Goal: Task Accomplishment & Management: Manage account settings

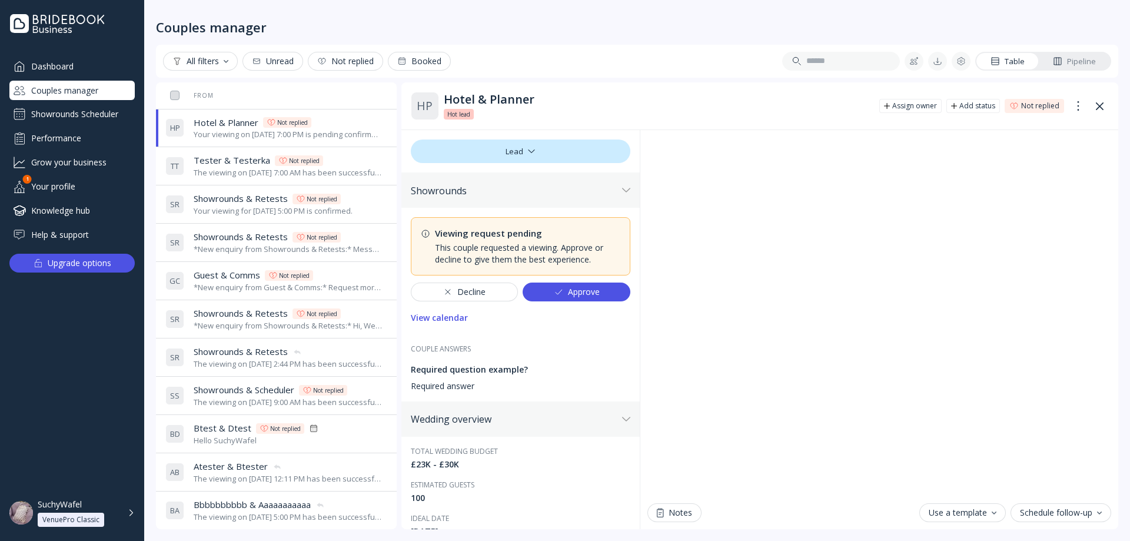
click at [503, 46] on div "All filters Unread Not replied Booked Table Pipeline" at bounding box center [637, 61] width 962 height 33
click at [470, 294] on div "Decline" at bounding box center [464, 291] width 42 height 9
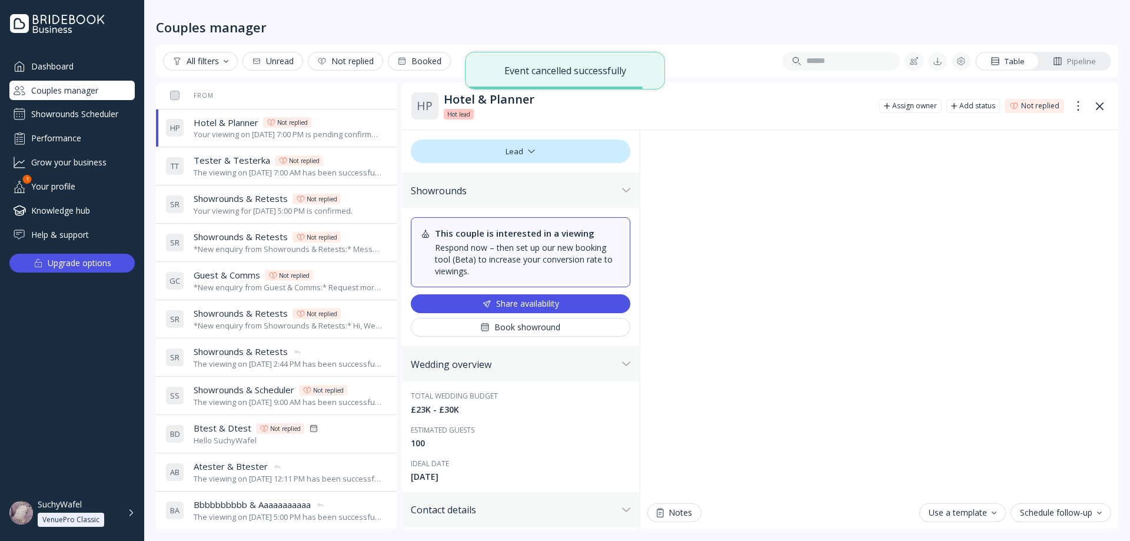
click at [220, 124] on span "Hotel & Planner" at bounding box center [226, 123] width 65 height 12
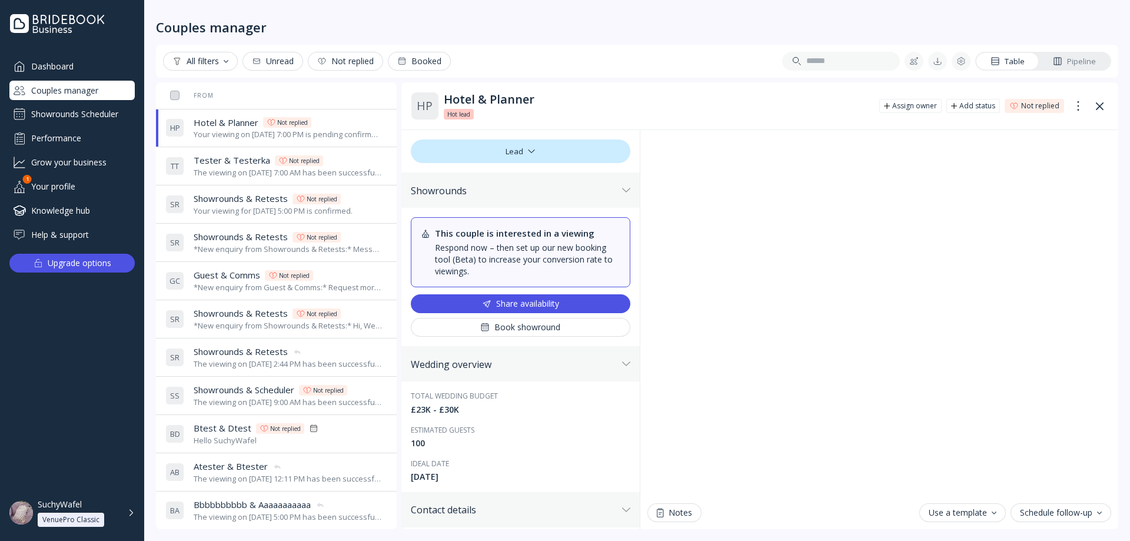
click at [222, 169] on div "The viewing on [DATE] 7:00 AM has been successfully created by SuchyWafel." at bounding box center [288, 172] width 189 height 11
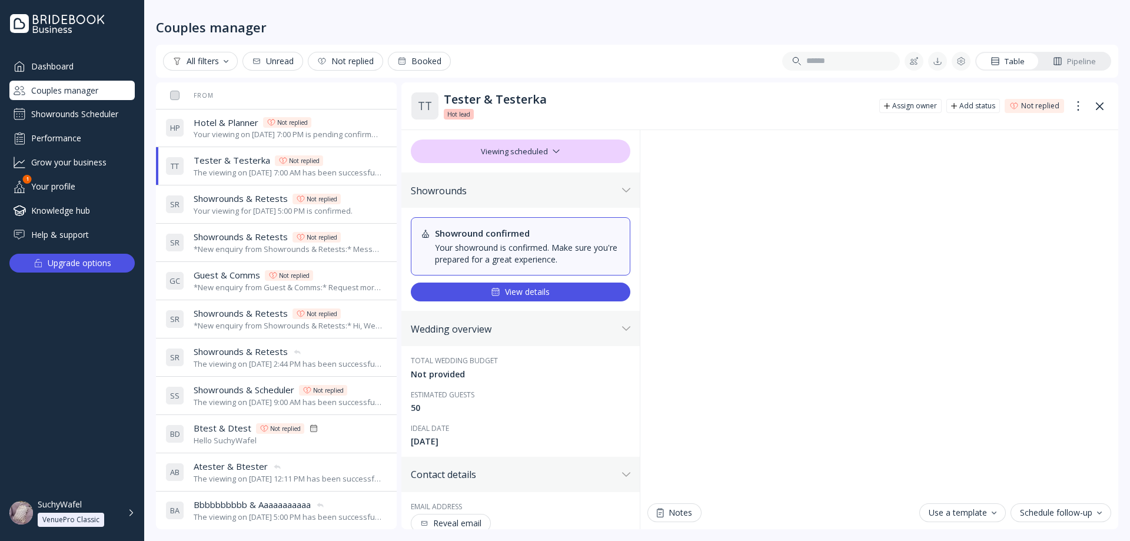
click at [233, 134] on div "Your viewing on [DATE] 7:00 PM is pending confirmation. The venue will approve …" at bounding box center [288, 134] width 189 height 11
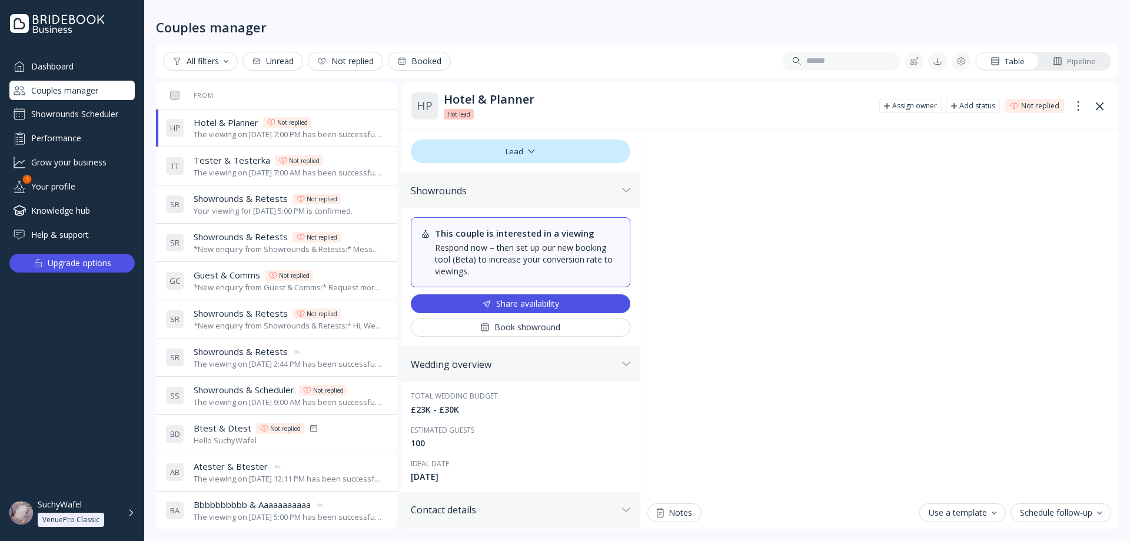
click at [74, 112] on div "Showrounds Scheduler" at bounding box center [71, 114] width 125 height 19
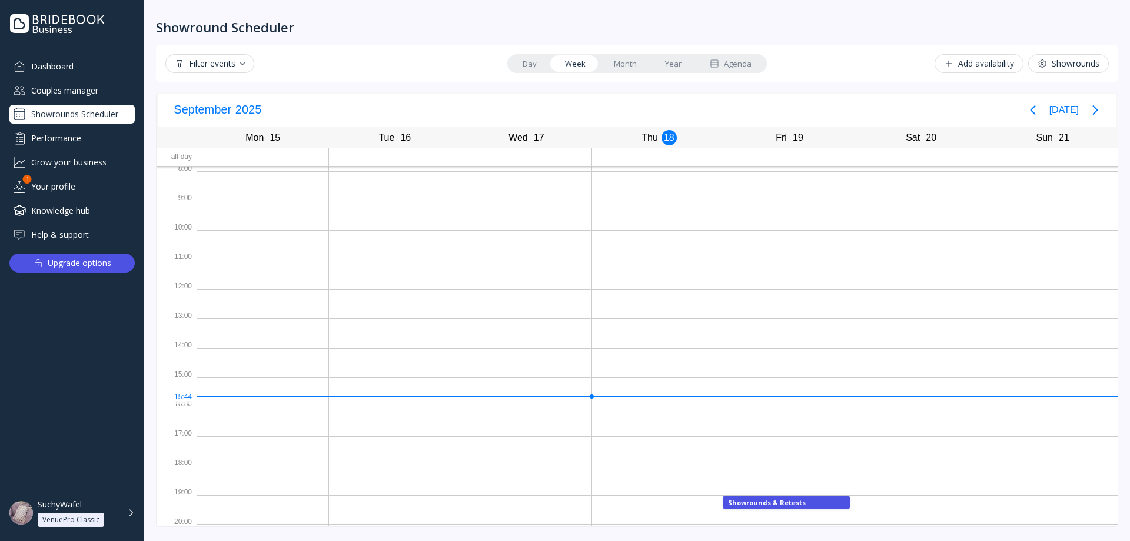
scroll to position [3, 0]
click at [746, 500] on div "Showrounds & Retests" at bounding box center [786, 499] width 115 height 6
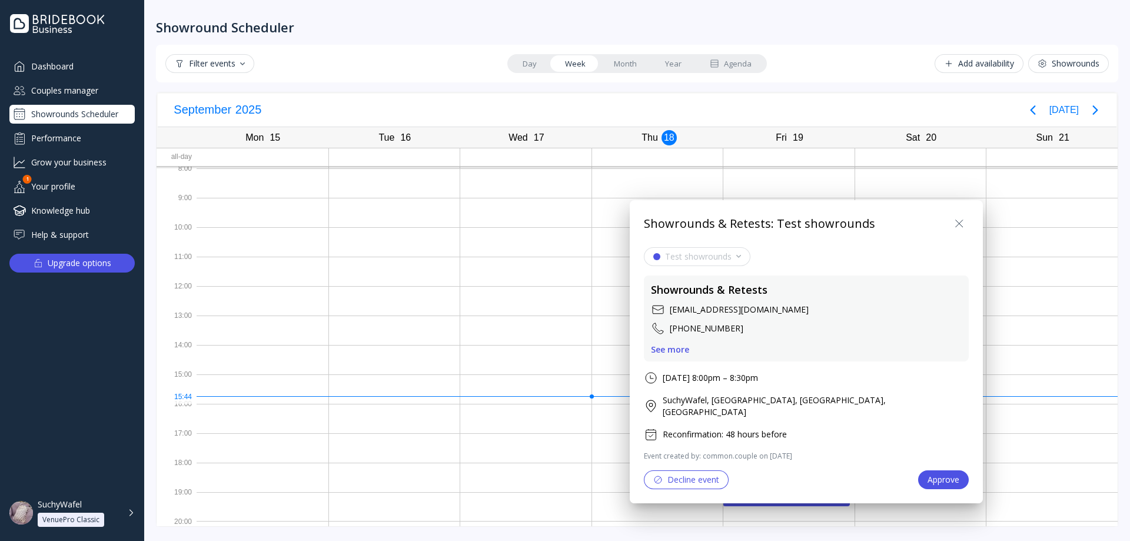
click at [683, 346] on div "See more" at bounding box center [670, 349] width 38 height 9
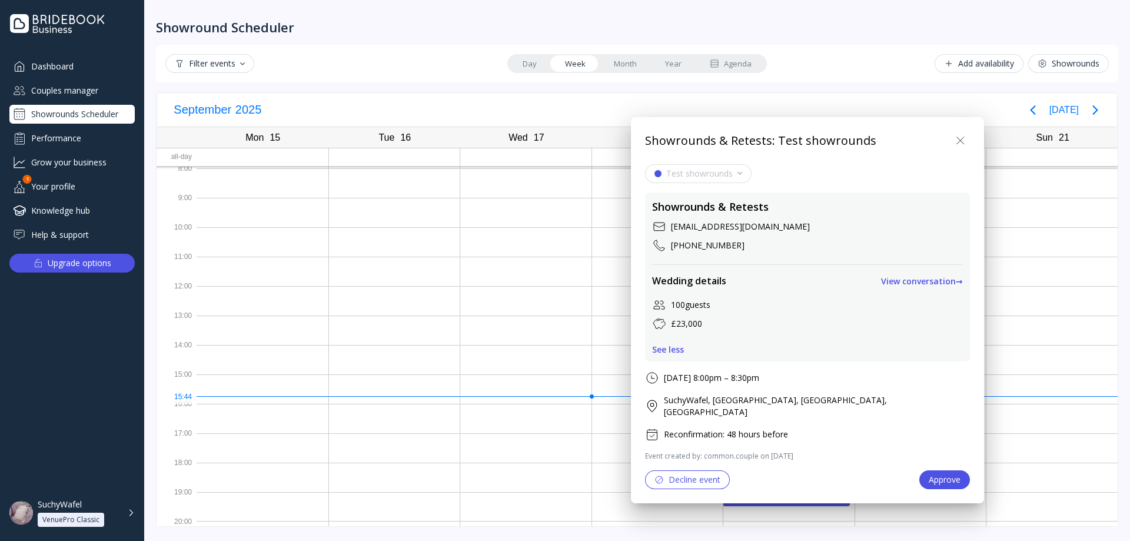
click at [953, 136] on icon at bounding box center [960, 141] width 14 height 14
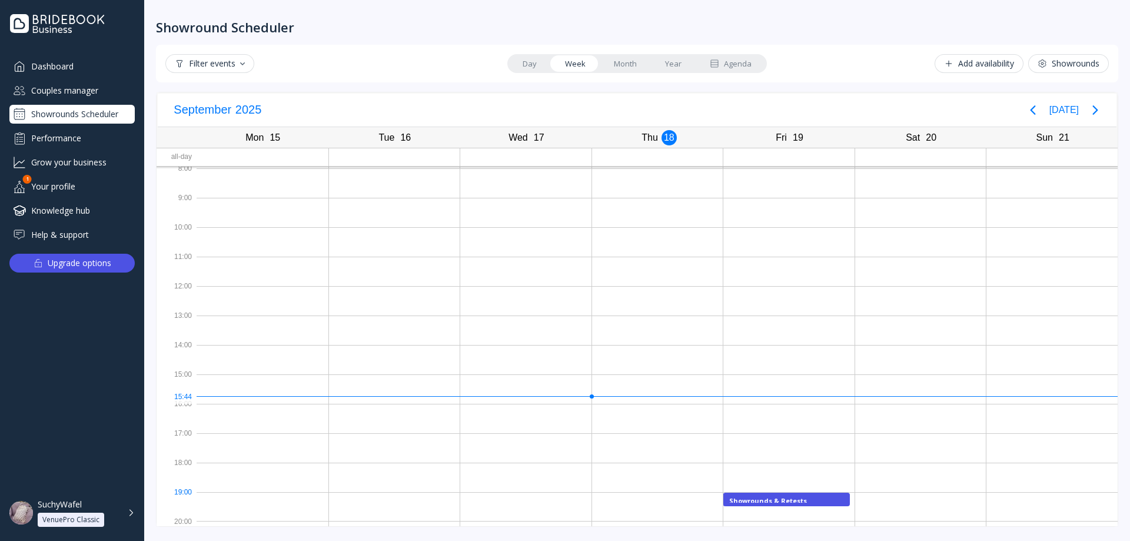
click at [756, 494] on div "Showrounds & Retests" at bounding box center [786, 500] width 127 height 14
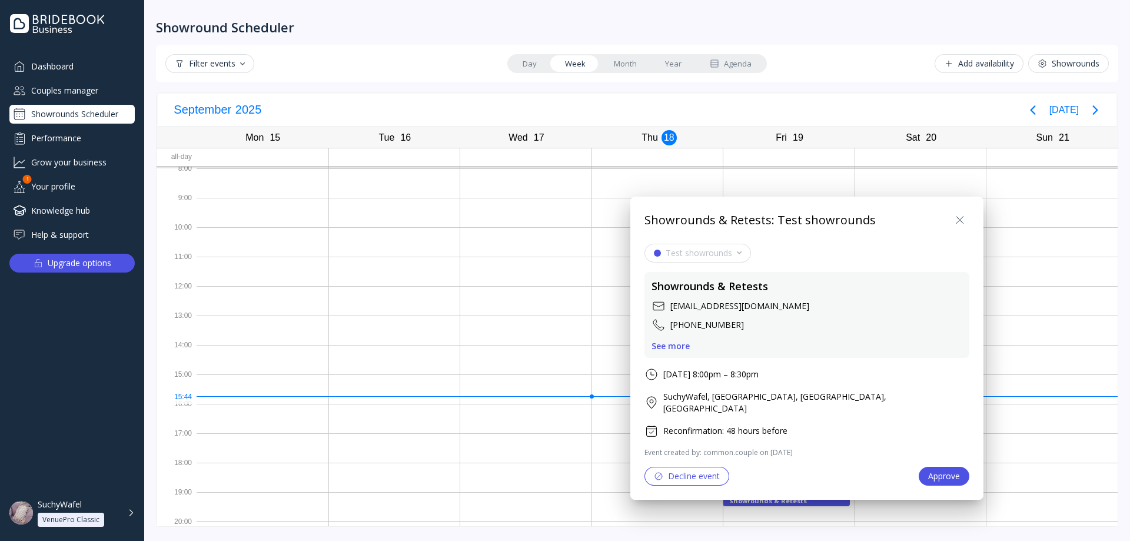
click at [953, 220] on icon at bounding box center [960, 220] width 14 height 14
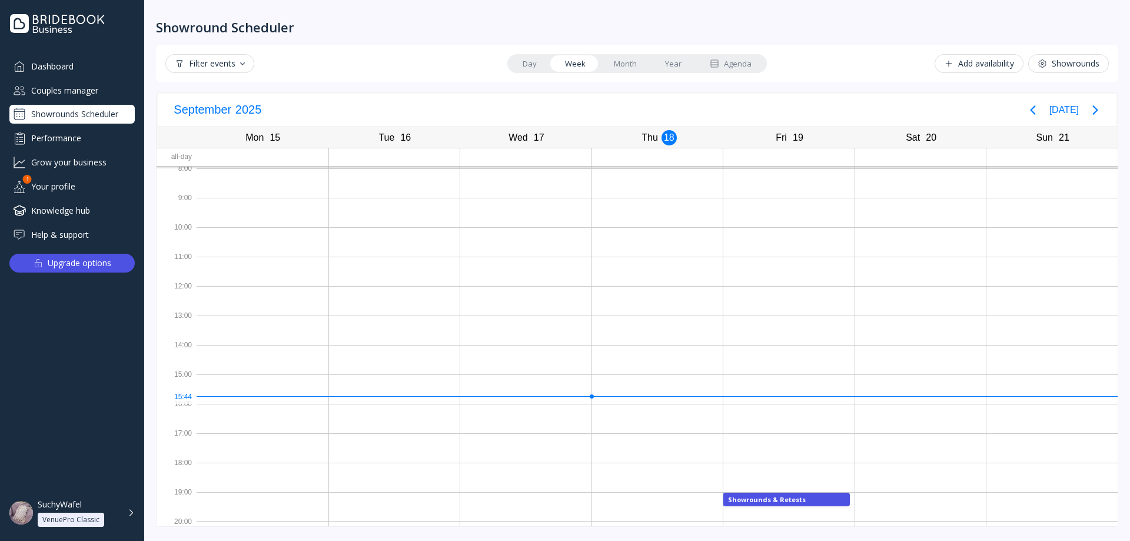
drag, startPoint x: 609, startPoint y: 47, endPoint x: 615, endPoint y: 50, distance: 6.6
click at [612, 47] on div "Filter events Day Week Month Year Agenda Add availability Showrounds" at bounding box center [637, 64] width 962 height 38
click at [627, 62] on link "Month" at bounding box center [625, 63] width 51 height 16
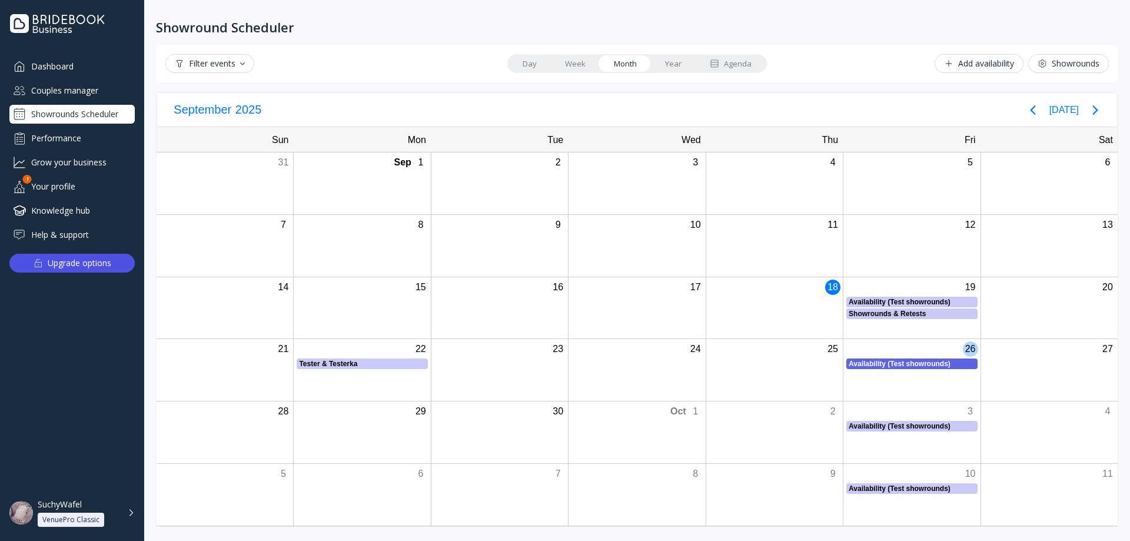
click at [877, 362] on div "Availability (Test showrounds) Availability (Test showrounds), Start: [DATE], E…" at bounding box center [911, 363] width 137 height 11
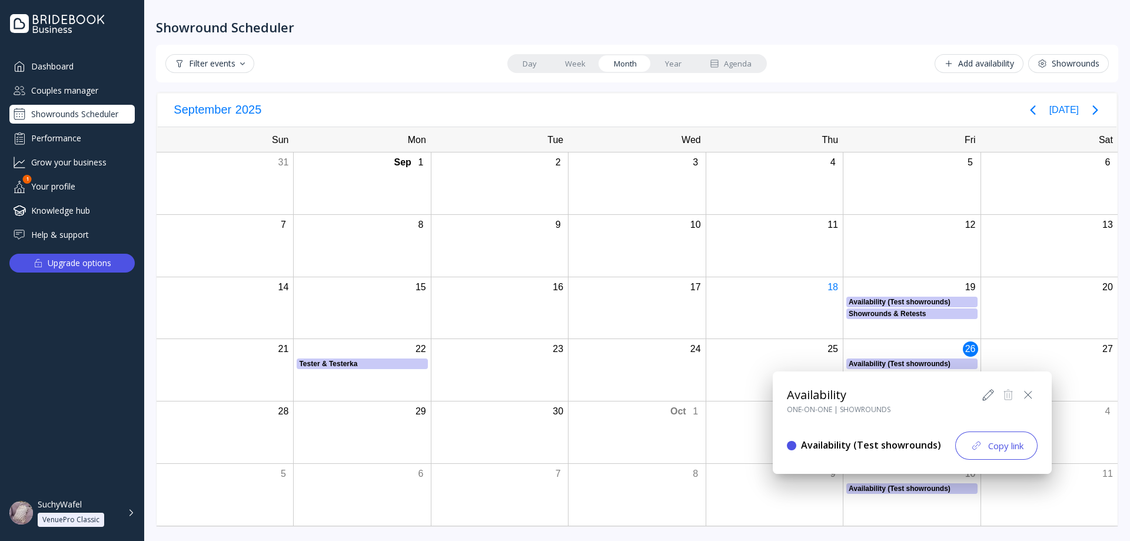
click at [981, 398] on icon at bounding box center [988, 395] width 14 height 14
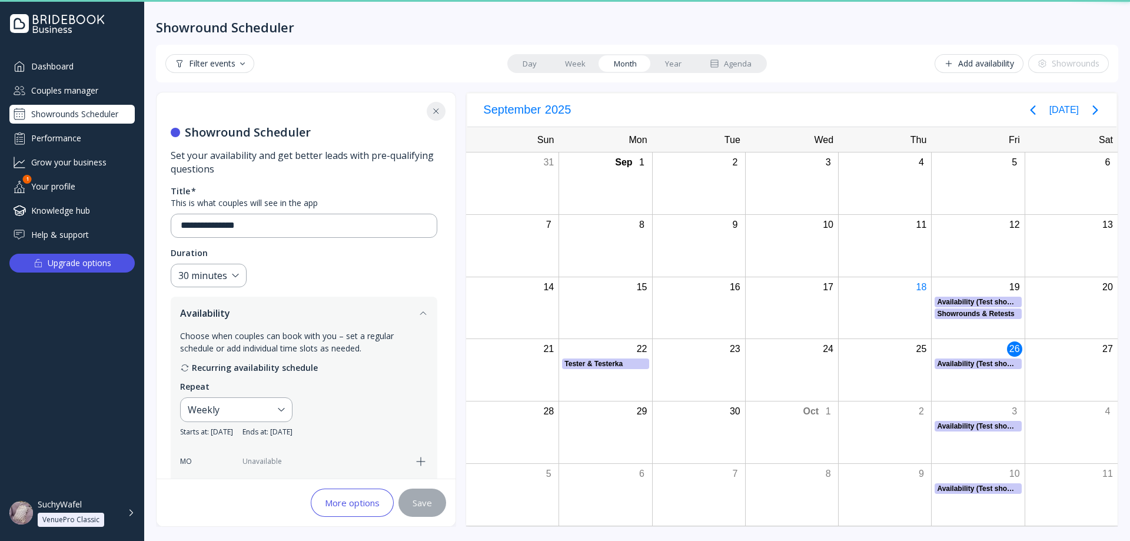
scroll to position [416, 0]
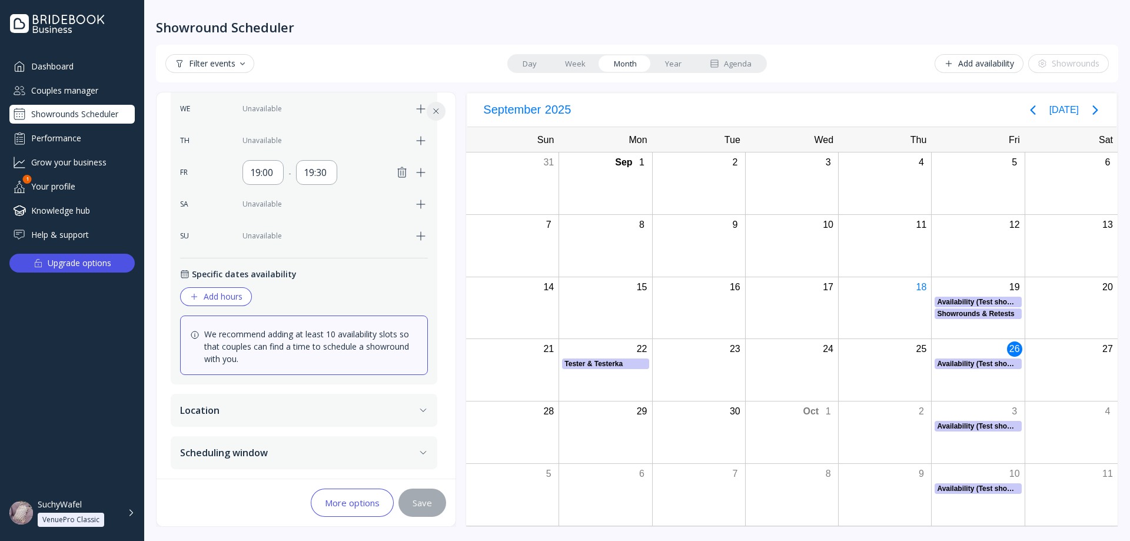
click at [351, 496] on button "More options" at bounding box center [352, 503] width 83 height 28
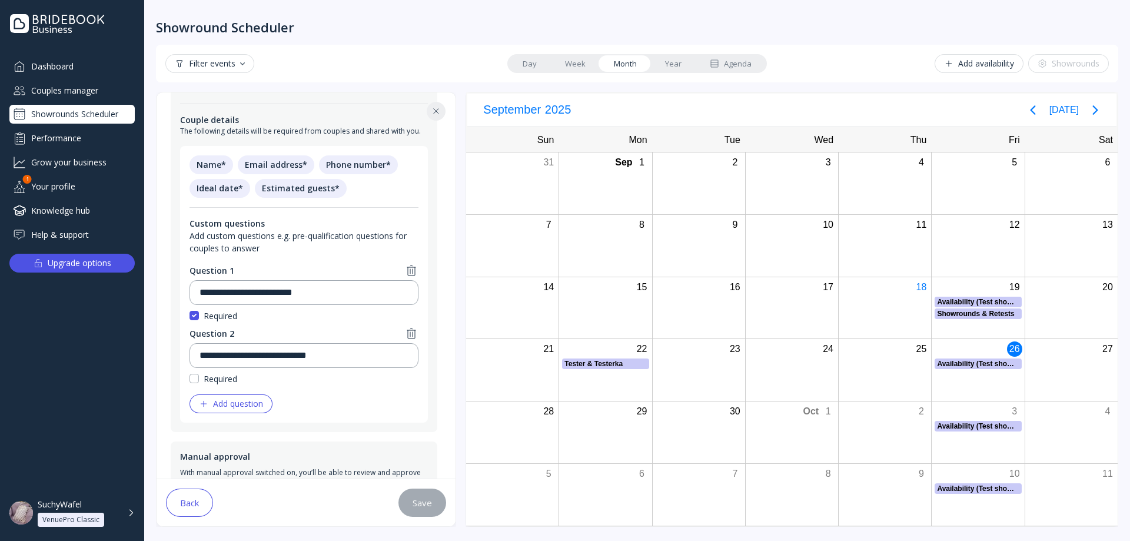
scroll to position [504, 0]
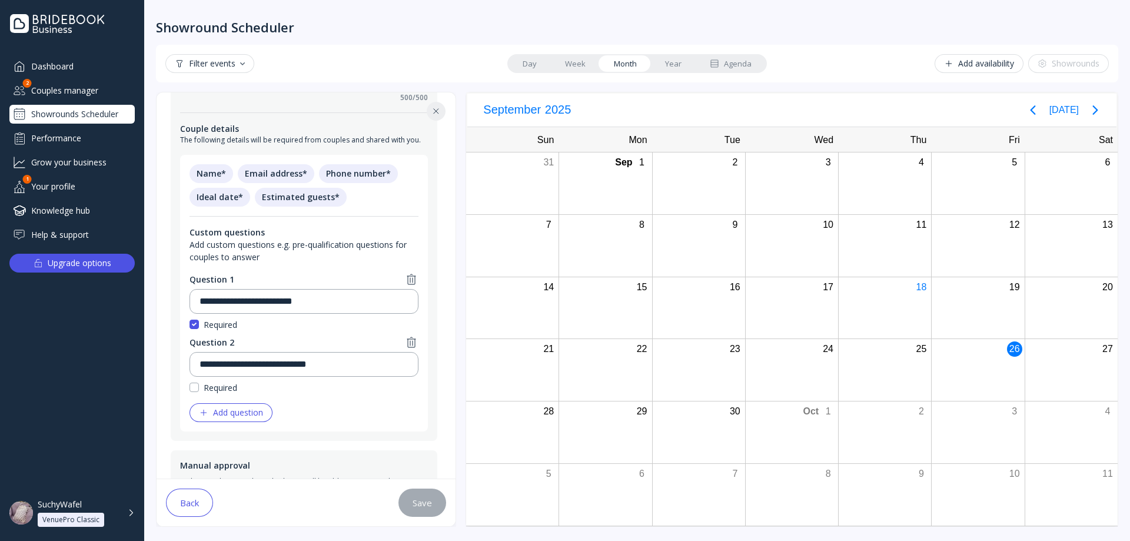
click at [72, 63] on div "Dashboard" at bounding box center [71, 66] width 125 height 19
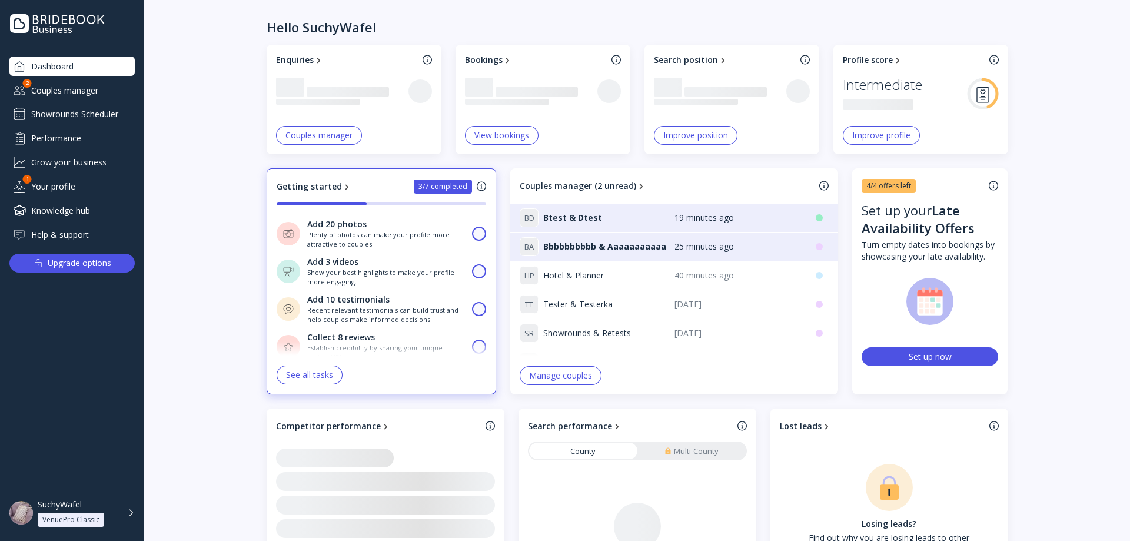
click at [72, 87] on div "Couples manager" at bounding box center [71, 90] width 125 height 19
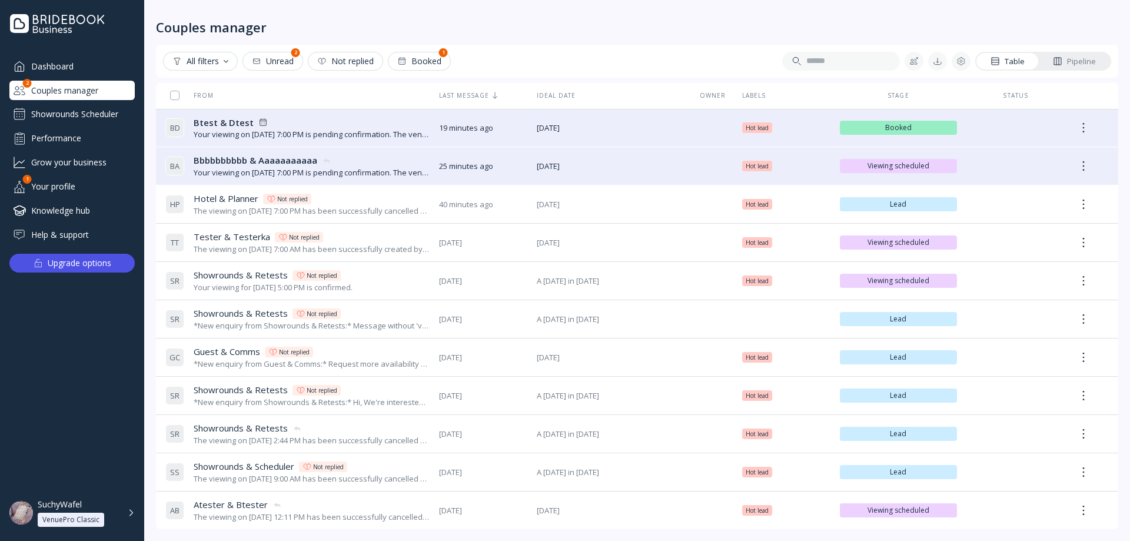
click at [73, 107] on div "Showrounds Scheduler" at bounding box center [71, 114] width 125 height 19
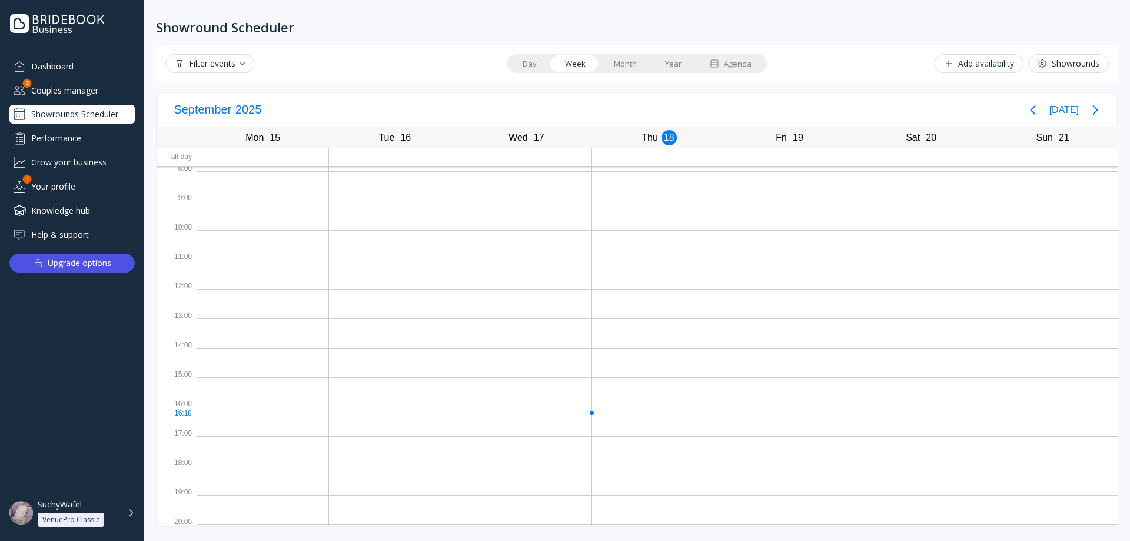
scroll to position [3, 0]
click at [65, 83] on div "Couples manager" at bounding box center [71, 90] width 125 height 19
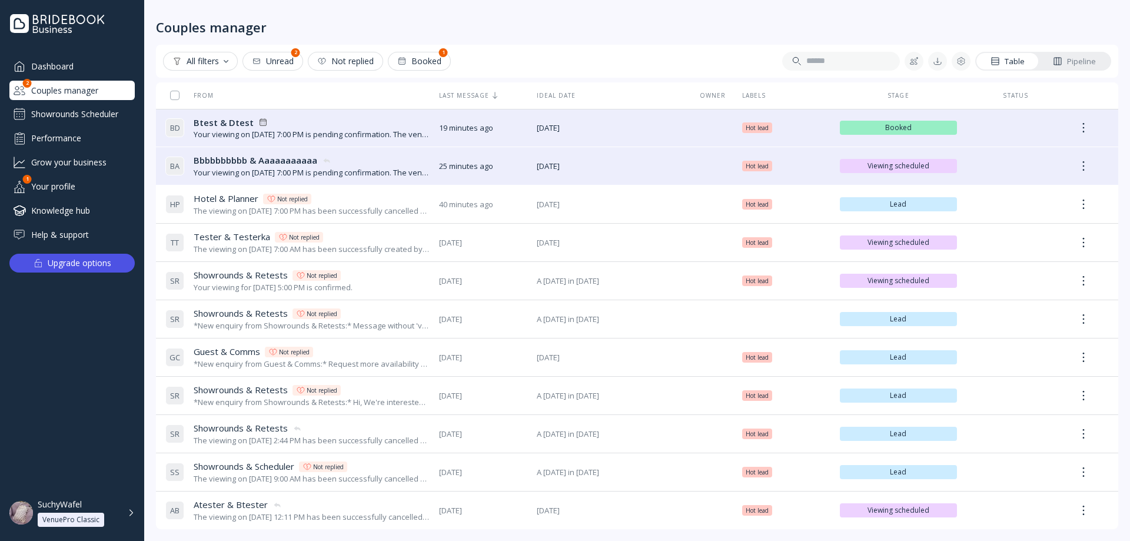
click at [71, 70] on div "Dashboard" at bounding box center [71, 66] width 125 height 19
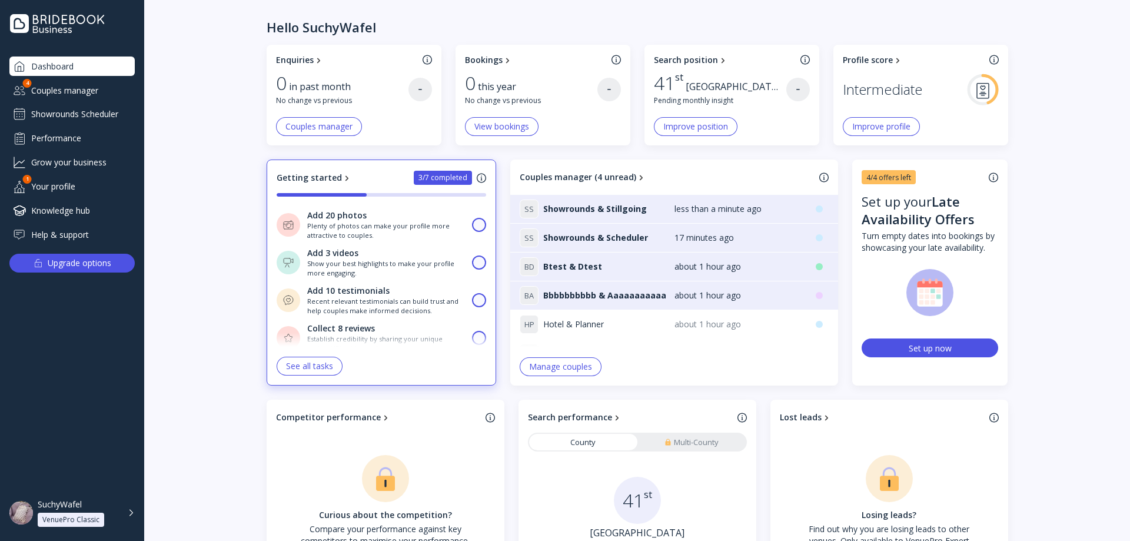
click at [99, 93] on div "Couples manager" at bounding box center [71, 90] width 125 height 19
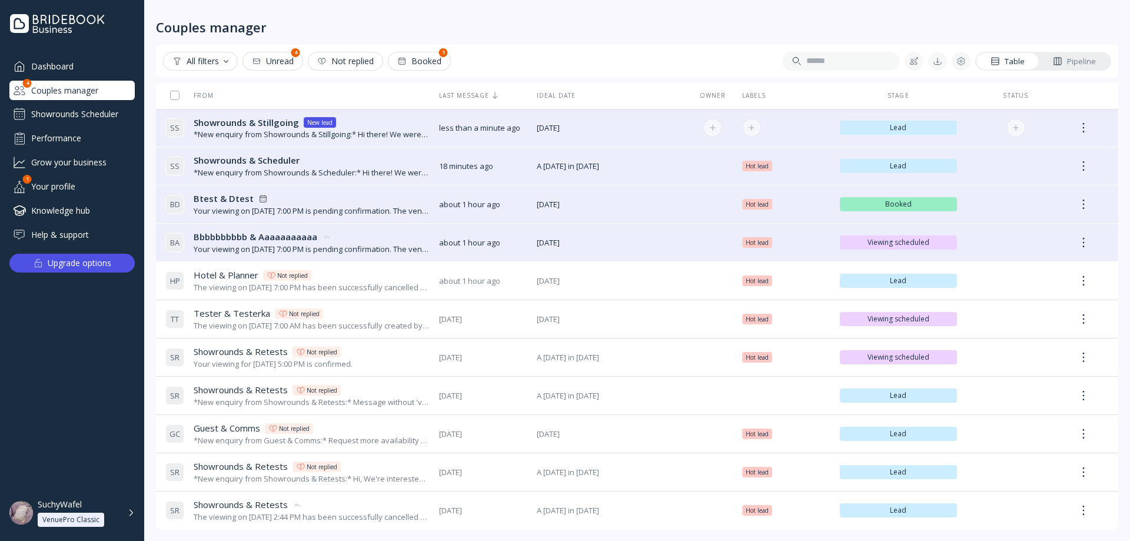
click at [392, 131] on div "*New enquiry from Showrounds & Stillgoing:* Hi there! We were hoping to use the…" at bounding box center [312, 134] width 236 height 11
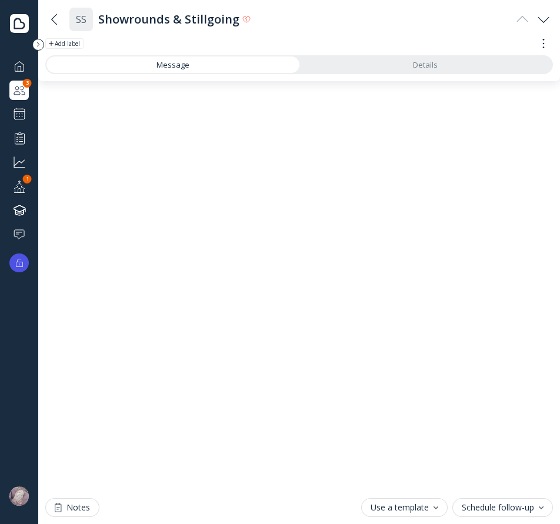
click at [22, 86] on div at bounding box center [19, 90] width 14 height 15
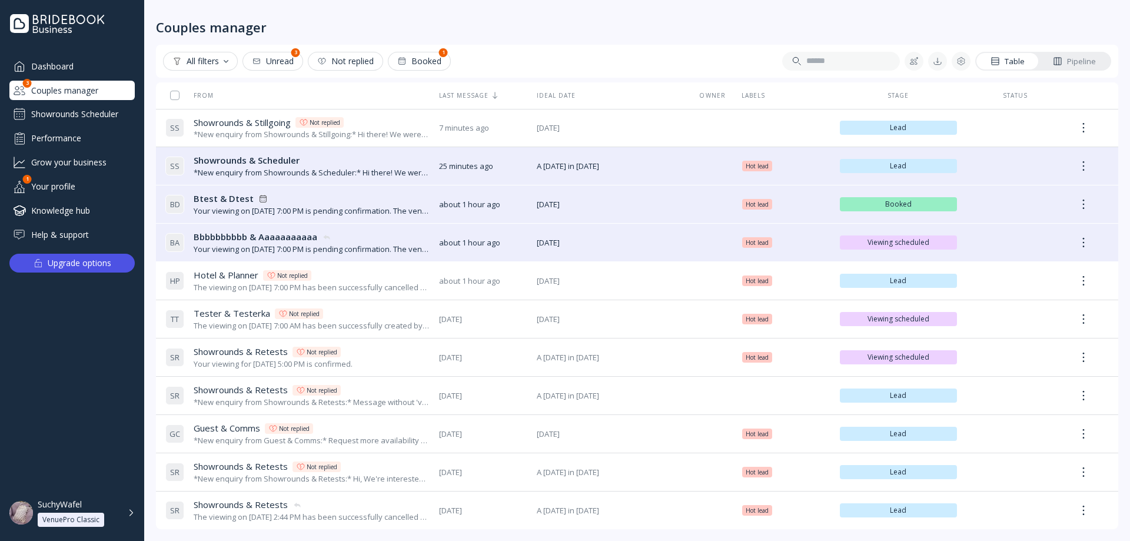
click at [71, 113] on div "Showrounds Scheduler" at bounding box center [71, 114] width 125 height 19
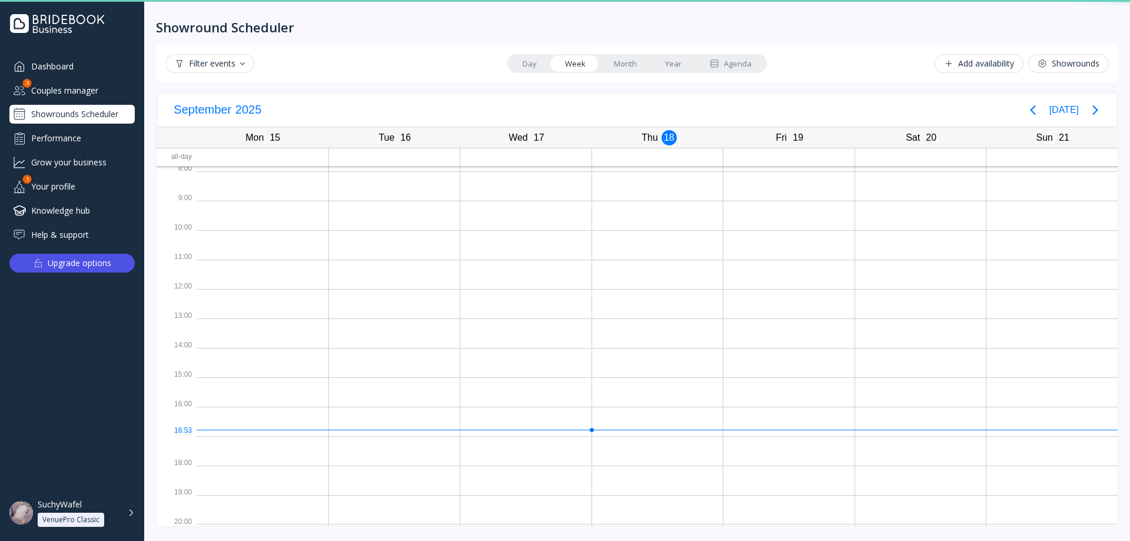
scroll to position [3, 0]
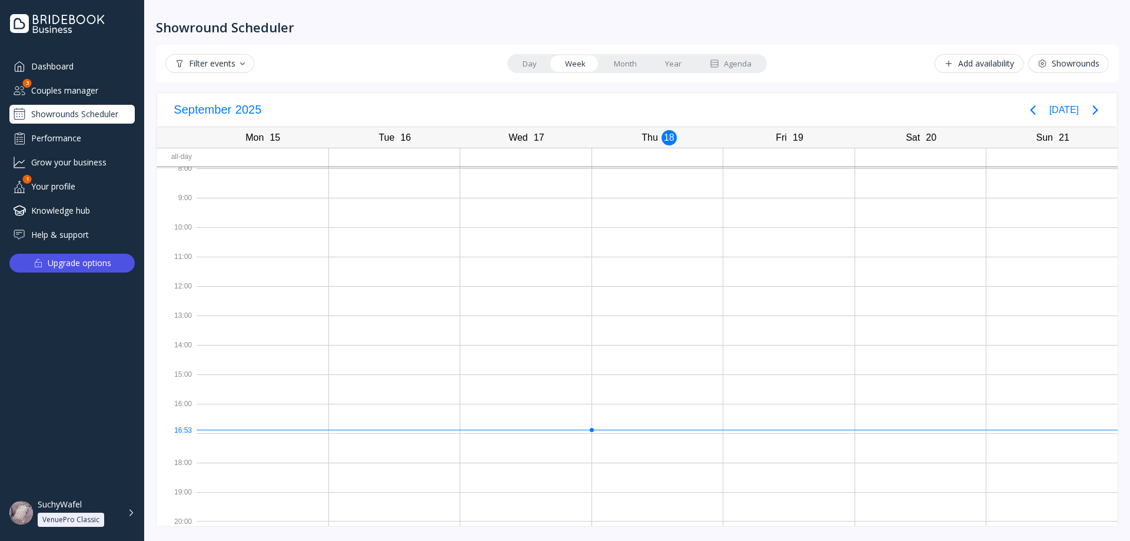
click at [987, 59] on div "Add availability" at bounding box center [979, 63] width 70 height 9
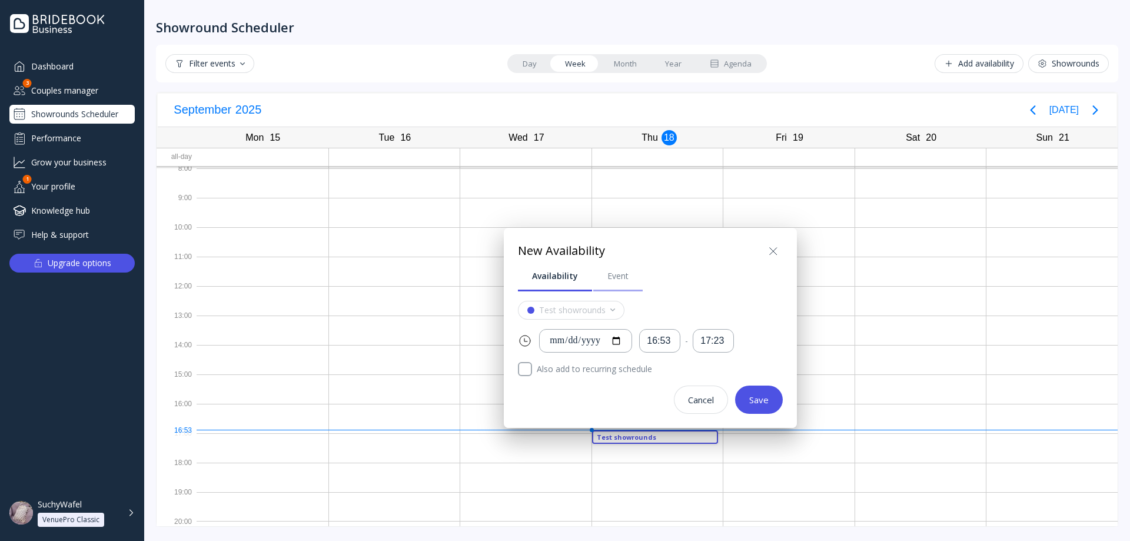
click at [612, 278] on div "Event" at bounding box center [617, 276] width 21 height 12
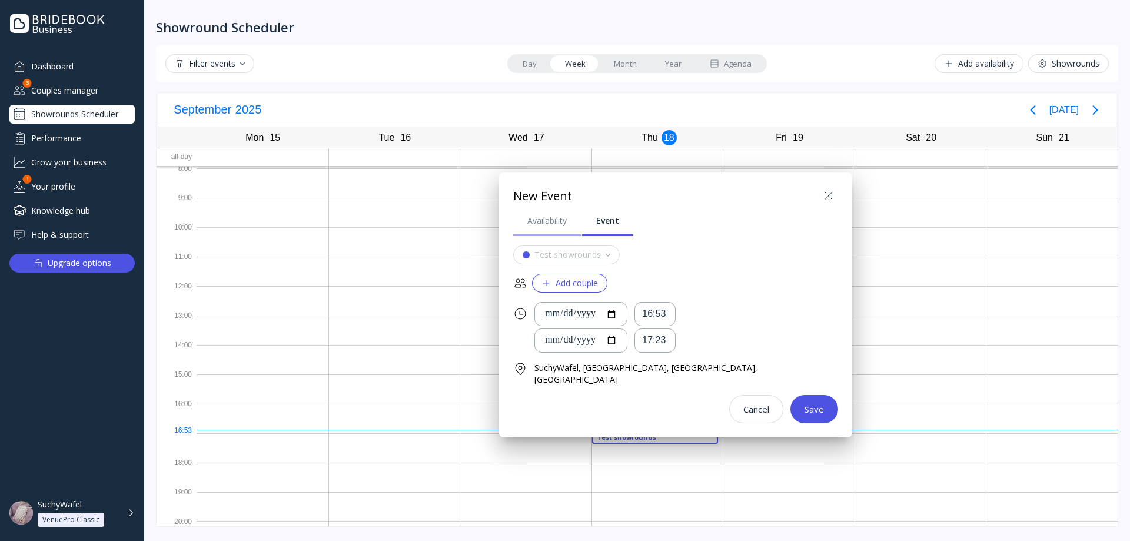
click at [551, 221] on div "Availability" at bounding box center [546, 221] width 39 height 12
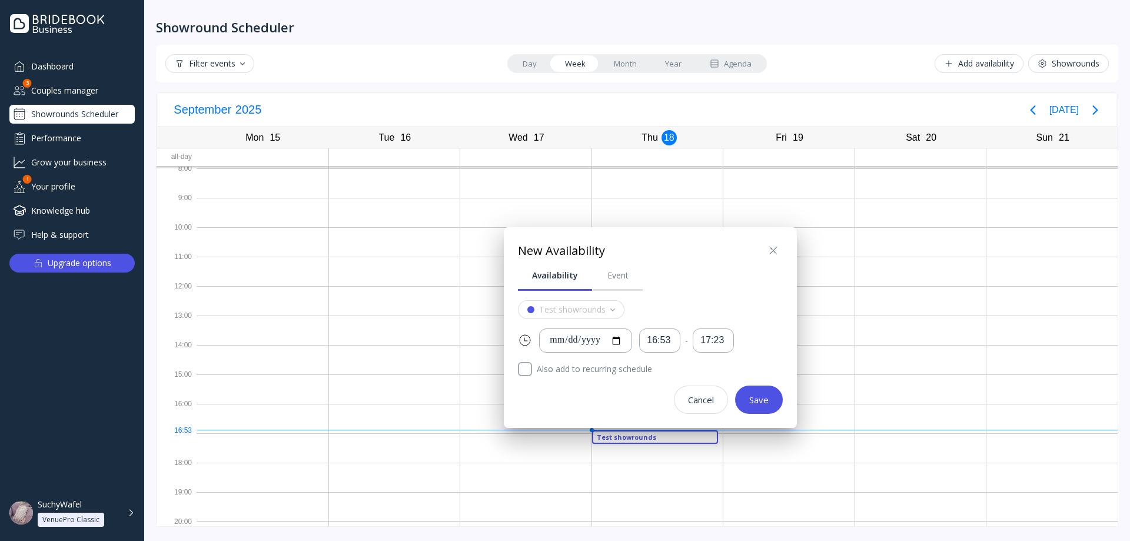
click at [680, 396] on button "Cancel" at bounding box center [701, 400] width 54 height 28
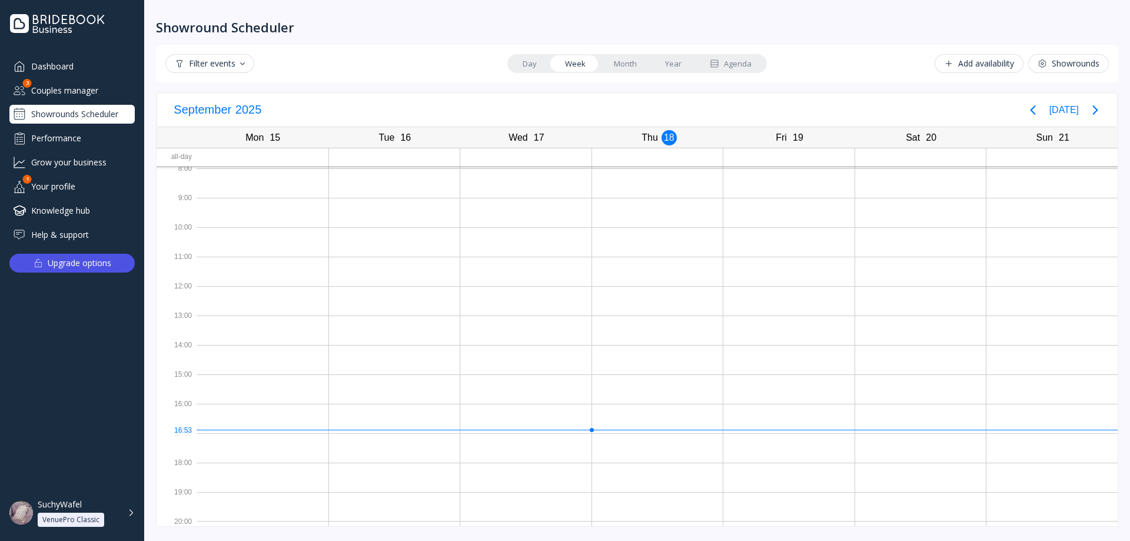
click at [114, 114] on div "Showrounds Scheduler" at bounding box center [71, 114] width 125 height 19
click at [225, 67] on div "Filter events" at bounding box center [210, 63] width 70 height 9
click at [1023, 108] on div "[DATE] [DATE]" at bounding box center [637, 111] width 959 height 34
click at [1032, 108] on icon "Previous page" at bounding box center [1033, 110] width 14 height 14
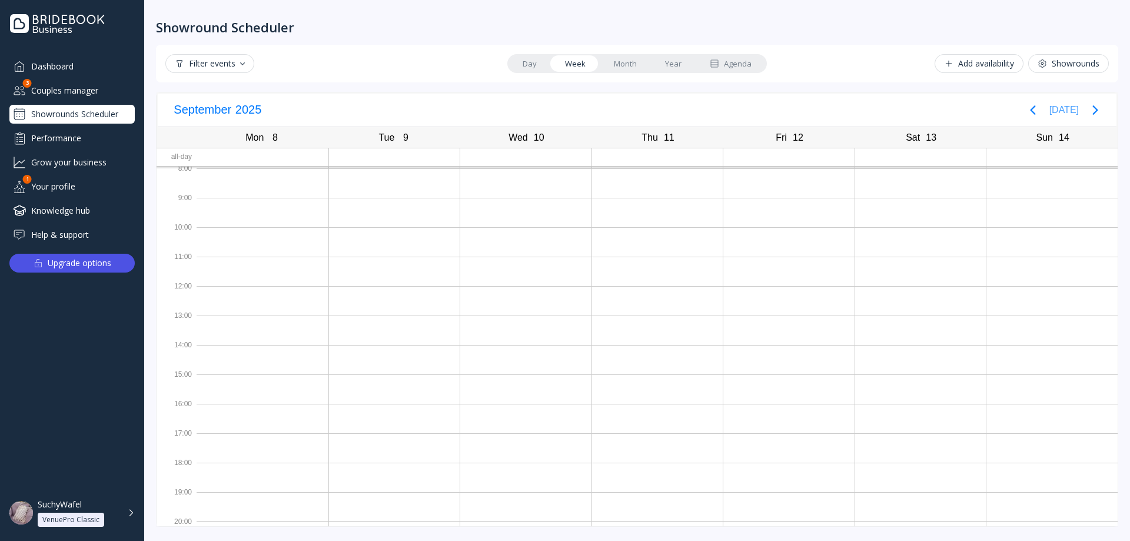
click at [1075, 109] on button "[DATE]" at bounding box center [1063, 109] width 29 height 21
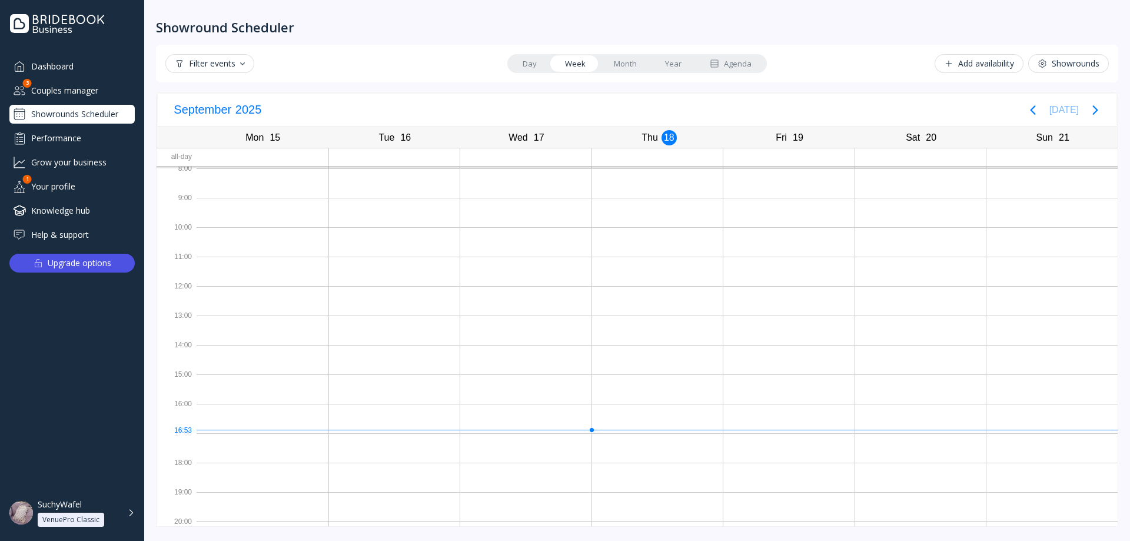
click at [1102, 112] on icon "Next page" at bounding box center [1095, 110] width 14 height 14
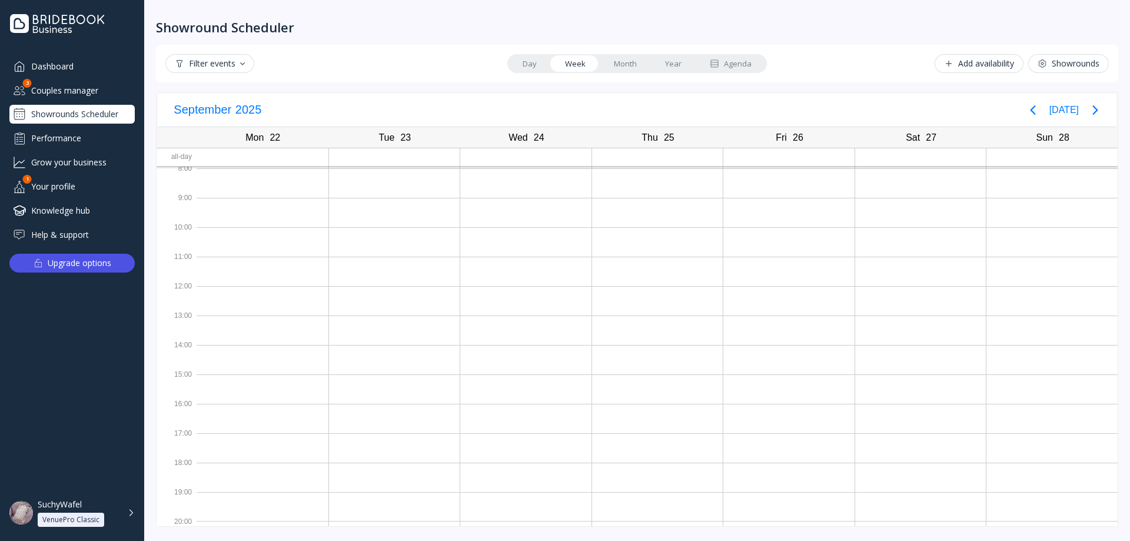
click at [677, 59] on link "Year" at bounding box center [673, 63] width 45 height 16
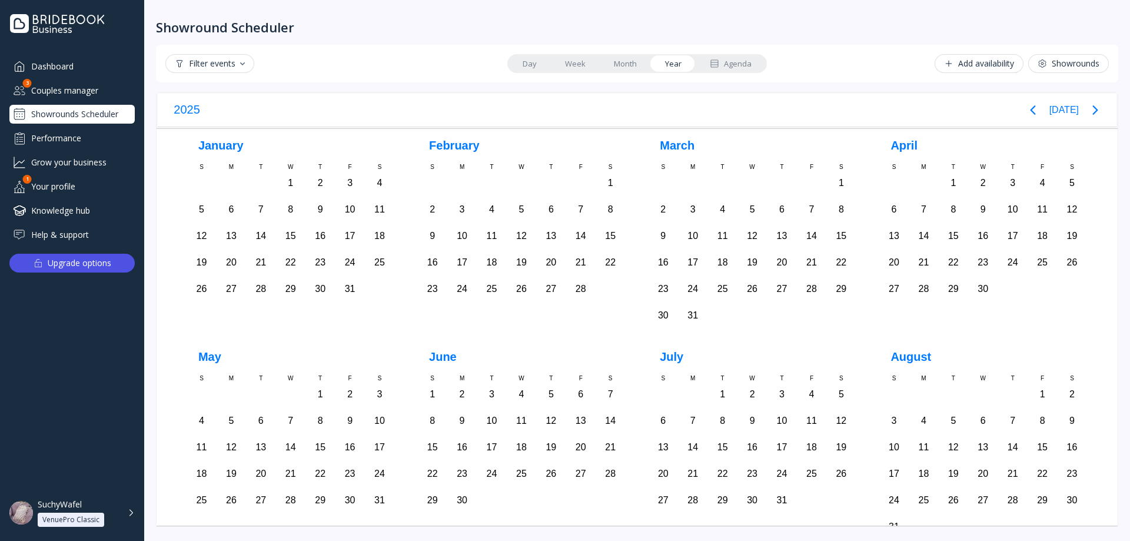
click at [620, 65] on link "Month" at bounding box center [625, 63] width 51 height 16
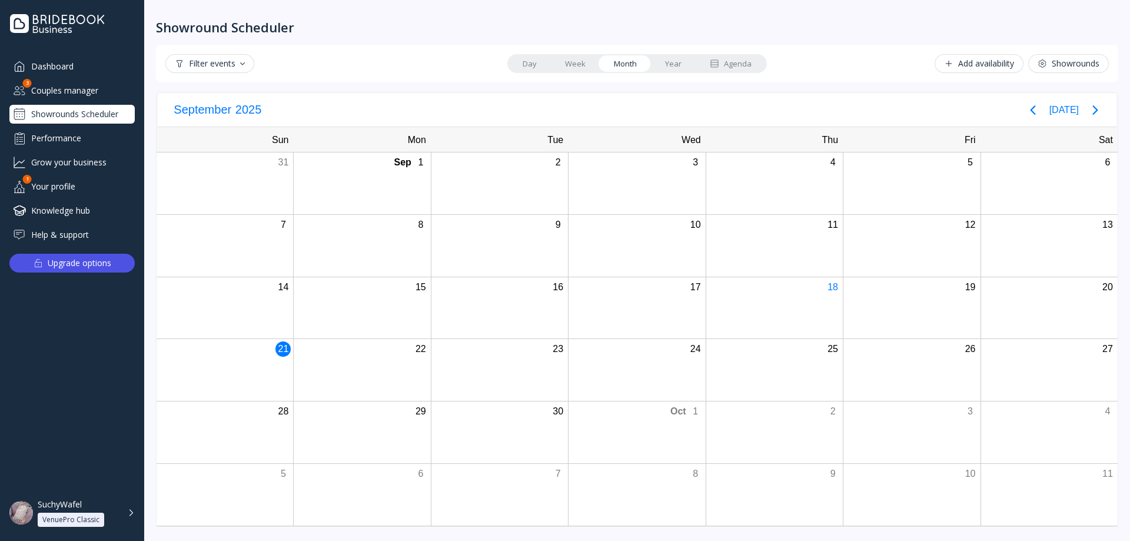
click at [249, 370] on div "21" at bounding box center [224, 370] width 137 height 62
click at [247, 365] on div at bounding box center [225, 363] width 136 height 11
click at [57, 114] on div "Showrounds Scheduler" at bounding box center [71, 114] width 125 height 19
click at [963, 59] on div "Add availability" at bounding box center [979, 63] width 70 height 9
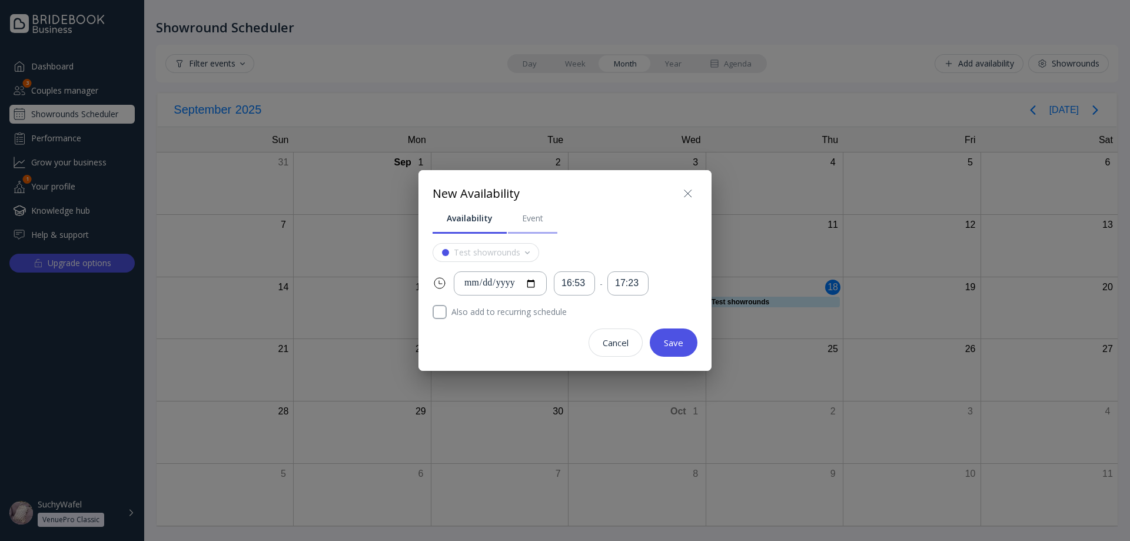
click at [534, 222] on div "Event" at bounding box center [532, 218] width 21 height 12
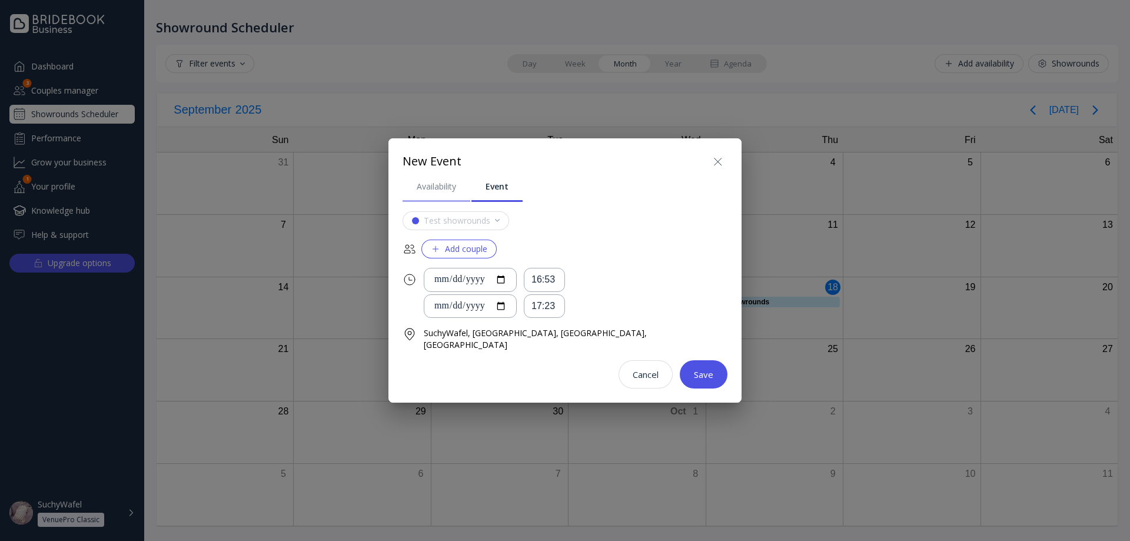
click at [456, 192] on div "Availability" at bounding box center [436, 187] width 39 height 12
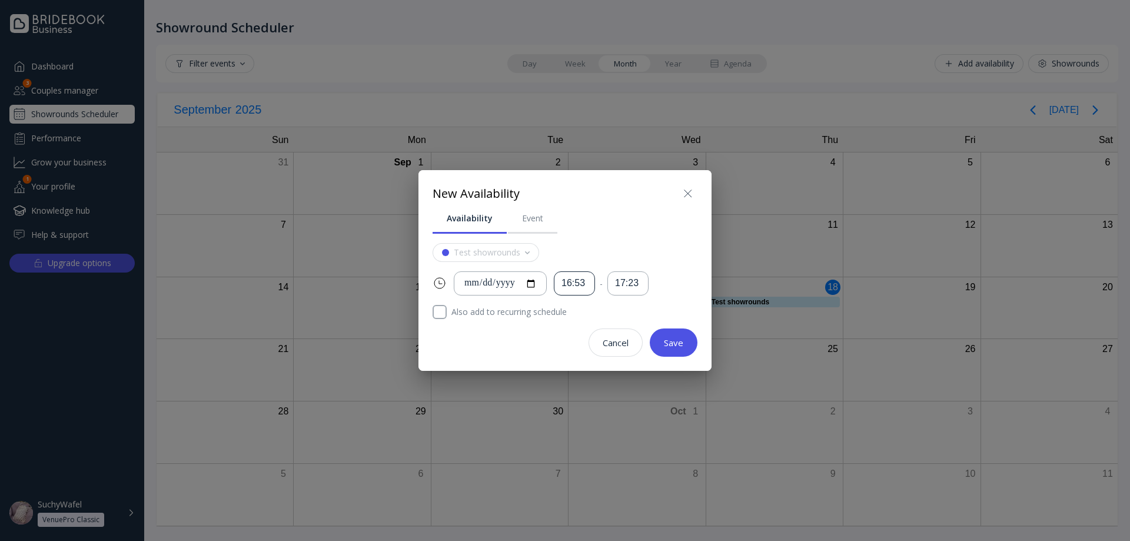
click at [587, 282] on div "16:53" at bounding box center [574, 284] width 26 height 14
click at [687, 195] on icon at bounding box center [688, 194] width 14 height 14
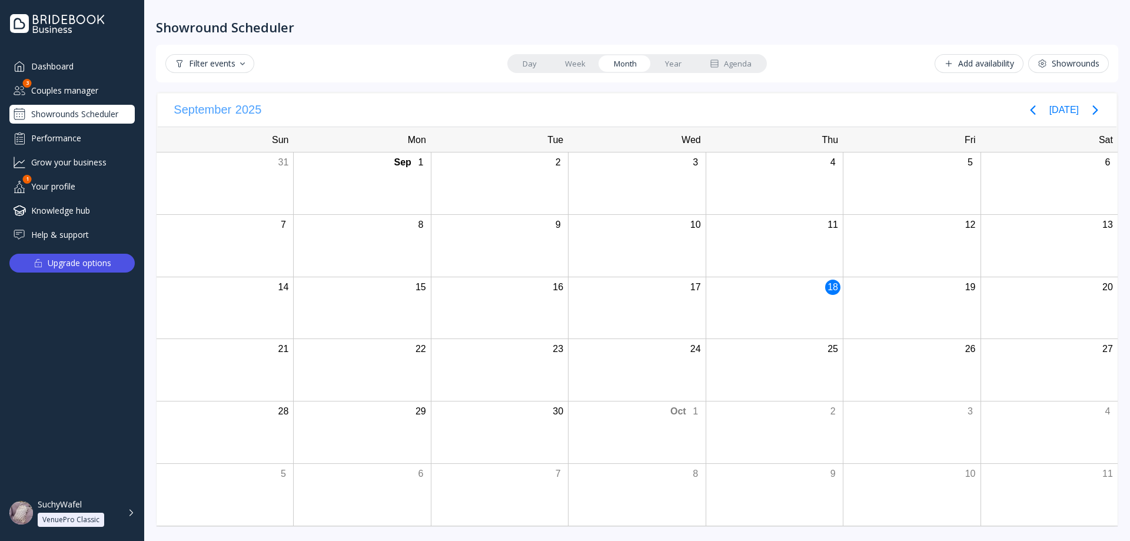
click at [234, 109] on span "2025" at bounding box center [249, 109] width 30 height 19
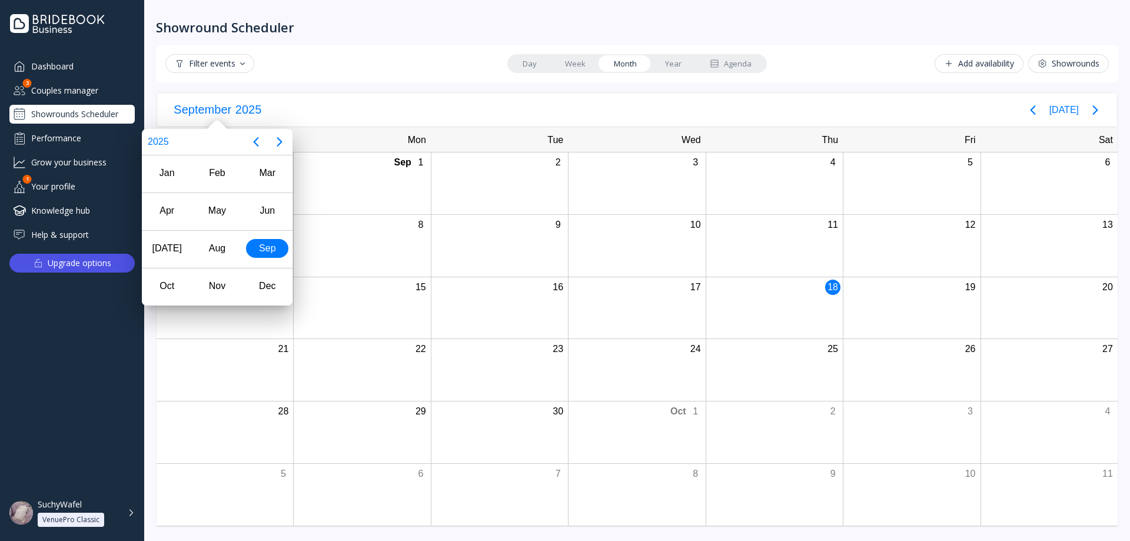
click at [228, 89] on div "Filter events Day Week Month Year Agenda Add availability Showrounds [DATE] [DA…" at bounding box center [637, 286] width 962 height 482
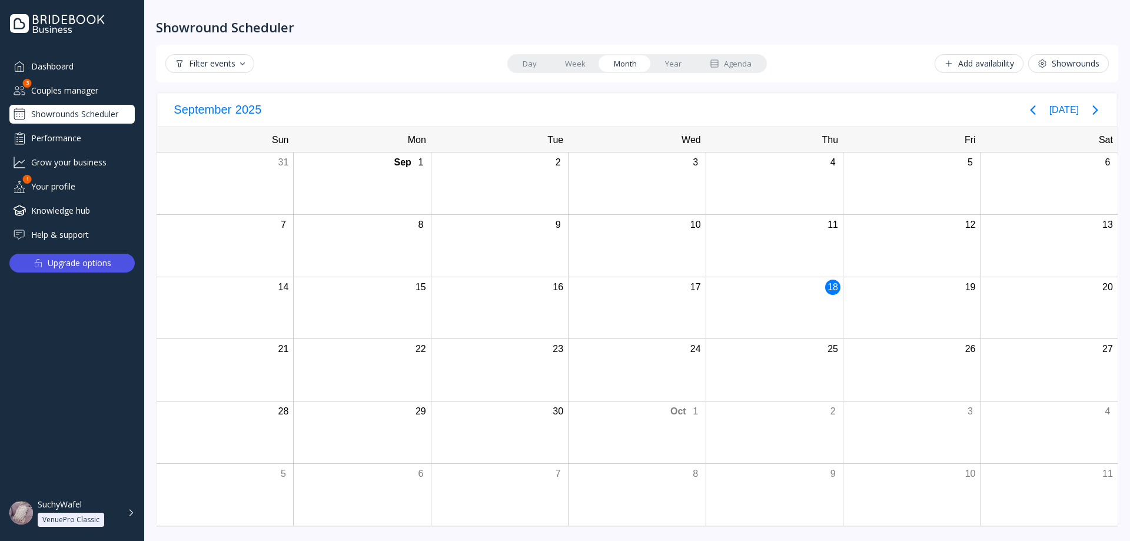
click at [72, 147] on div "Performance" at bounding box center [71, 137] width 125 height 19
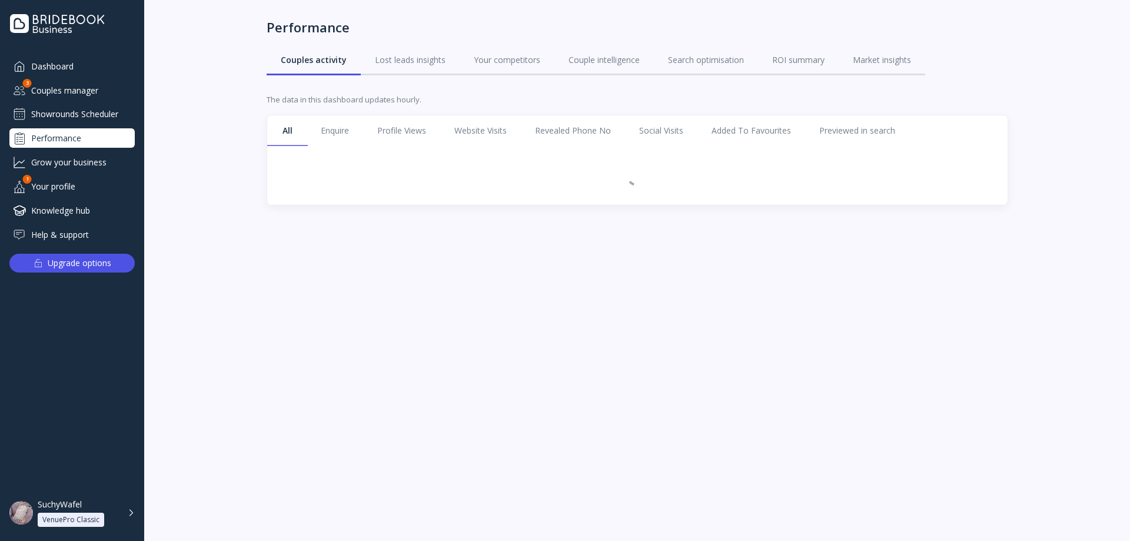
click at [93, 107] on div "Showrounds Scheduler" at bounding box center [71, 114] width 125 height 19
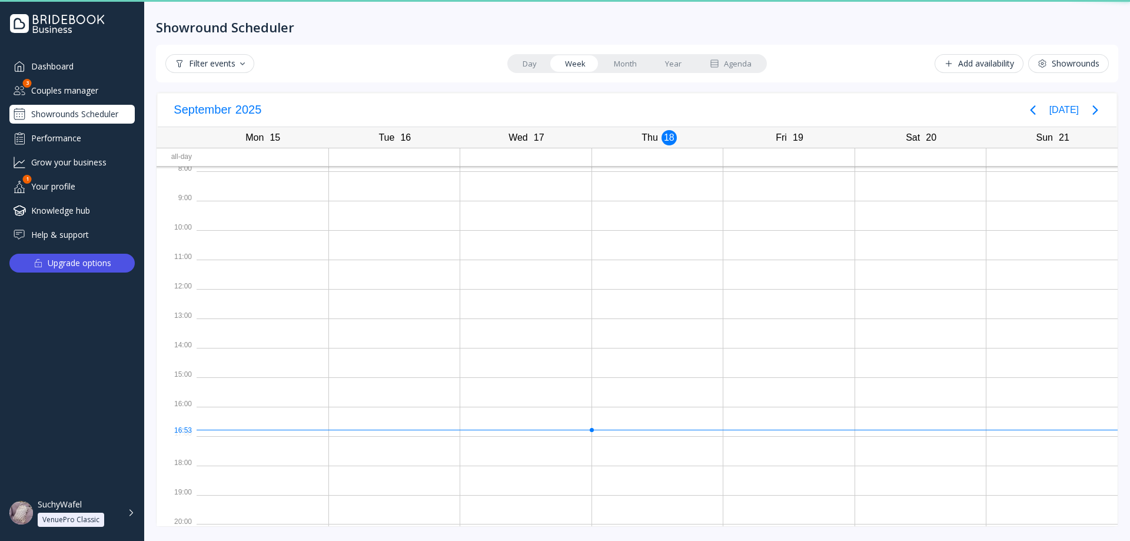
scroll to position [3, 0]
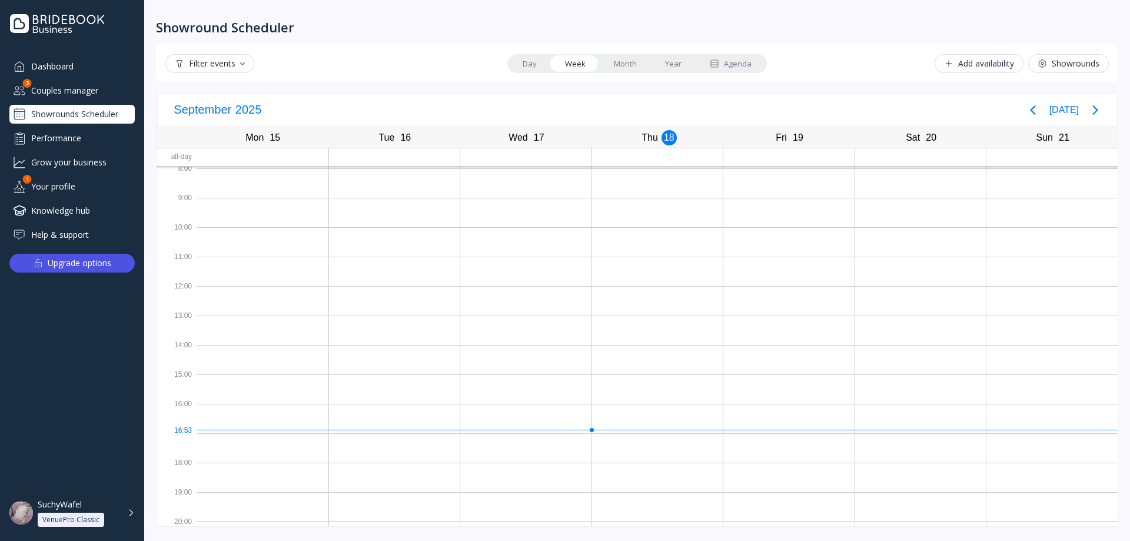
click at [533, 55] on div "Day Week Month Year Agenda" at bounding box center [637, 63] width 260 height 19
click at [540, 65] on link "Day" at bounding box center [530, 63] width 42 height 16
click at [560, 62] on link "Week" at bounding box center [575, 63] width 49 height 16
click at [607, 59] on link "Month" at bounding box center [625, 63] width 51 height 16
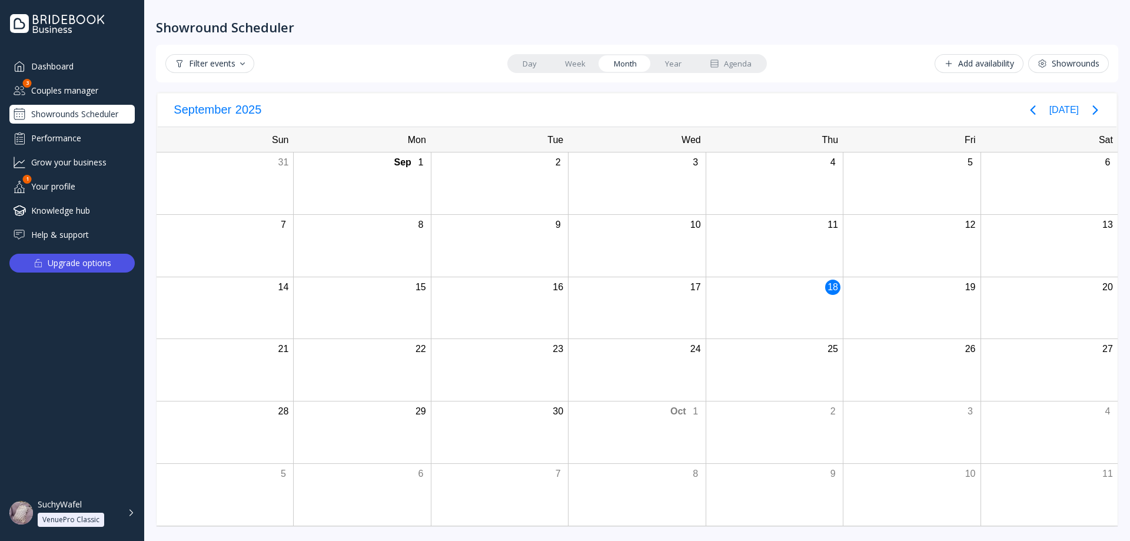
click at [575, 61] on link "Week" at bounding box center [575, 63] width 49 height 16
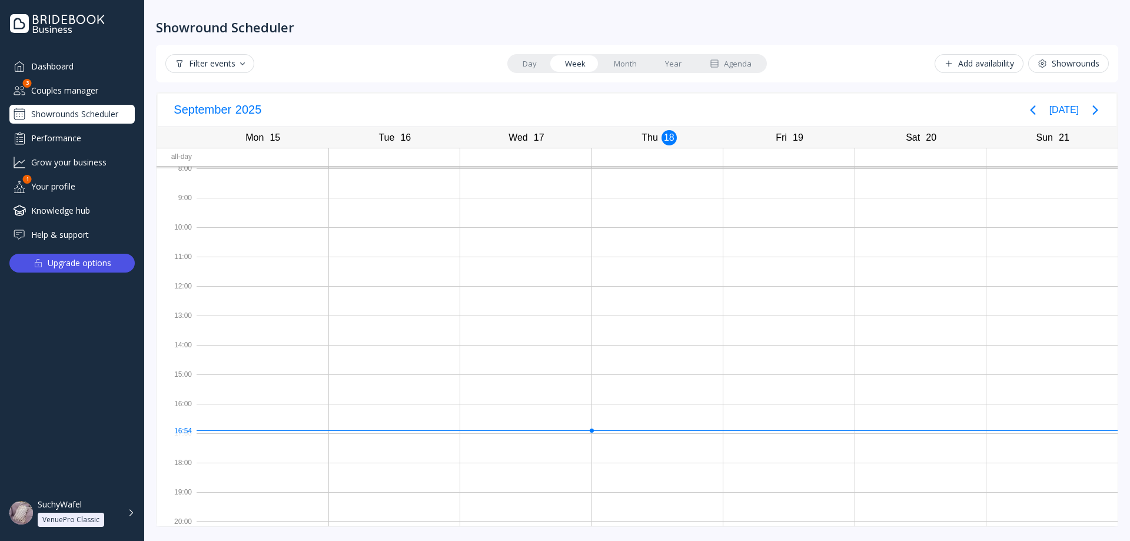
click at [988, 68] on div "Add availability" at bounding box center [979, 63] width 70 height 9
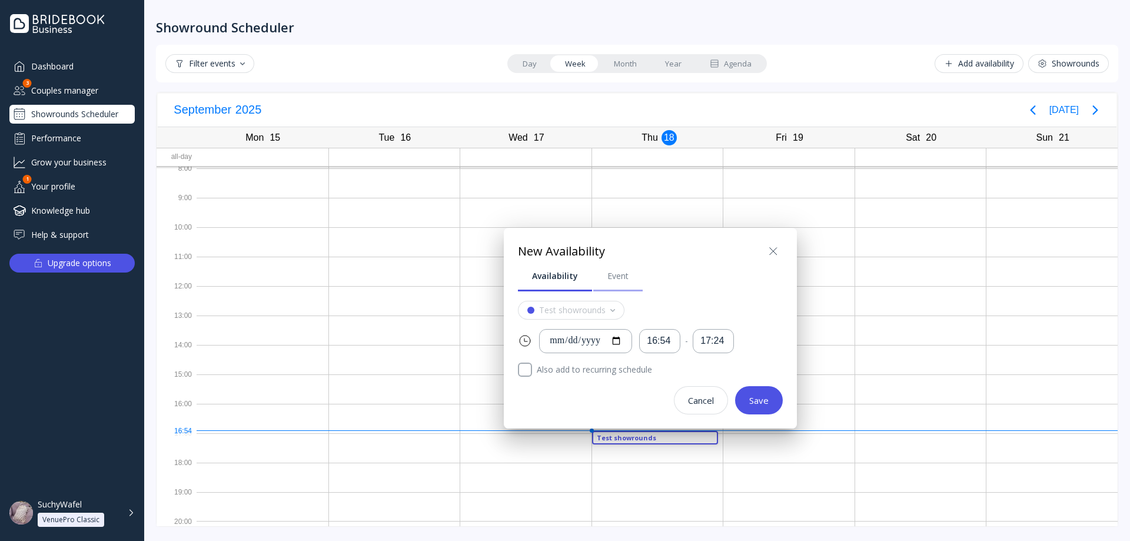
click at [624, 264] on link "Event" at bounding box center [617, 276] width 49 height 31
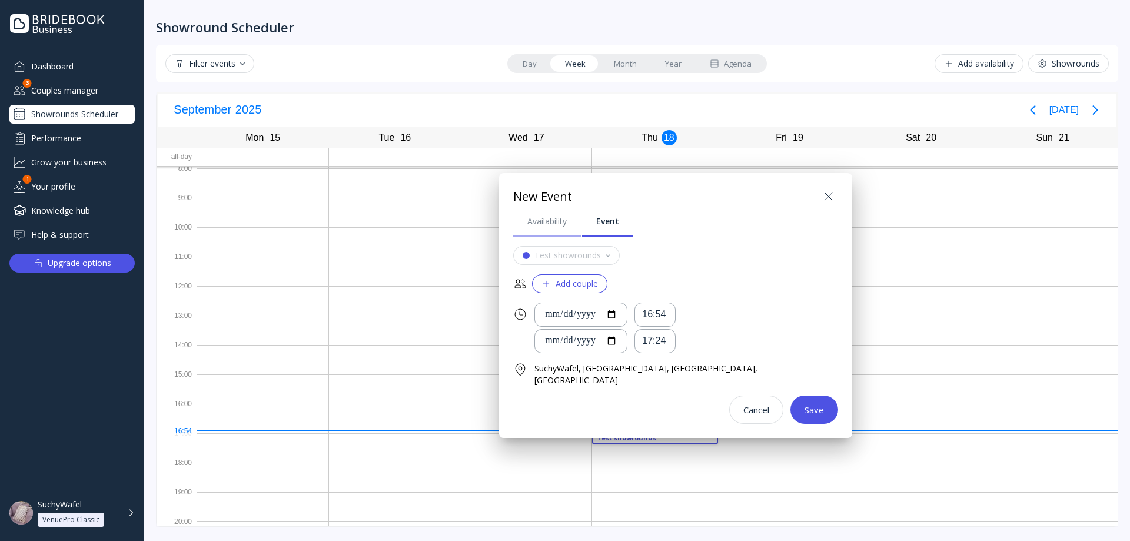
click at [556, 221] on div "Availability" at bounding box center [546, 221] width 39 height 12
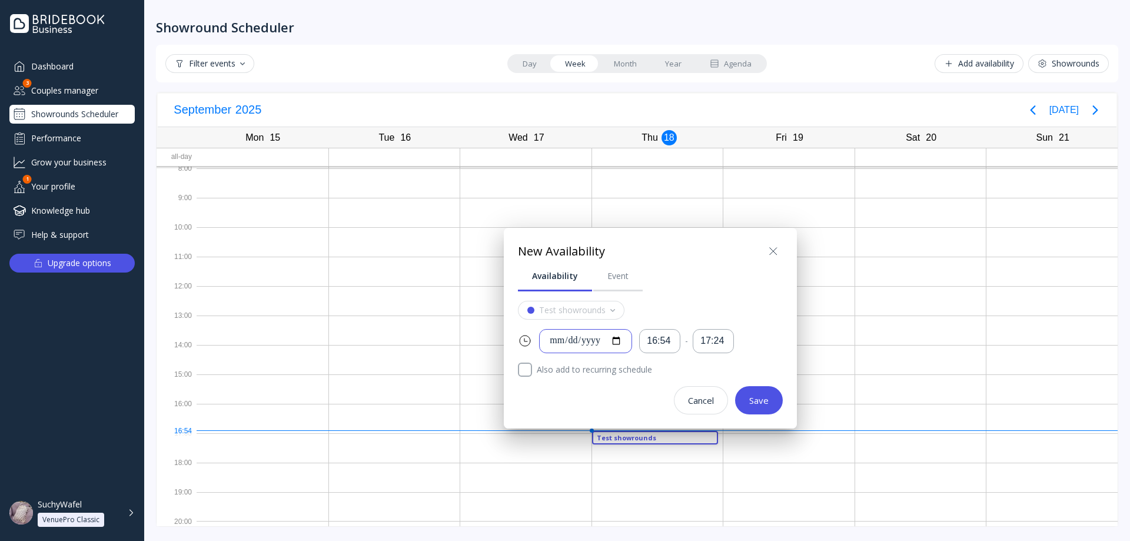
click at [622, 340] on input "**********" at bounding box center [585, 341] width 73 height 14
click at [667, 342] on div "16:54" at bounding box center [660, 341] width 26 height 14
click at [836, 266] on div at bounding box center [565, 270] width 1318 height 729
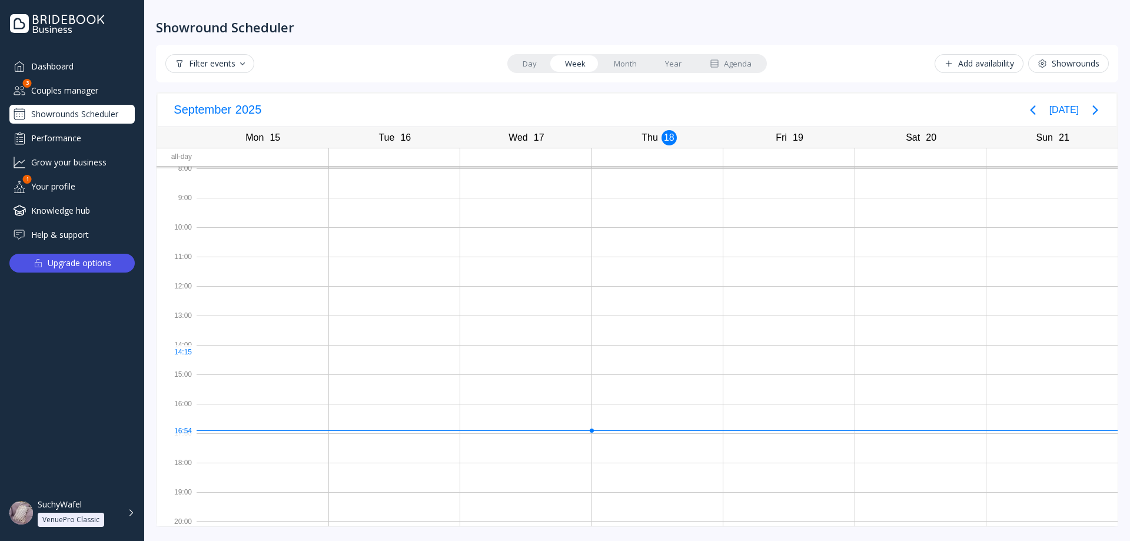
click at [664, 358] on div at bounding box center [657, 359] width 131 height 29
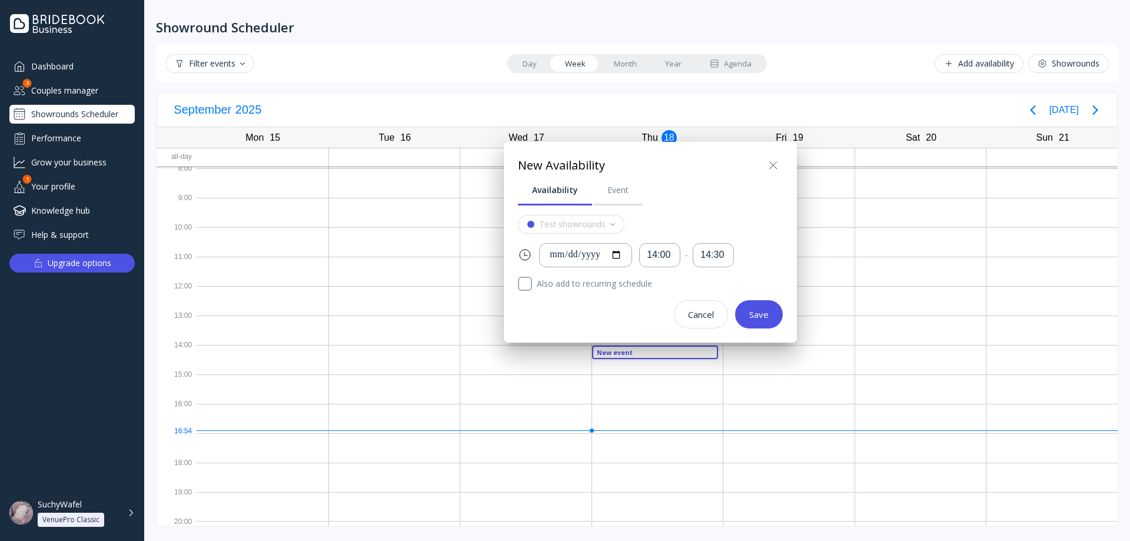
click at [586, 283] on label "Also add to recurring schedule" at bounding box center [657, 284] width 251 height 14
click at [680, 355] on div at bounding box center [565, 270] width 1318 height 729
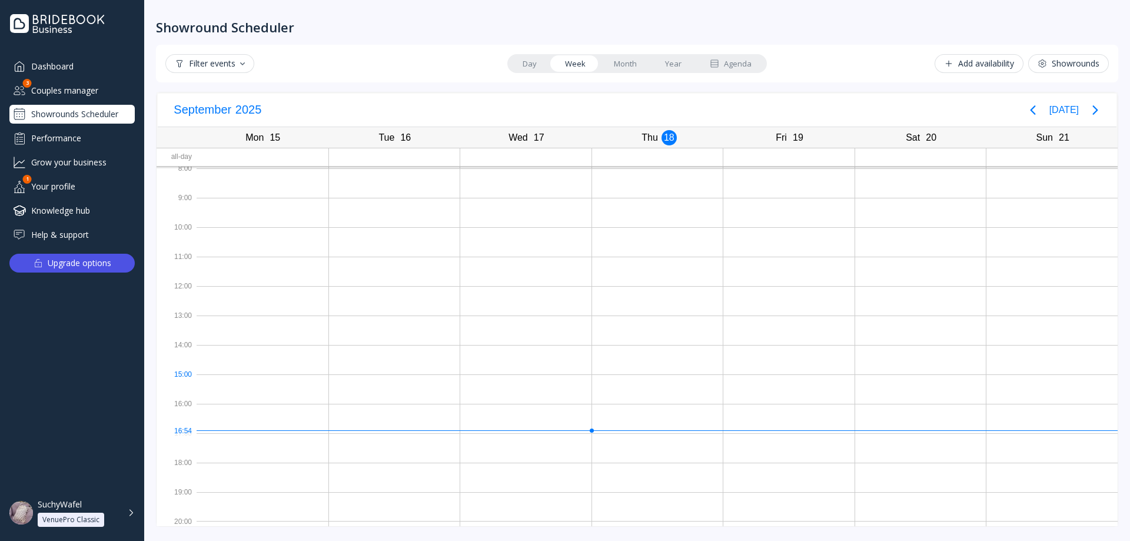
click at [222, 378] on div at bounding box center [263, 388] width 132 height 29
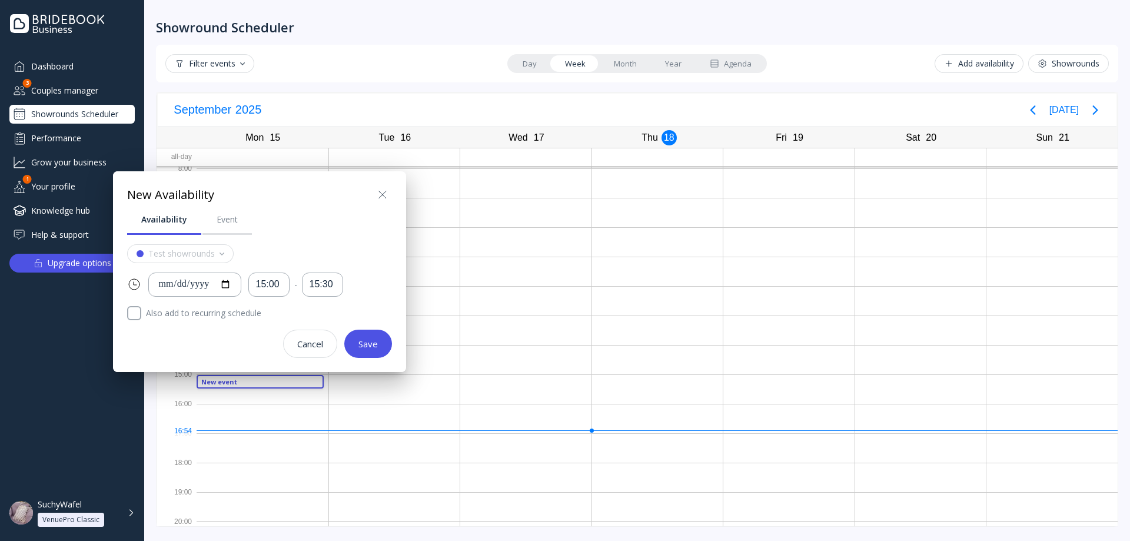
drag, startPoint x: 376, startPoint y: 187, endPoint x: 380, endPoint y: 196, distance: 10.3
click at [376, 187] on div at bounding box center [382, 194] width 19 height 19
click at [380, 197] on icon at bounding box center [381, 194] width 7 height 7
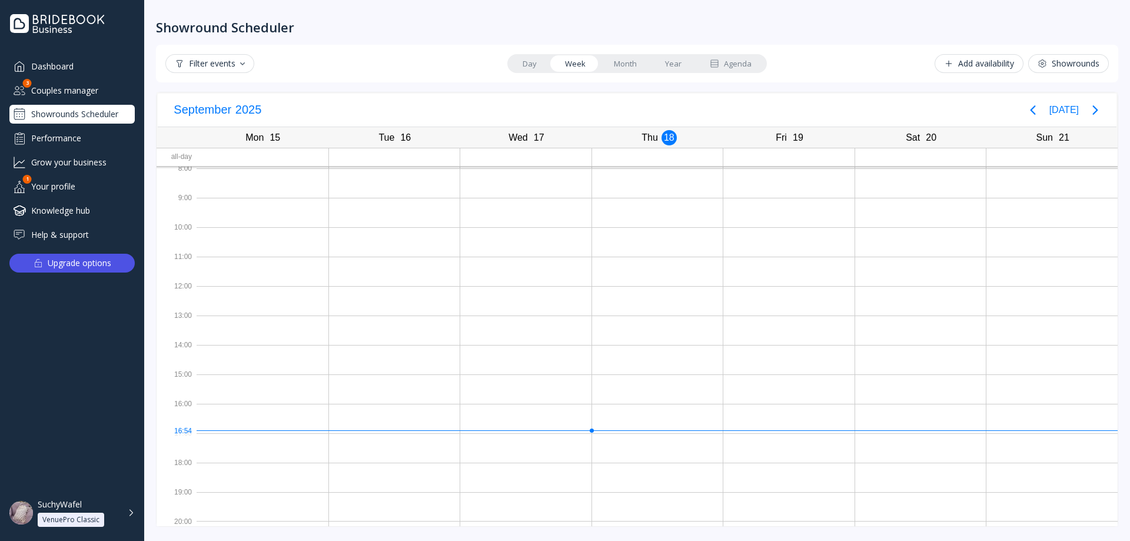
click at [1012, 62] on div "Add availability" at bounding box center [979, 63] width 70 height 9
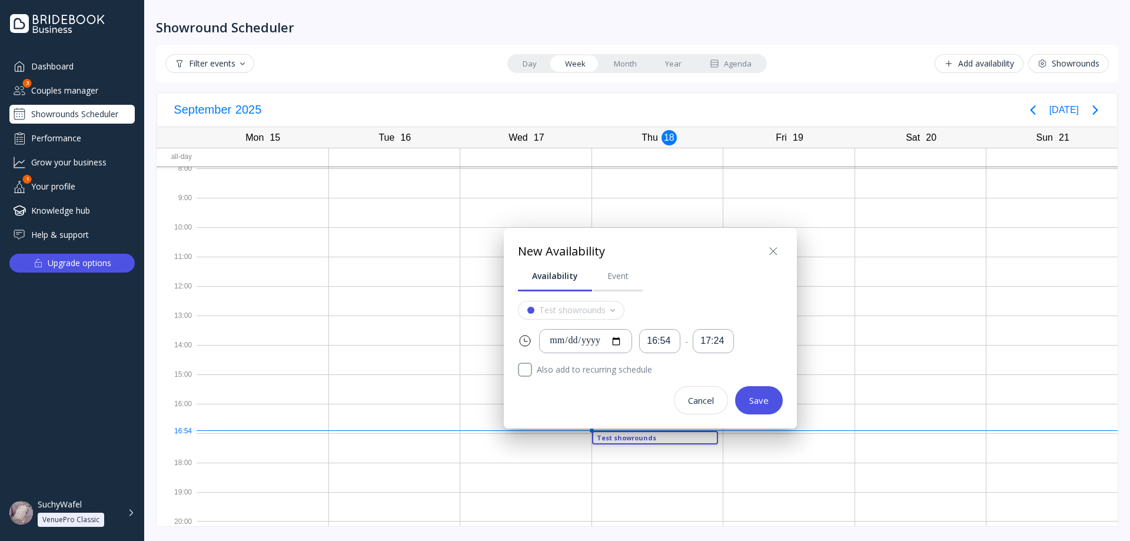
click at [775, 250] on icon at bounding box center [773, 251] width 14 height 14
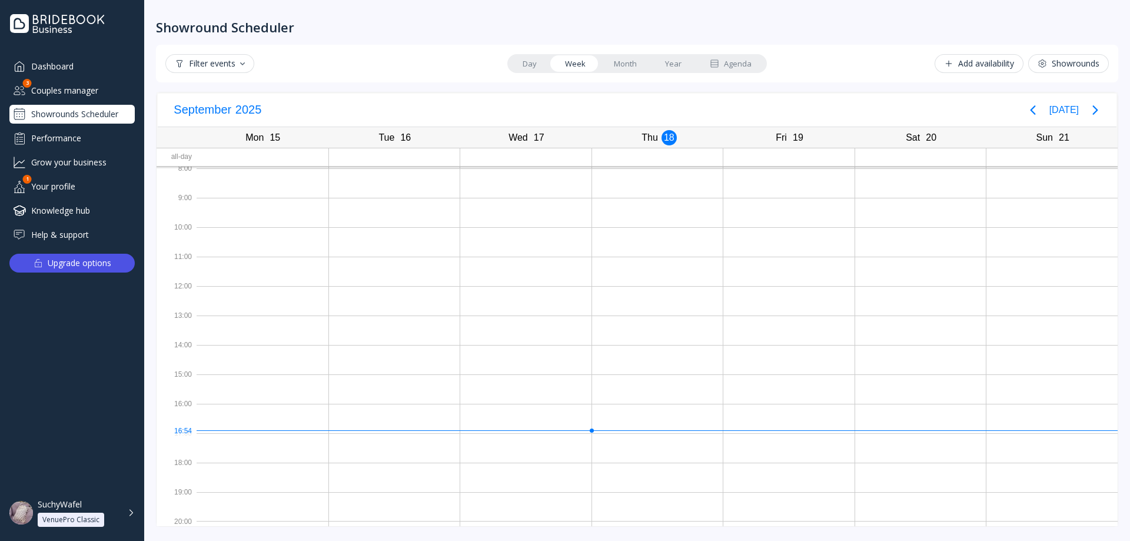
click at [980, 69] on button "Add availability" at bounding box center [979, 63] width 89 height 19
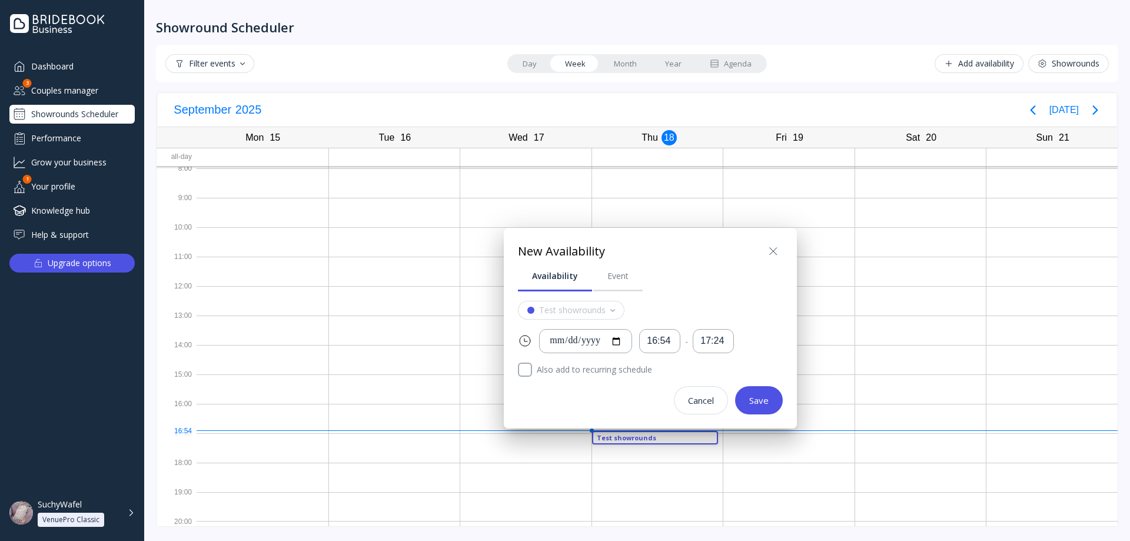
drag, startPoint x: 775, startPoint y: 247, endPoint x: 835, endPoint y: 217, distance: 66.9
click at [776, 247] on icon at bounding box center [773, 251] width 14 height 14
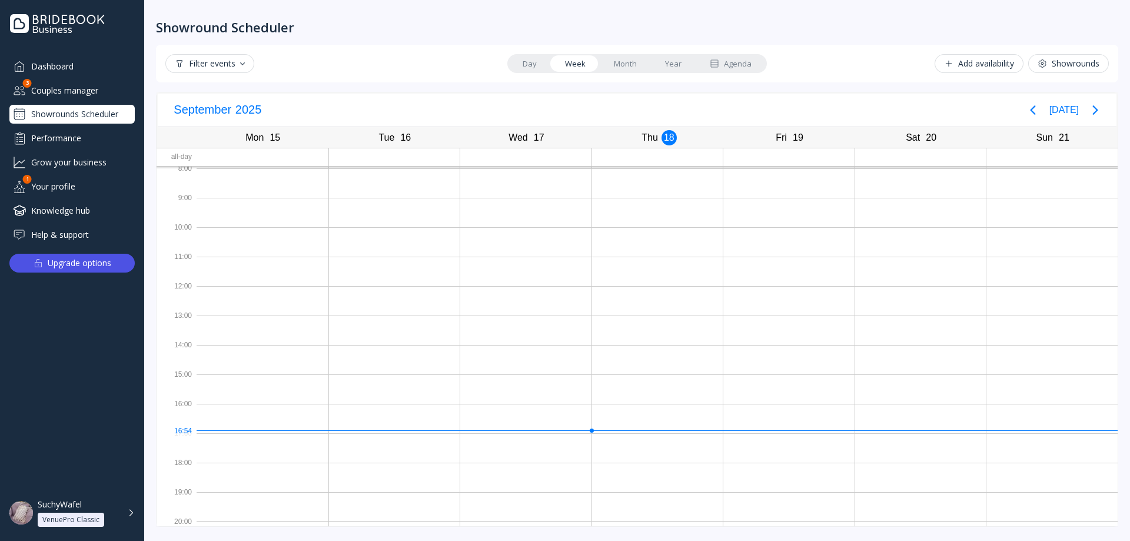
click at [984, 72] on button "Add availability" at bounding box center [979, 63] width 89 height 19
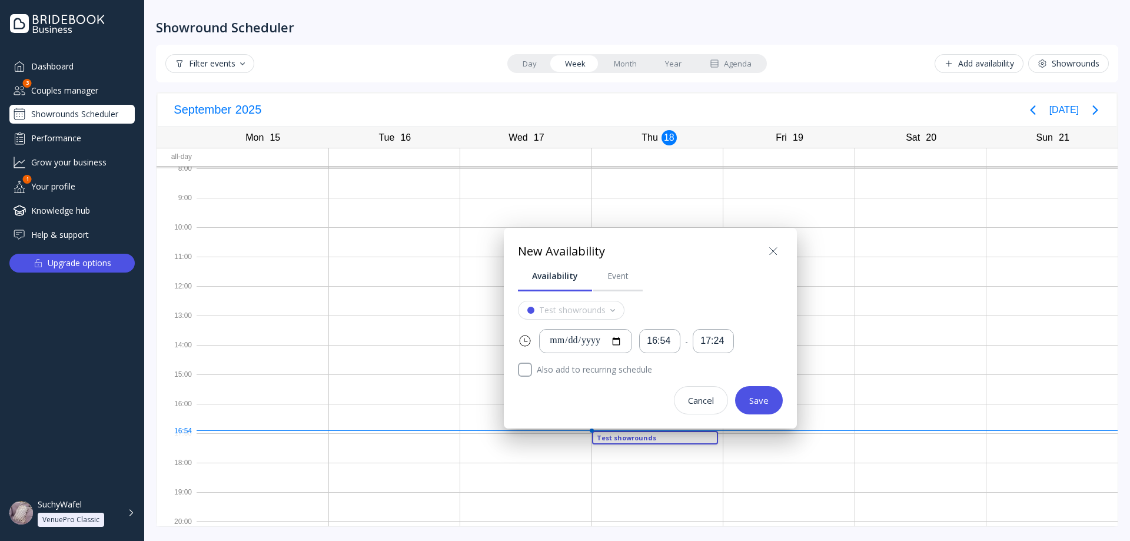
click at [769, 250] on icon at bounding box center [773, 251] width 14 height 14
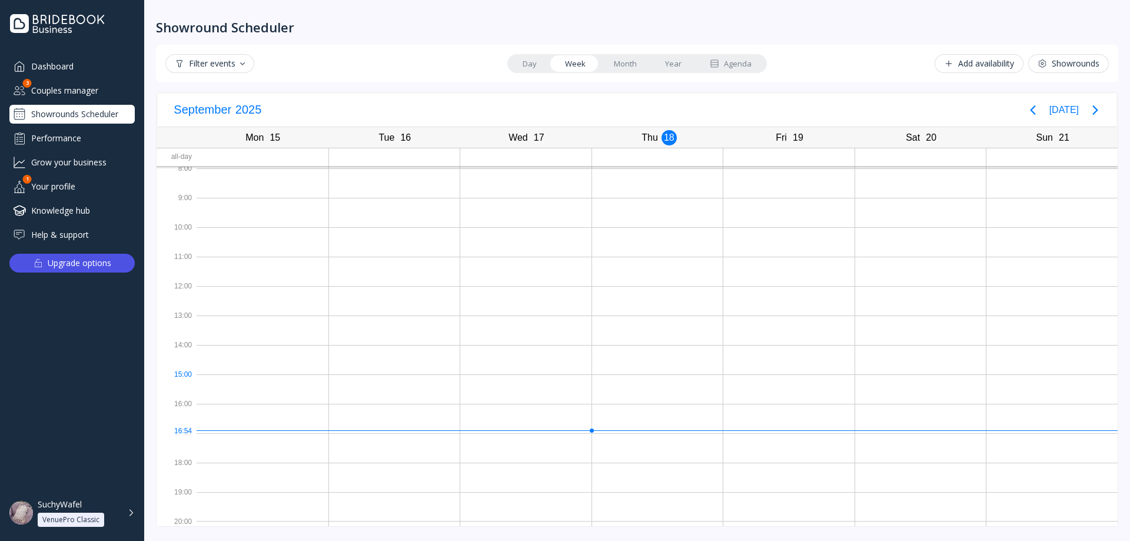
click at [218, 377] on div at bounding box center [263, 388] width 132 height 29
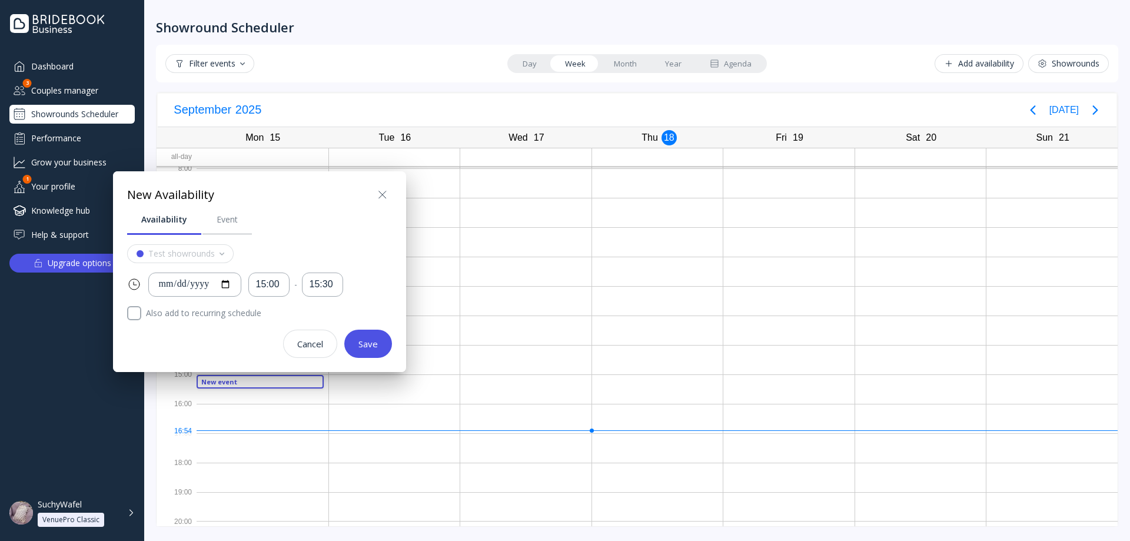
click at [386, 194] on icon at bounding box center [383, 195] width 14 height 14
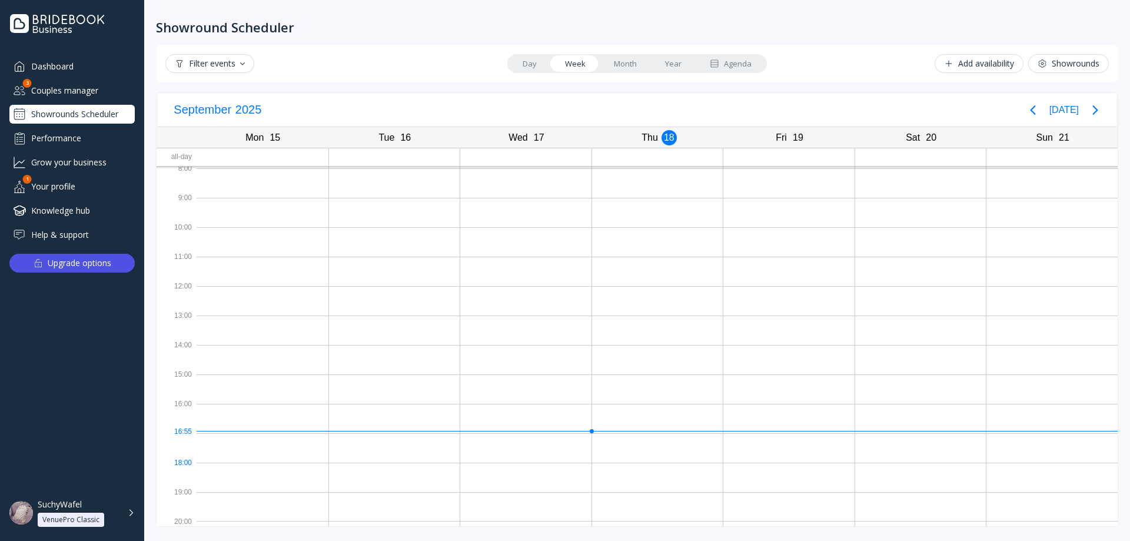
click at [480, 463] on div at bounding box center [525, 477] width 131 height 29
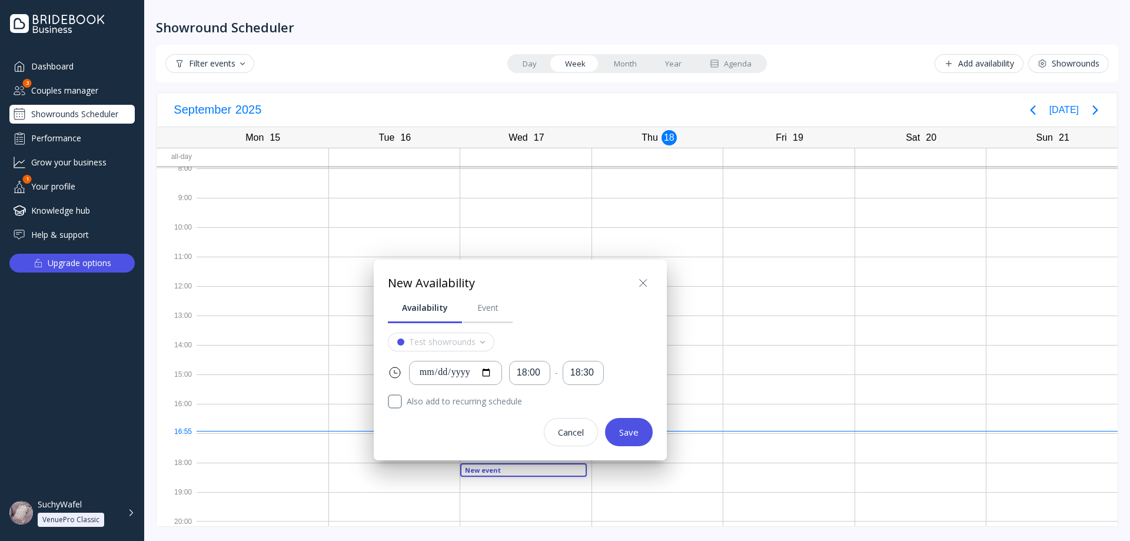
click at [435, 406] on label "Also add to recurring schedule" at bounding box center [527, 401] width 251 height 14
click at [384, 396] on div "**********" at bounding box center [520, 360] width 293 height 201
click at [622, 430] on div "Save" at bounding box center [628, 431] width 19 height 9
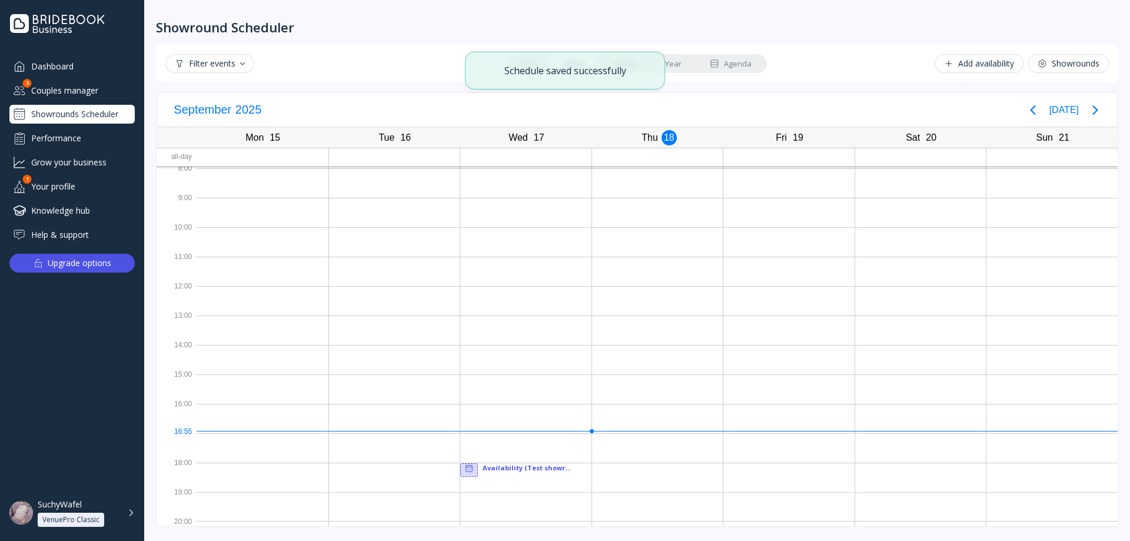
click at [1073, 71] on button "Showrounds" at bounding box center [1068, 63] width 81 height 19
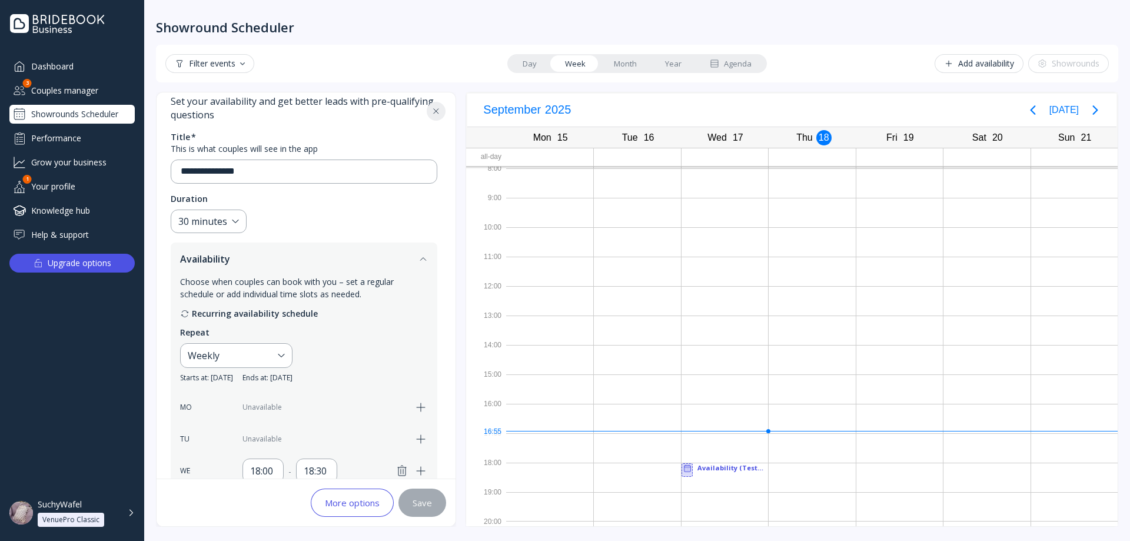
scroll to position [4, 0]
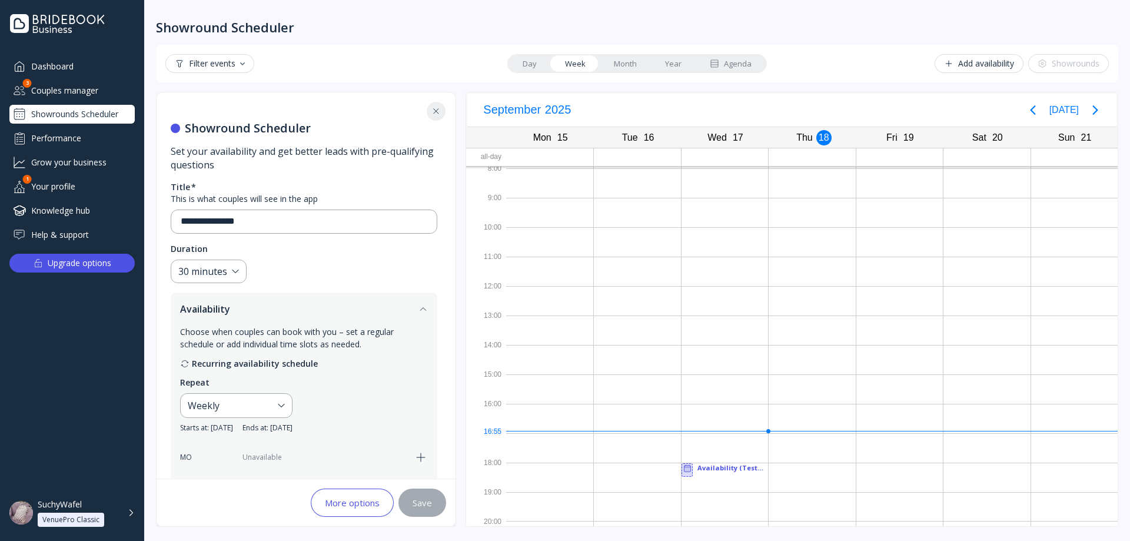
click at [629, 61] on link "Month" at bounding box center [625, 63] width 51 height 16
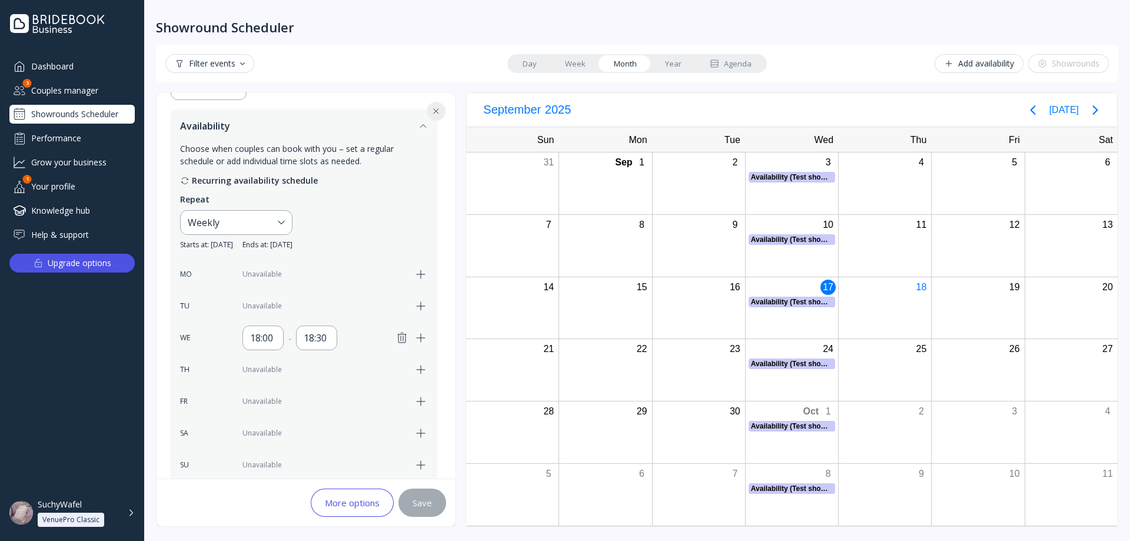
scroll to position [0, 0]
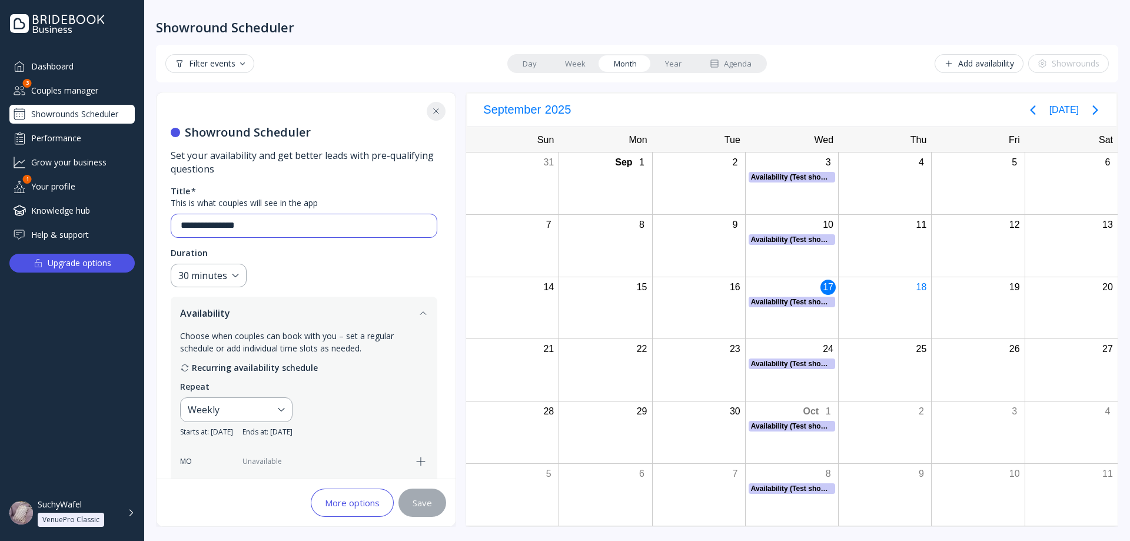
click at [267, 230] on input "**********" at bounding box center [304, 226] width 247 height 14
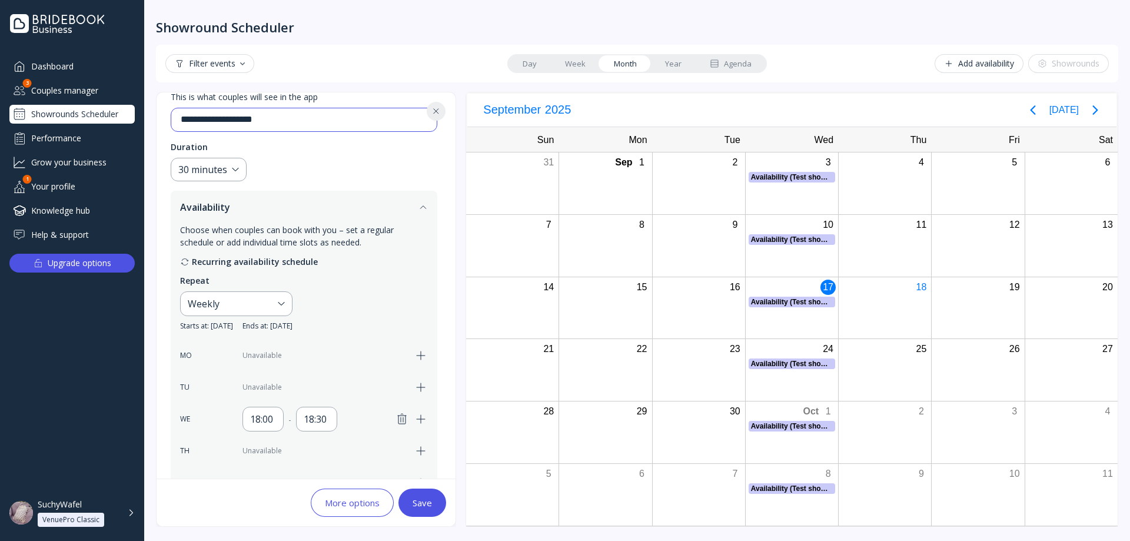
scroll to position [59, 0]
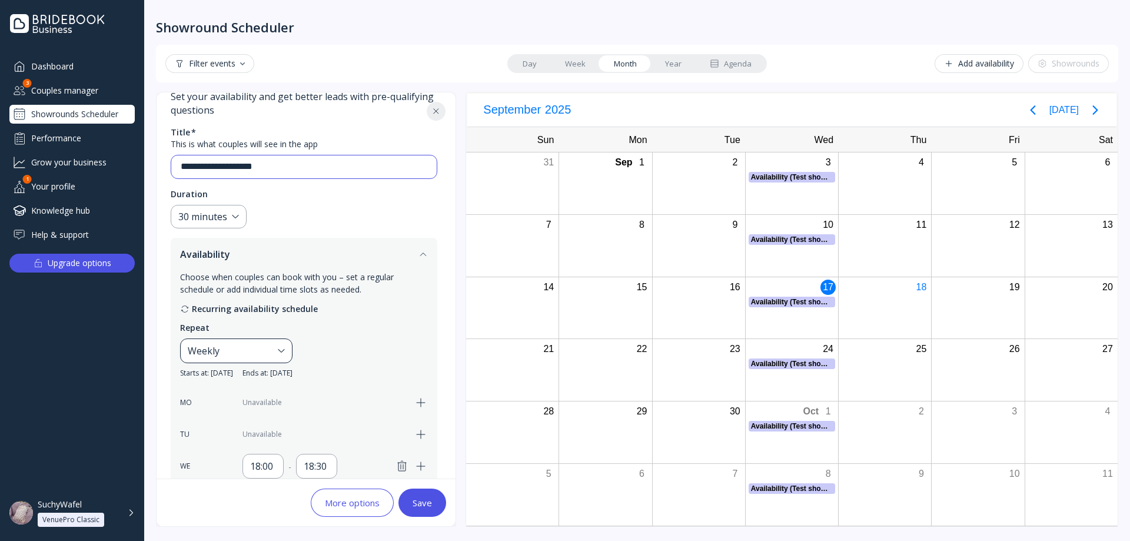
type input "**********"
click at [273, 344] on div "Weekly" at bounding box center [230, 351] width 85 height 14
click at [260, 415] on div "Custom..." at bounding box center [258, 412] width 133 height 11
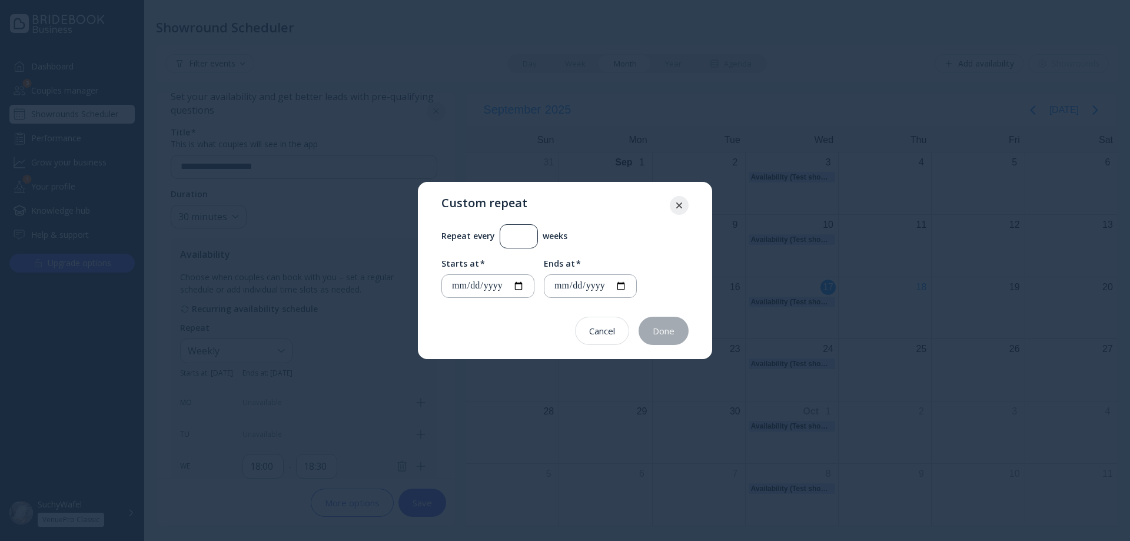
click at [538, 235] on div "*" at bounding box center [519, 236] width 38 height 24
click at [527, 235] on input "*" at bounding box center [519, 237] width 18 height 14
type input "*"
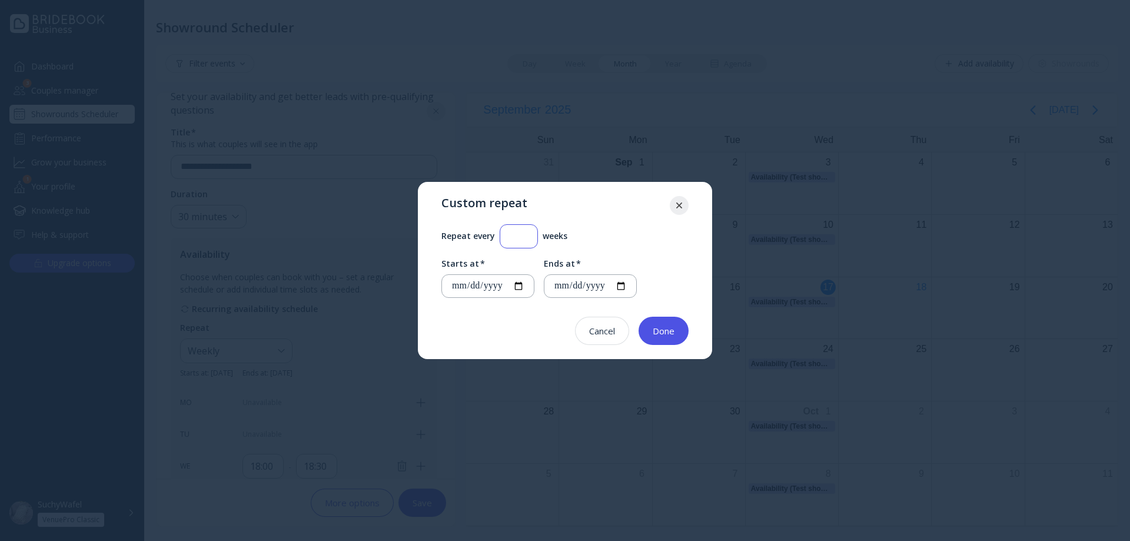
click at [528, 238] on input "*" at bounding box center [519, 237] width 18 height 14
click at [664, 335] on div "Done" at bounding box center [664, 330] width 22 height 9
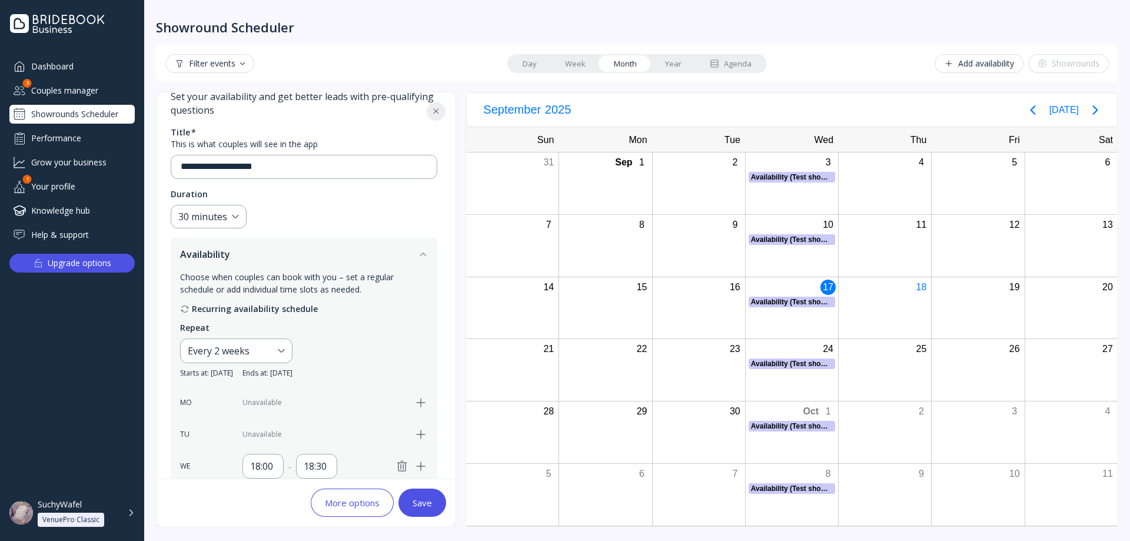
scroll to position [235, 0]
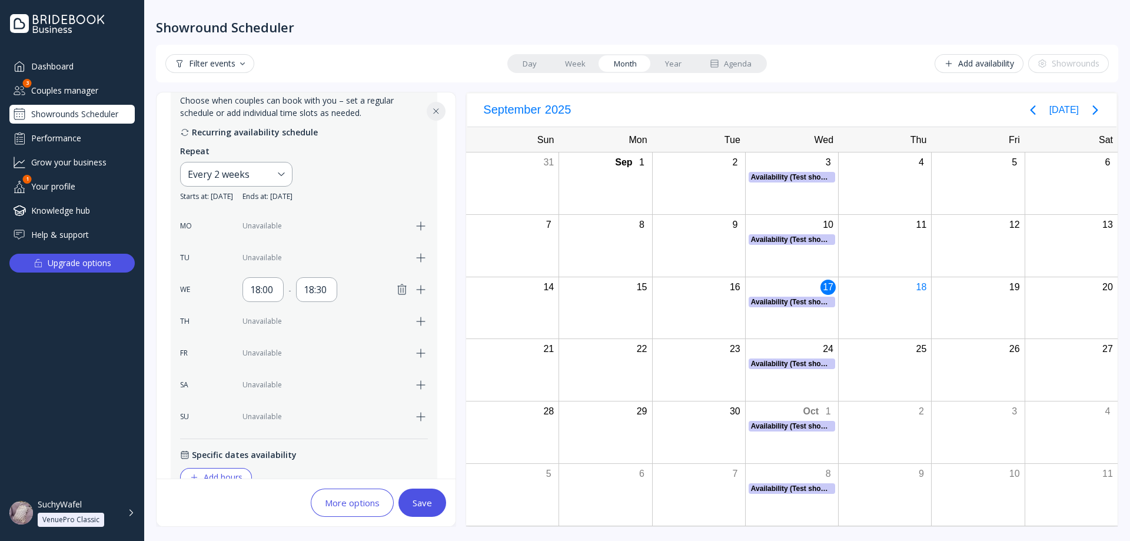
click at [417, 496] on button "Save" at bounding box center [422, 503] width 48 height 28
type input "**********"
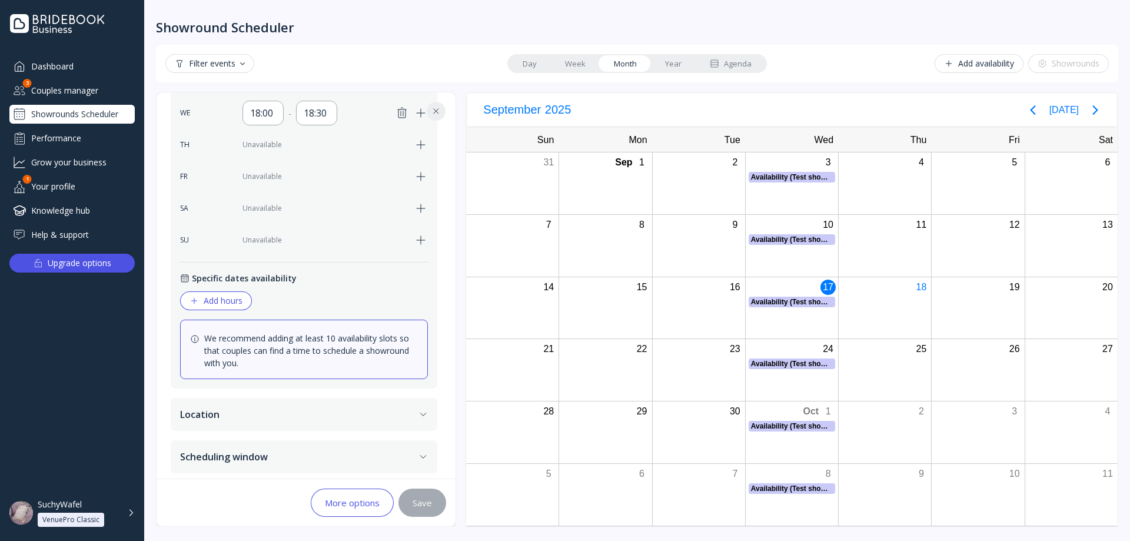
scroll to position [416, 0]
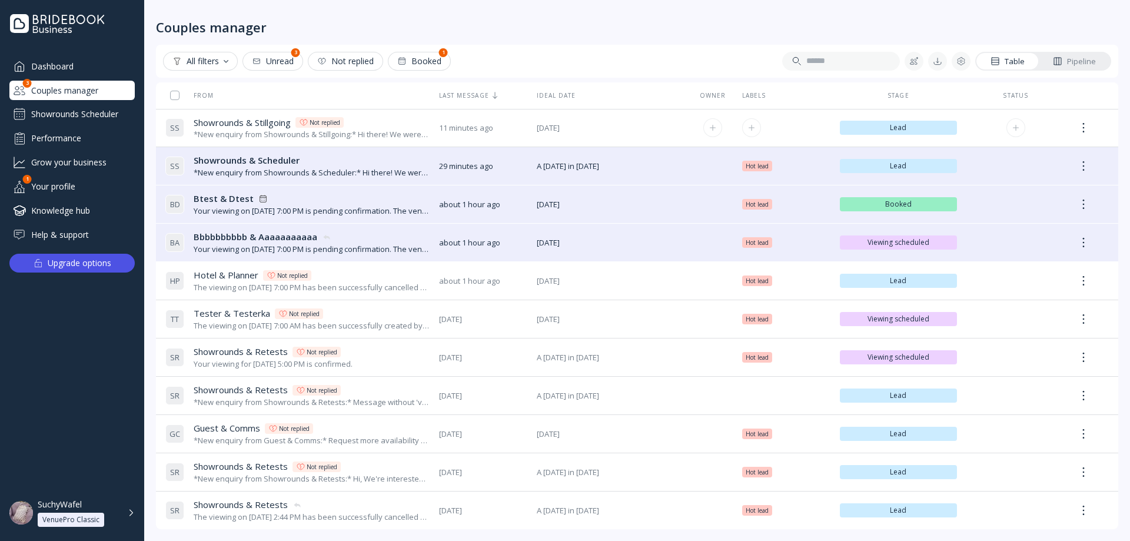
click at [487, 119] on td "11 minutes ago 11 minutes ago" at bounding box center [483, 128] width 98 height 38
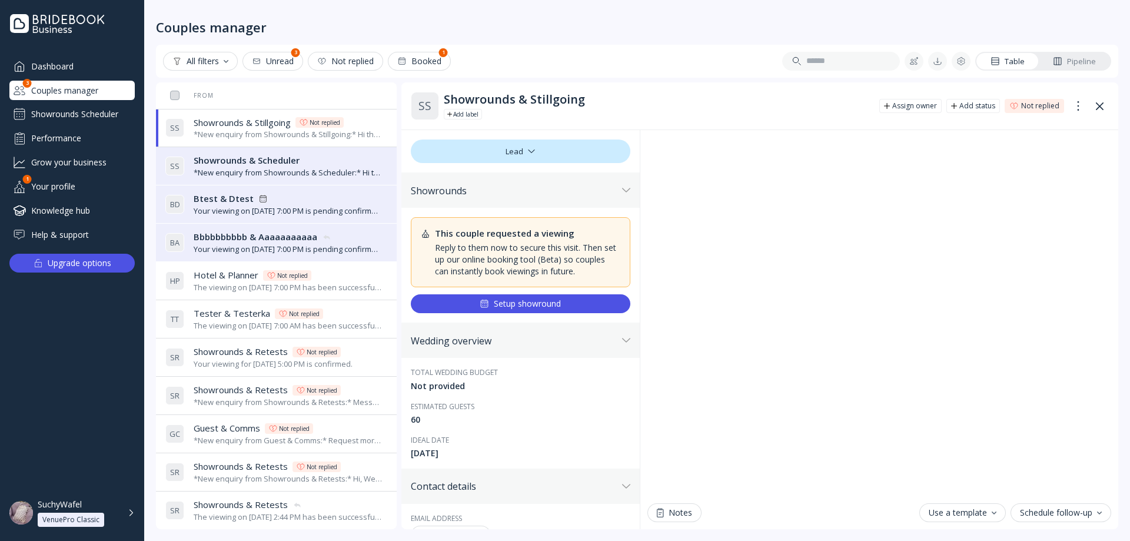
click at [91, 116] on div "Showrounds Scheduler" at bounding box center [71, 114] width 125 height 19
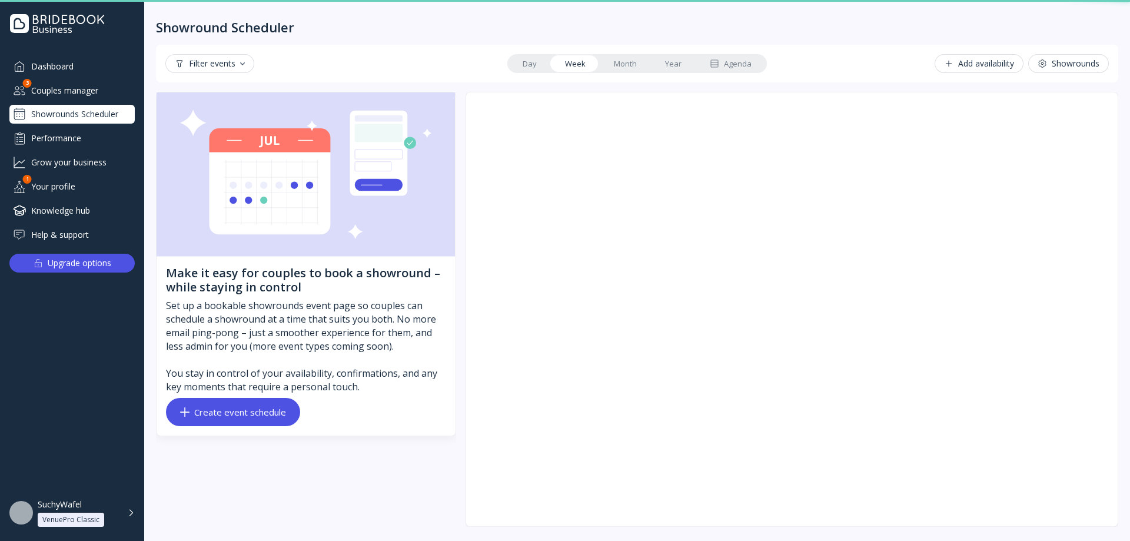
scroll to position [2, 0]
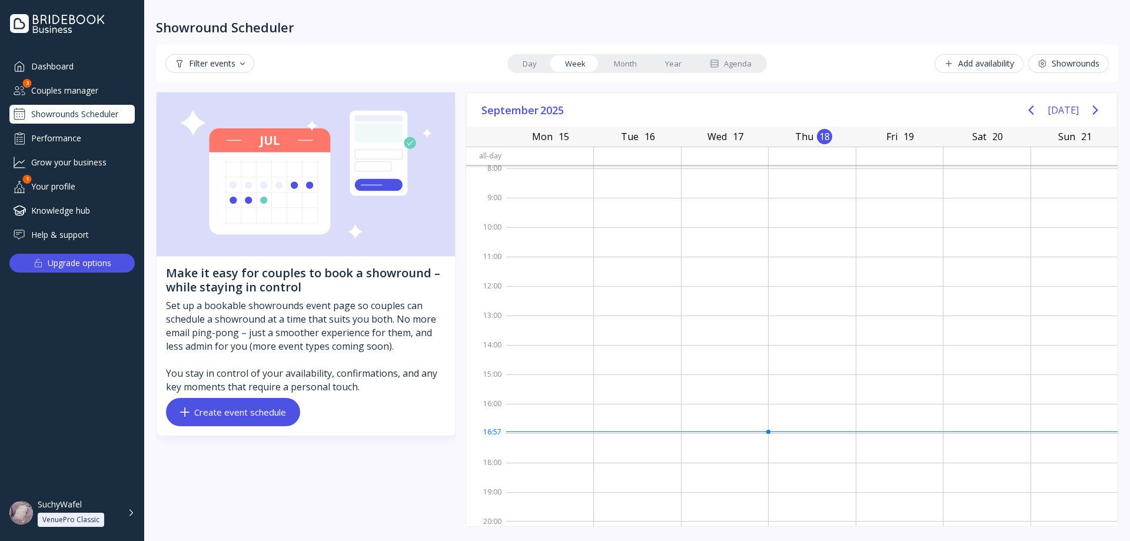
click at [265, 410] on div "Create event schedule" at bounding box center [233, 411] width 106 height 9
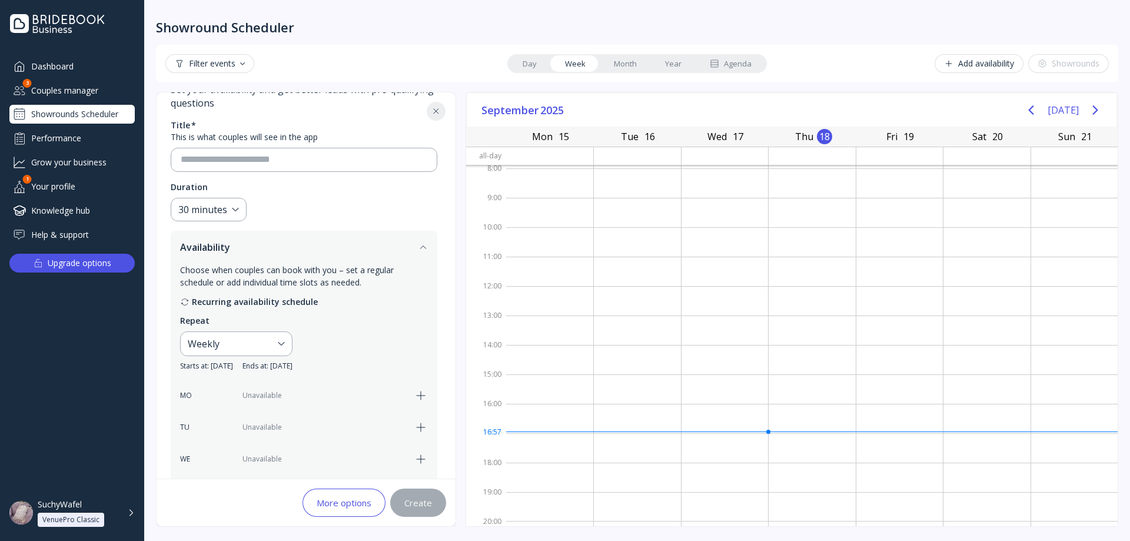
scroll to position [63, 0]
click at [293, 348] on div "Weekly" at bounding box center [236, 346] width 112 height 25
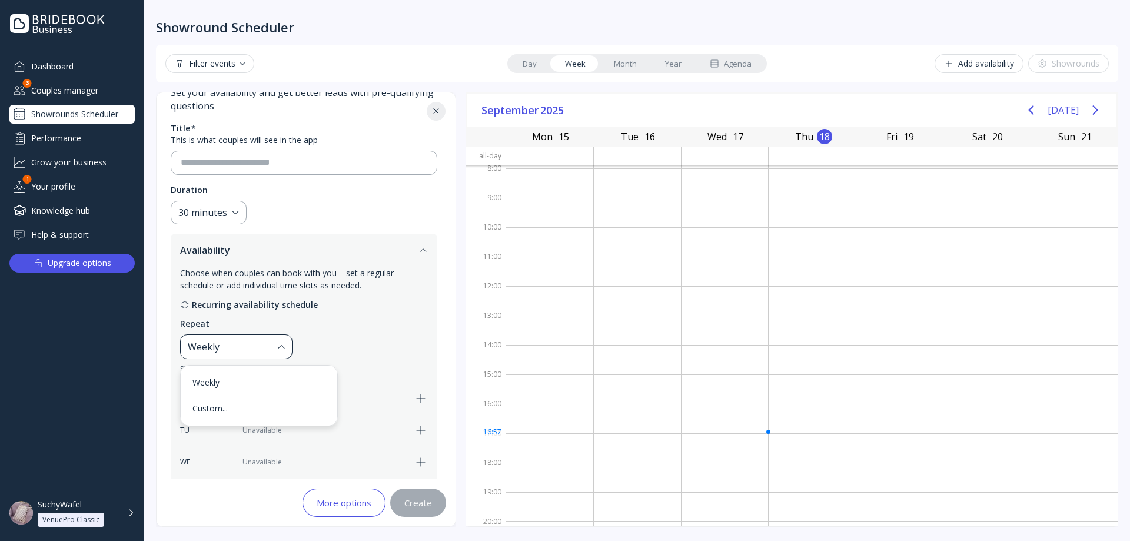
click at [293, 348] on div "Weekly" at bounding box center [236, 346] width 112 height 25
click at [261, 344] on div "Weekly" at bounding box center [230, 347] width 85 height 14
click at [231, 408] on div "Custom..." at bounding box center [258, 408] width 133 height 11
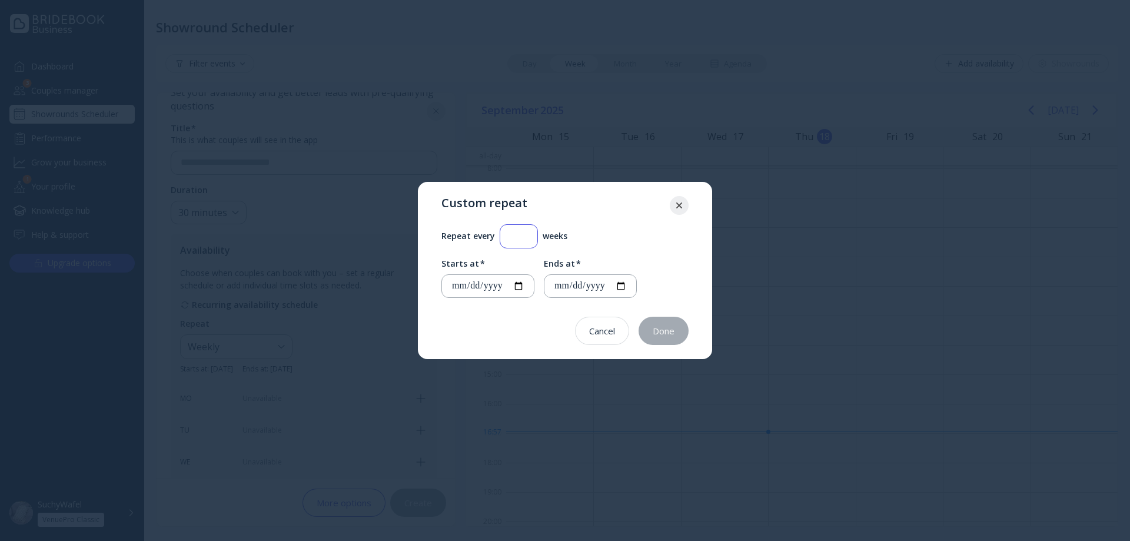
click at [520, 242] on input "*" at bounding box center [519, 237] width 18 height 14
type input "*"
click at [528, 230] on input "*" at bounding box center [519, 237] width 18 height 14
click at [653, 324] on button "Done" at bounding box center [664, 331] width 50 height 28
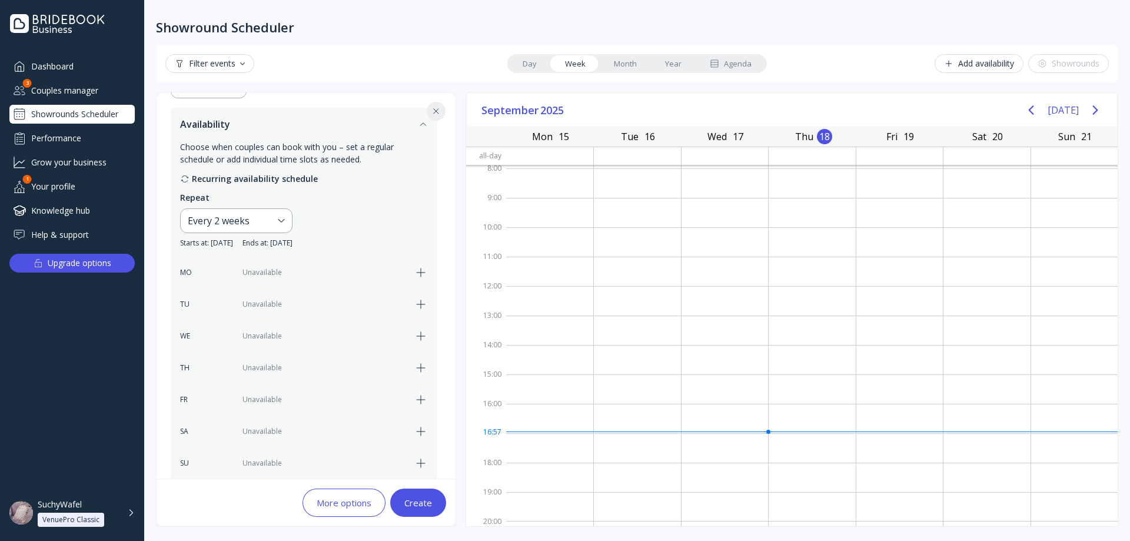
scroll to position [240, 0]
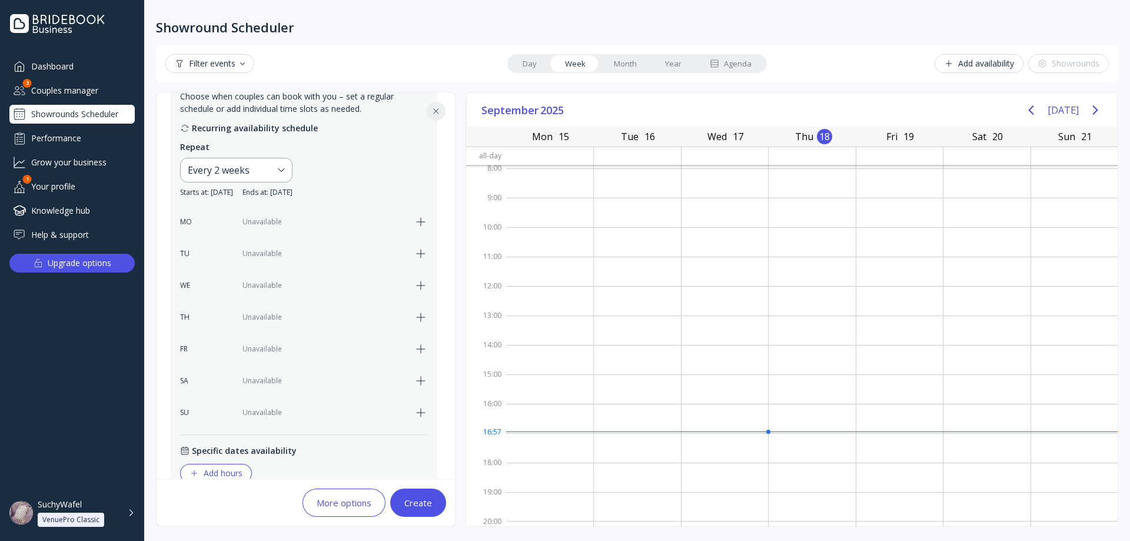
click at [264, 285] on div "Unavailable" at bounding box center [324, 285] width 164 height 11
click at [420, 284] on icon "button" at bounding box center [421, 285] width 14 height 14
click at [257, 285] on div "09:00" at bounding box center [263, 285] width 26 height 14
click at [273, 371] on div "18:00" at bounding box center [277, 371] width 45 height 11
click at [319, 288] on div "17:00" at bounding box center [317, 285] width 26 height 14
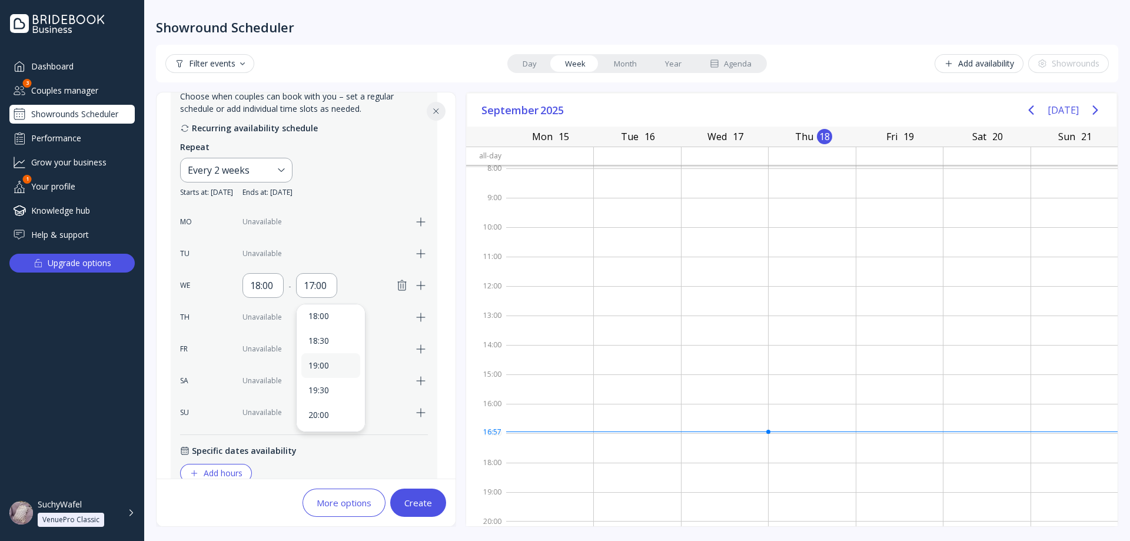
scroll to position [0, 0]
click at [327, 351] on div "18:30" at bounding box center [330, 346] width 45 height 11
click at [404, 501] on button "Create" at bounding box center [418, 503] width 56 height 28
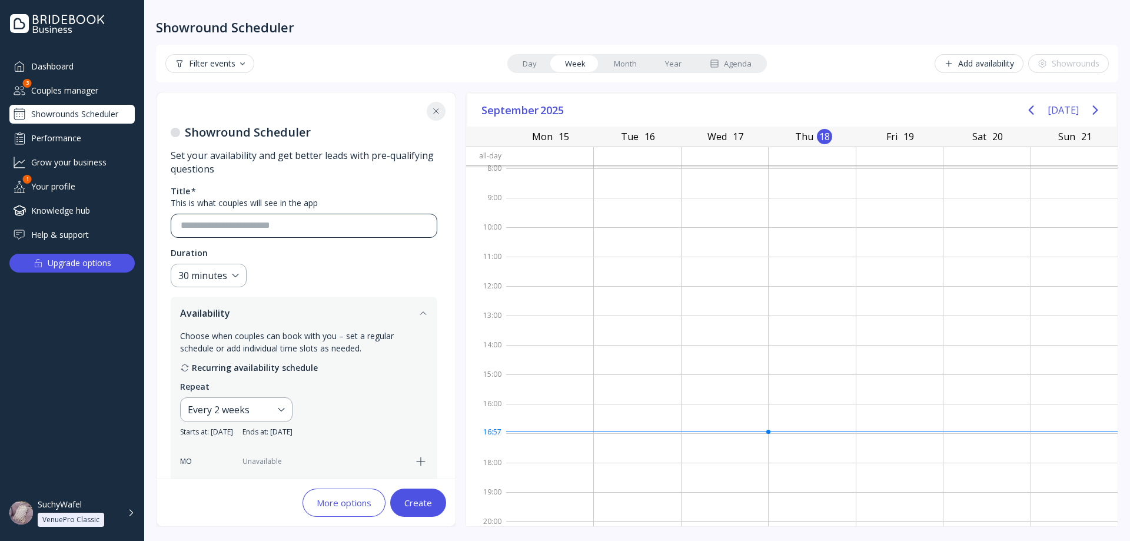
click at [318, 214] on div at bounding box center [304, 226] width 267 height 24
click at [327, 230] on input at bounding box center [304, 226] width 247 height 14
type input "**********"
click at [431, 506] on div "Create" at bounding box center [418, 502] width 28 height 9
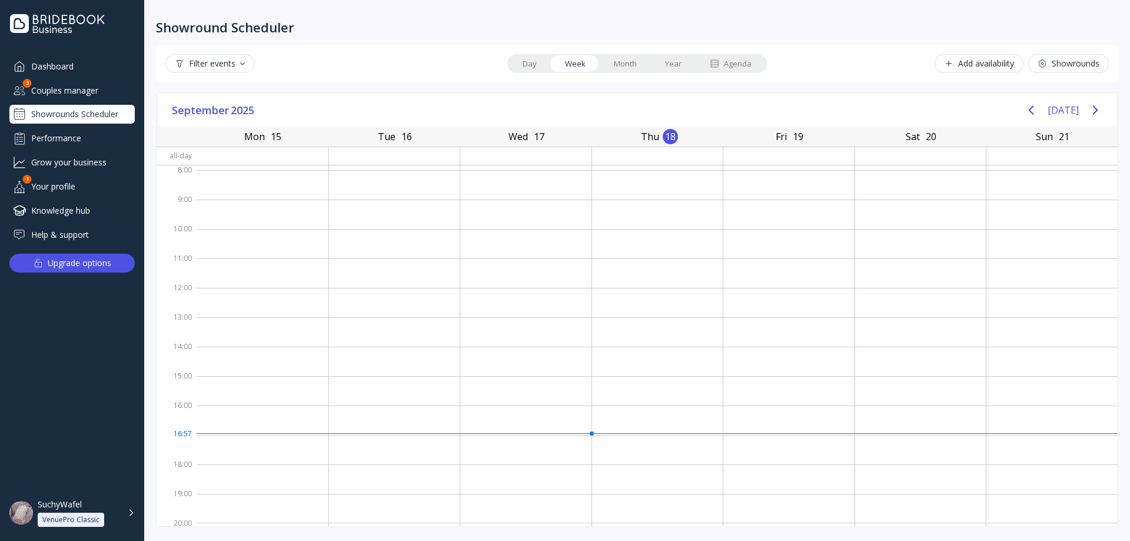
click at [606, 64] on link "Month" at bounding box center [625, 63] width 51 height 16
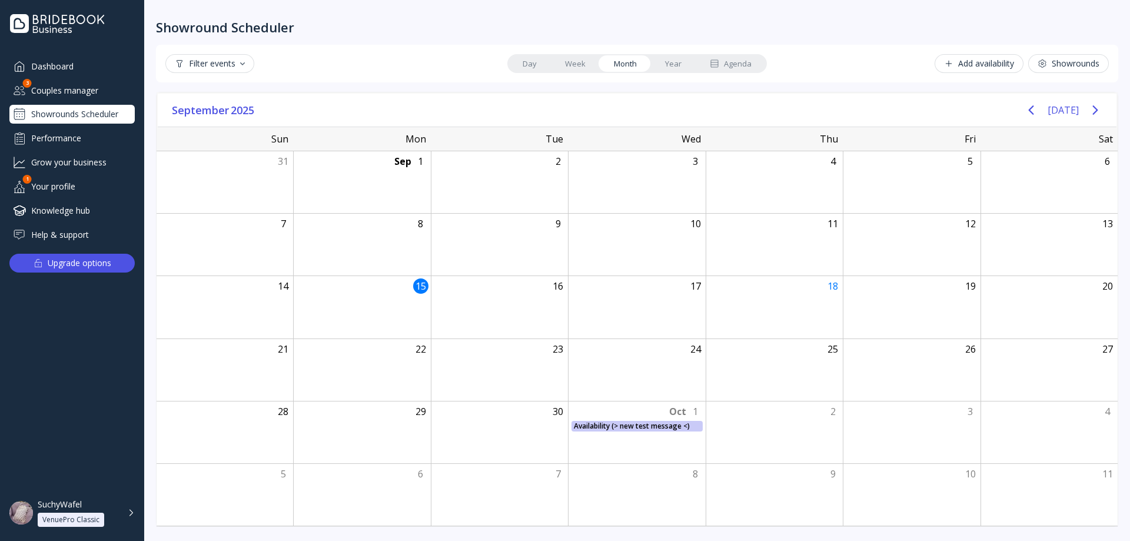
click at [572, 63] on link "Week" at bounding box center [575, 63] width 49 height 16
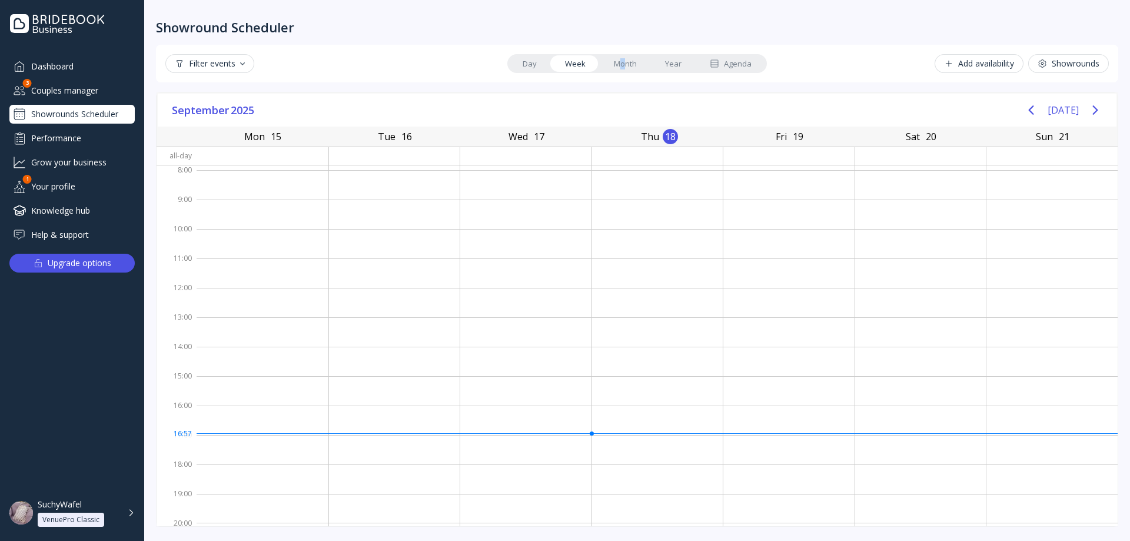
click at [623, 67] on link "Month" at bounding box center [625, 63] width 51 height 16
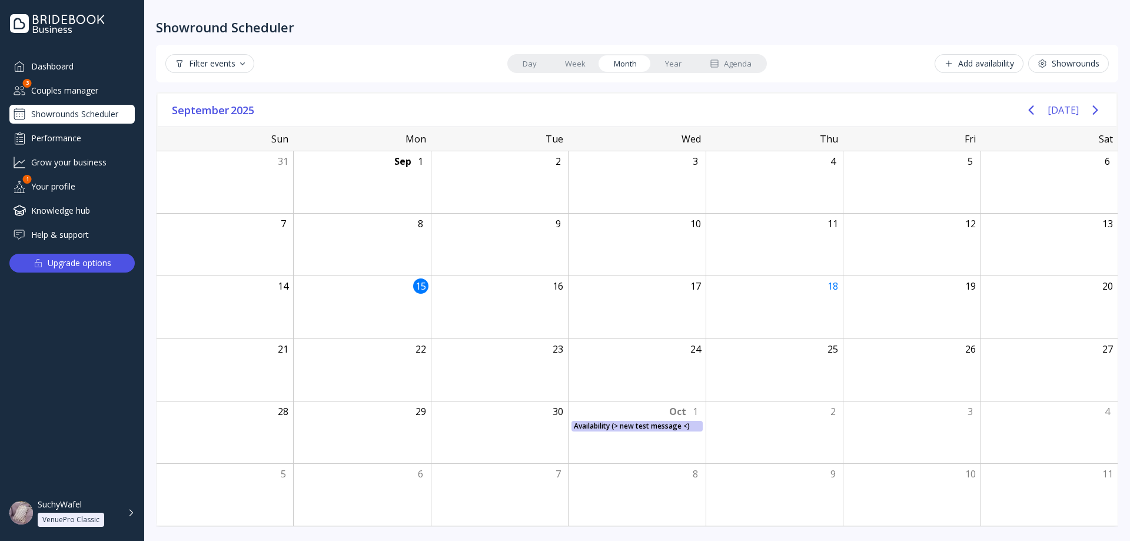
click at [667, 57] on link "Year" at bounding box center [673, 63] width 45 height 16
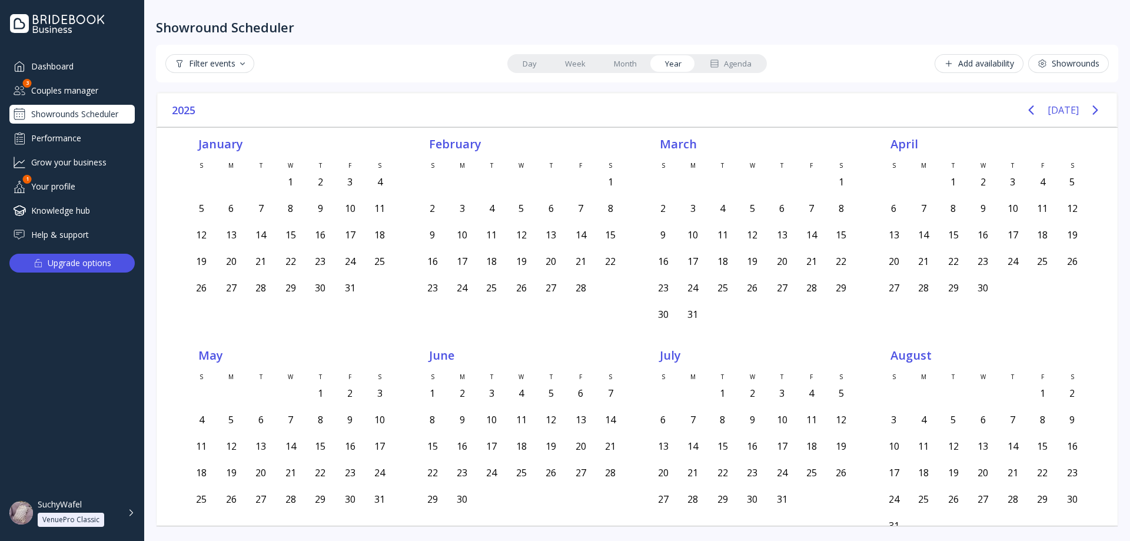
click at [619, 58] on link "Month" at bounding box center [625, 63] width 51 height 16
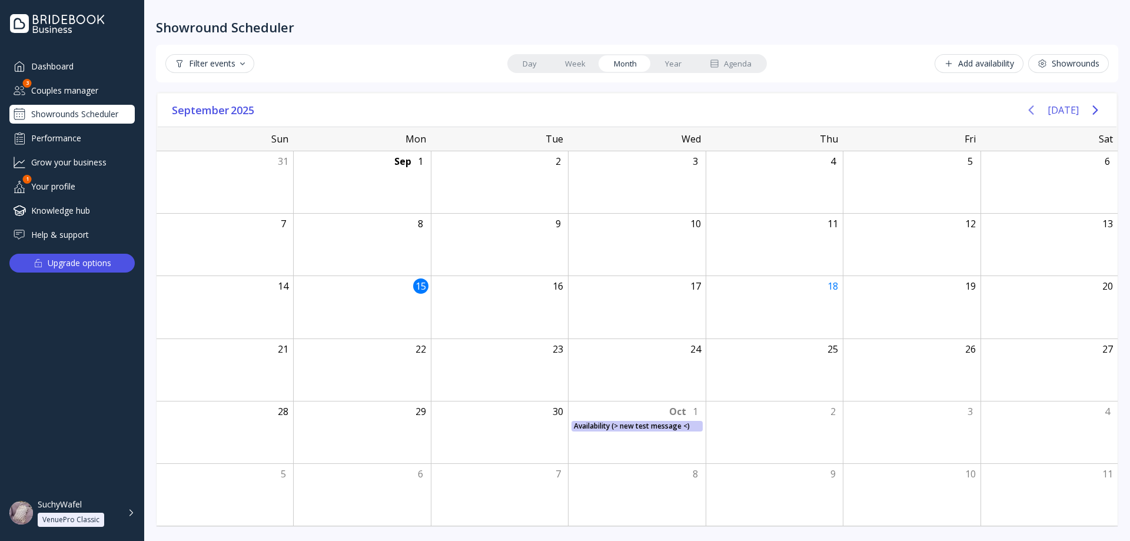
click at [1043, 111] on button "Previous page" at bounding box center [1031, 110] width 24 height 24
click at [1087, 110] on button "Next page" at bounding box center [1096, 110] width 24 height 24
click at [1090, 110] on icon "Next page" at bounding box center [1095, 110] width 14 height 14
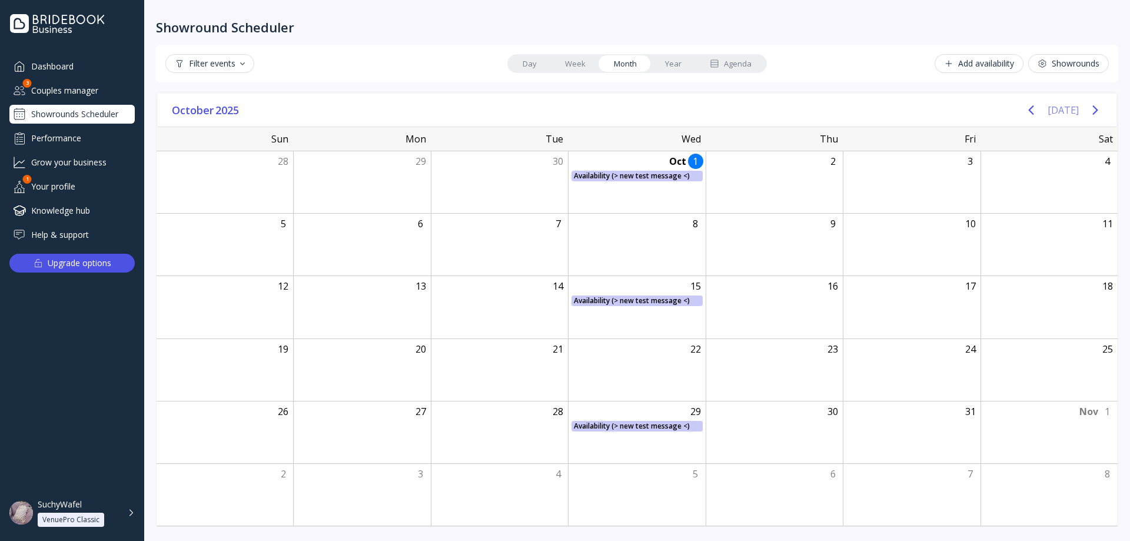
click at [1034, 112] on icon "Previous page" at bounding box center [1031, 109] width 5 height 9
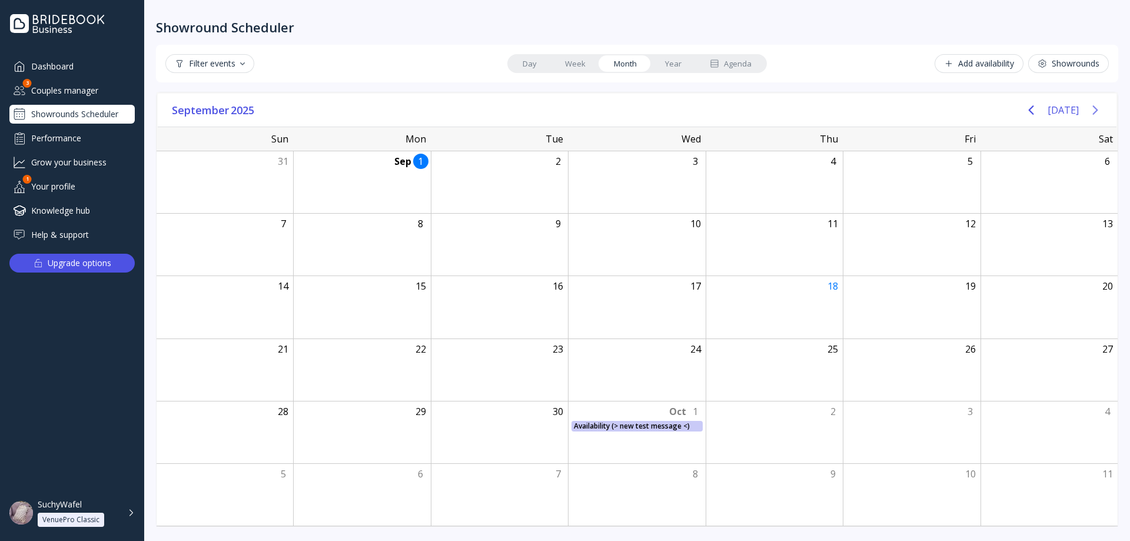
click at [1089, 115] on icon "Next page" at bounding box center [1095, 110] width 14 height 14
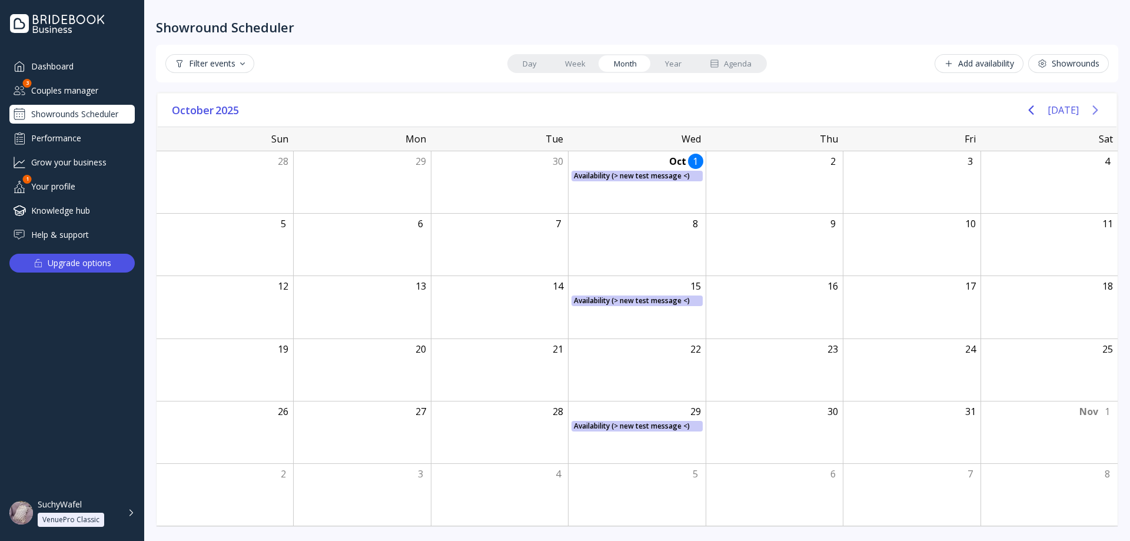
click at [1089, 115] on icon "Next page" at bounding box center [1095, 110] width 14 height 14
click at [1031, 115] on icon "Previous page" at bounding box center [1031, 110] width 14 height 14
click at [1034, 115] on icon "Previous page" at bounding box center [1031, 110] width 14 height 14
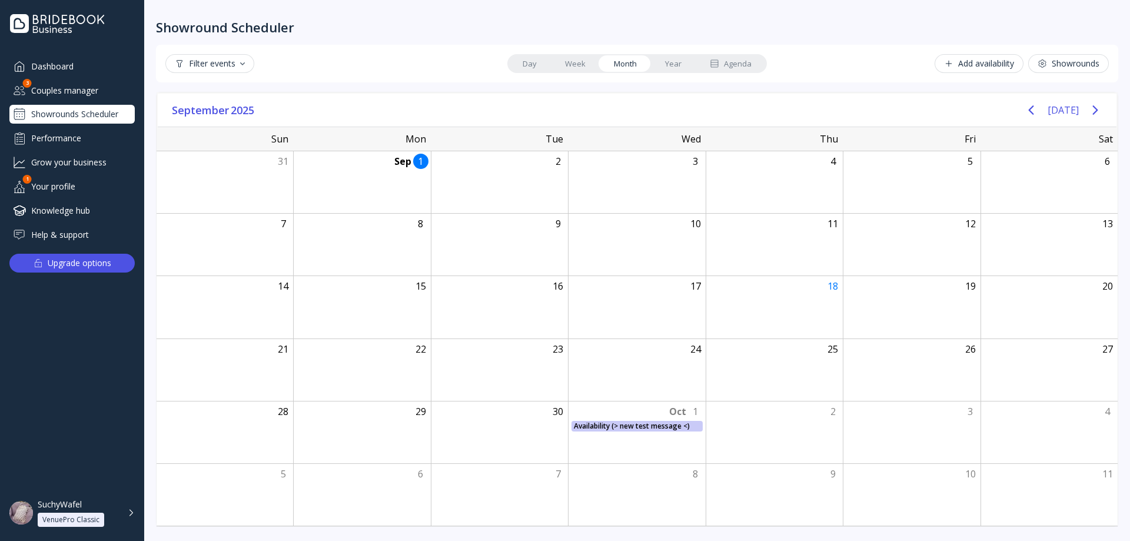
click at [1080, 111] on div "[DATE]" at bounding box center [1063, 110] width 88 height 24
click at [1090, 109] on icon "Next page" at bounding box center [1095, 110] width 14 height 14
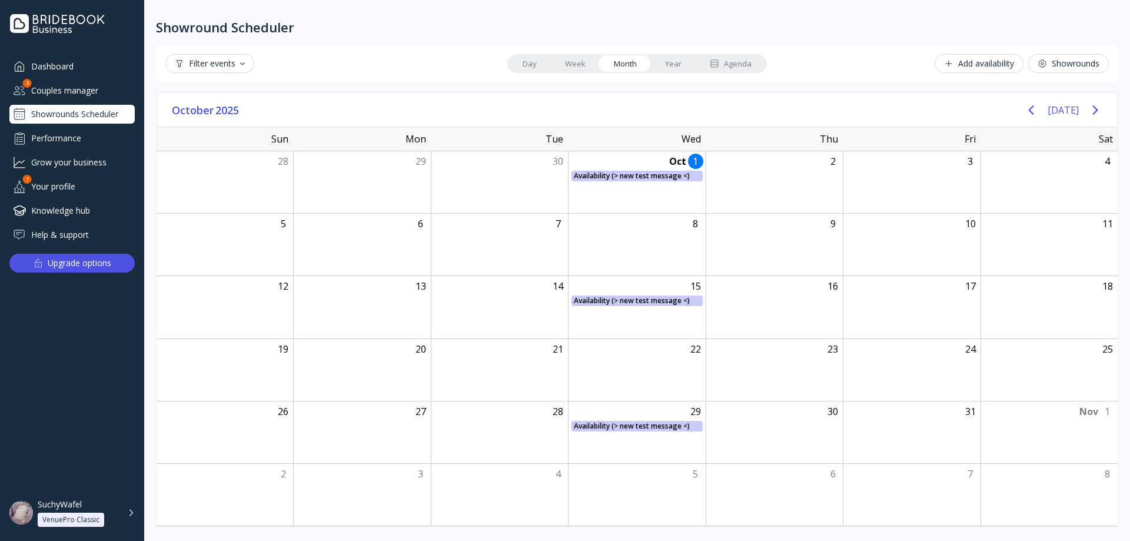
click at [1066, 108] on button "[DATE]" at bounding box center [1063, 109] width 31 height 21
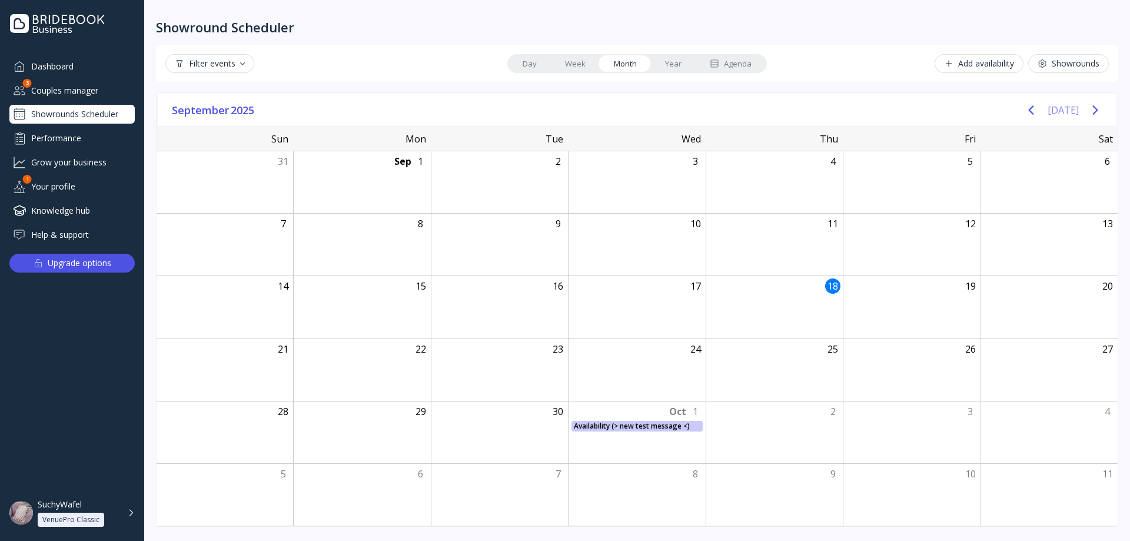
click at [1066, 108] on button "[DATE]" at bounding box center [1063, 109] width 31 height 21
click at [1035, 108] on icon "Previous page" at bounding box center [1031, 110] width 14 height 14
click at [1099, 107] on icon "Next page" at bounding box center [1095, 110] width 14 height 14
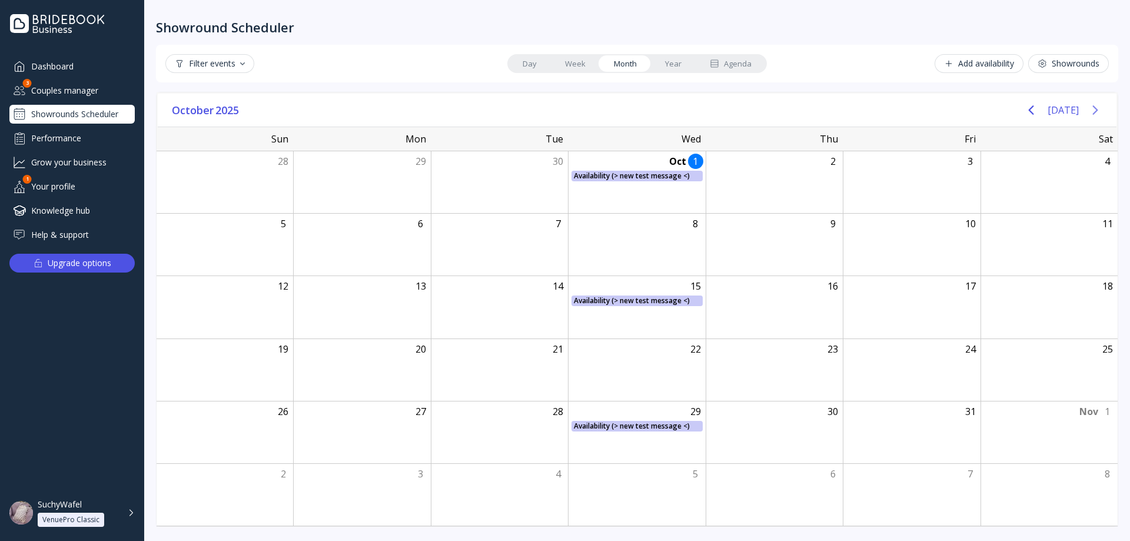
click at [1099, 107] on icon "Next page" at bounding box center [1095, 110] width 14 height 14
click at [1029, 105] on icon "Previous page" at bounding box center [1031, 110] width 14 height 14
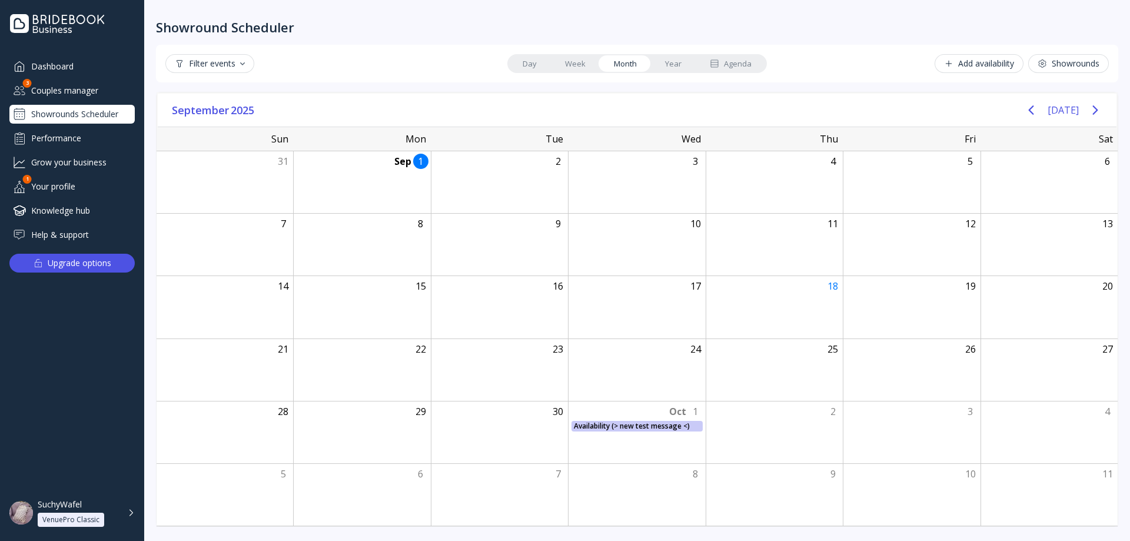
click at [1098, 108] on icon "Next page" at bounding box center [1095, 110] width 14 height 14
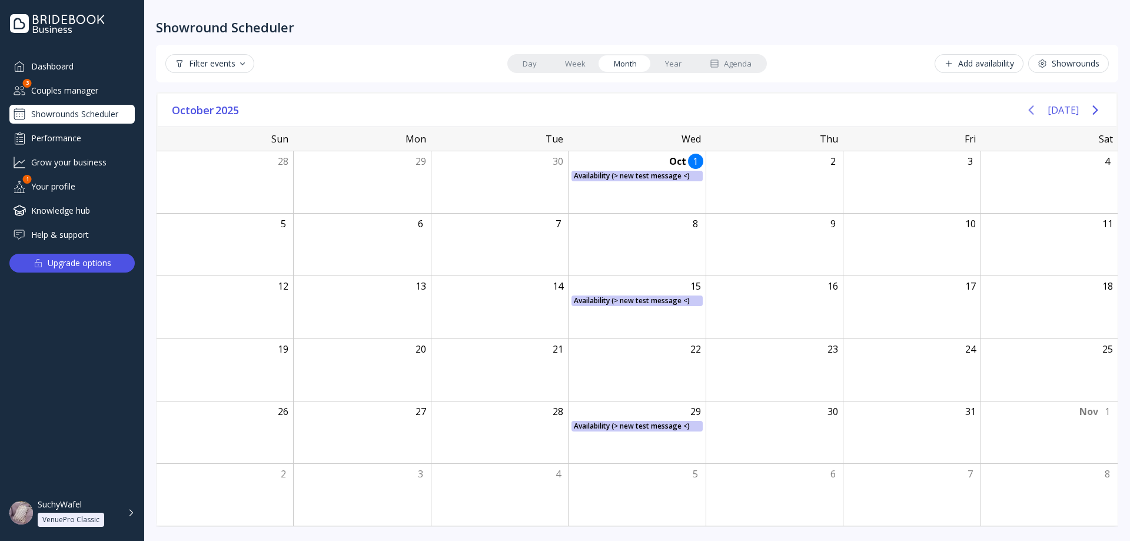
click at [1034, 113] on icon "Previous page" at bounding box center [1031, 109] width 5 height 9
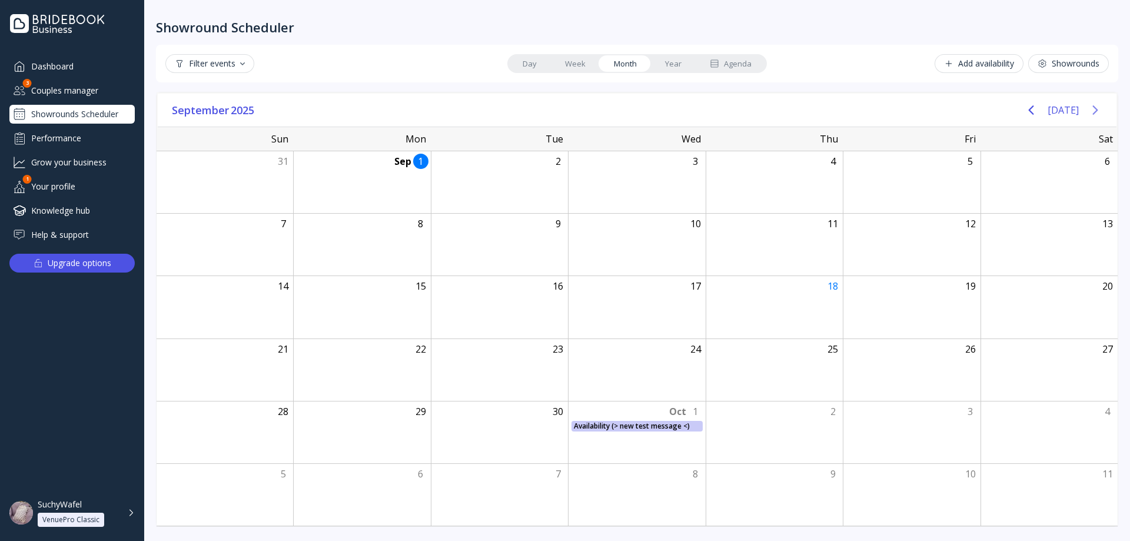
click at [1096, 109] on icon "Next page" at bounding box center [1094, 109] width 5 height 9
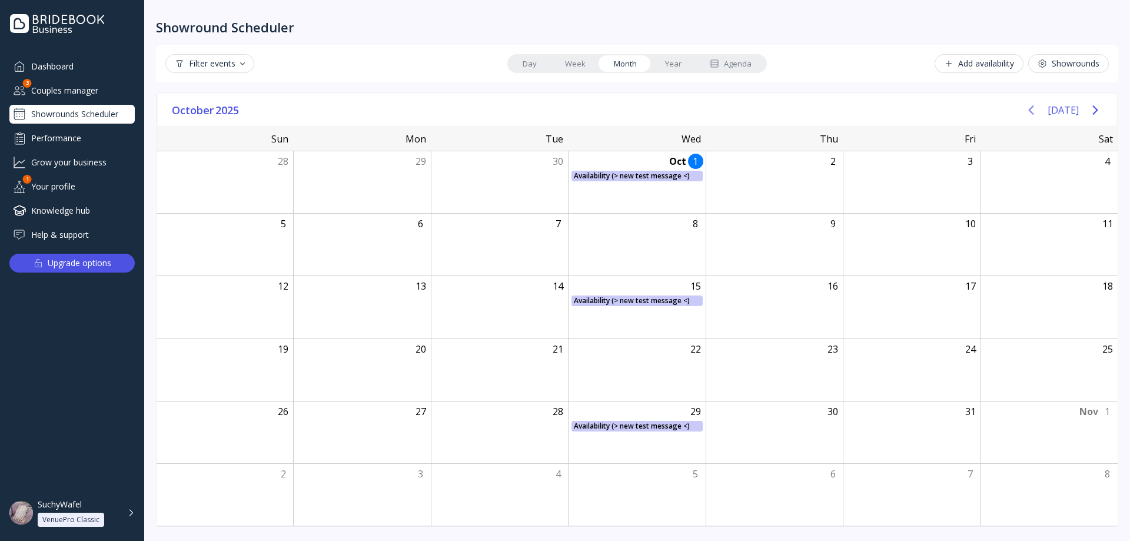
click at [1038, 108] on icon "Previous page" at bounding box center [1031, 110] width 14 height 14
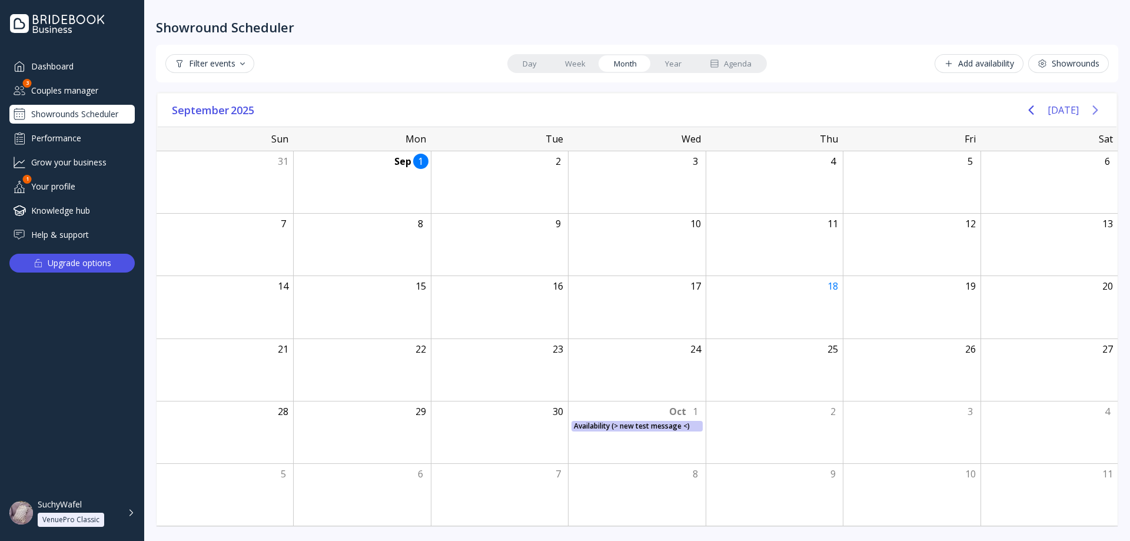
click at [1092, 110] on icon "Next page" at bounding box center [1095, 110] width 14 height 14
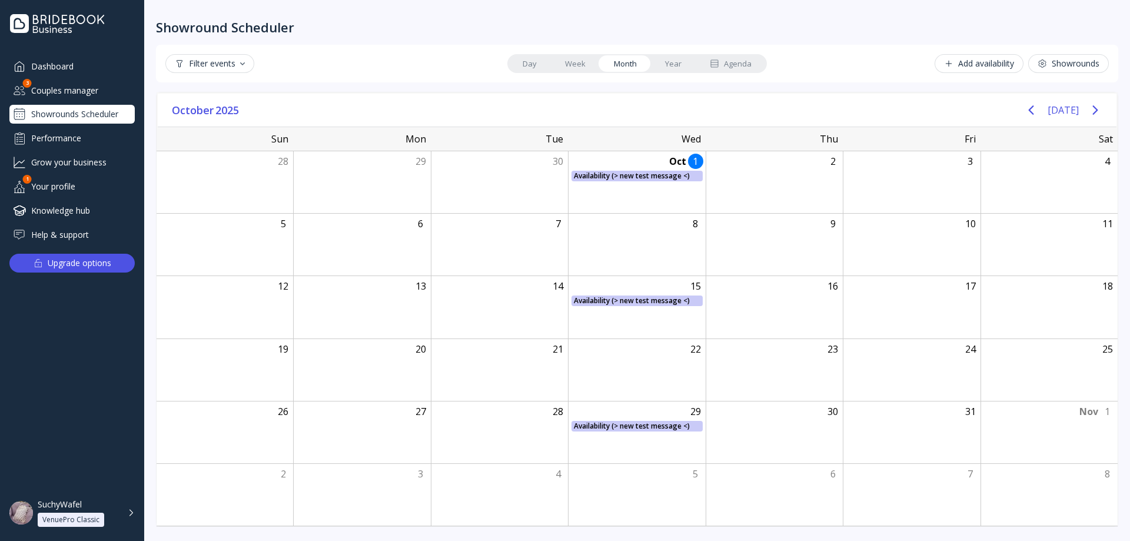
click at [95, 161] on div "Grow your business" at bounding box center [71, 161] width 125 height 19
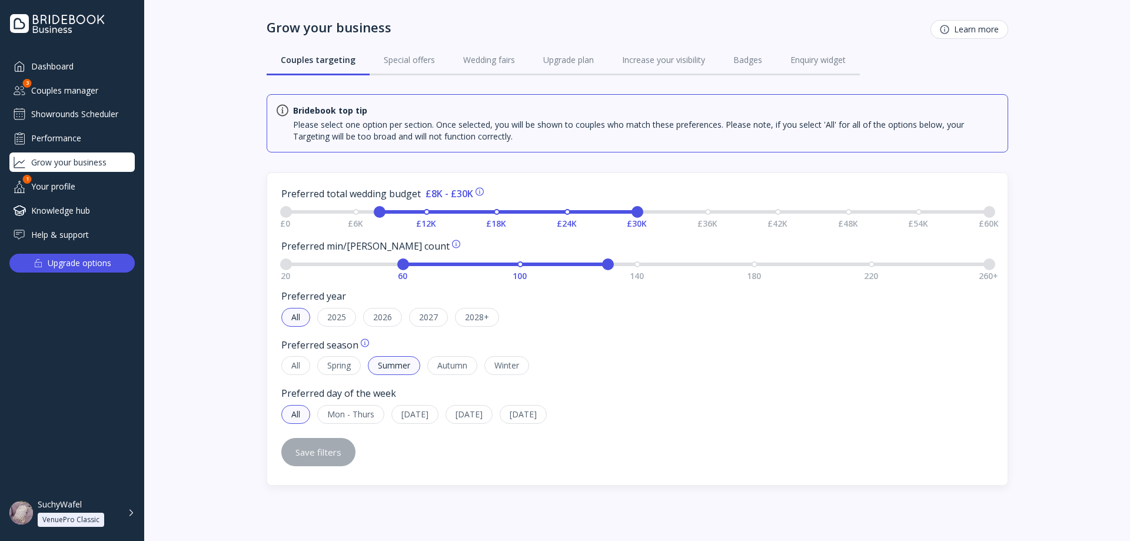
click at [95, 112] on div "Showrounds Scheduler" at bounding box center [71, 114] width 125 height 19
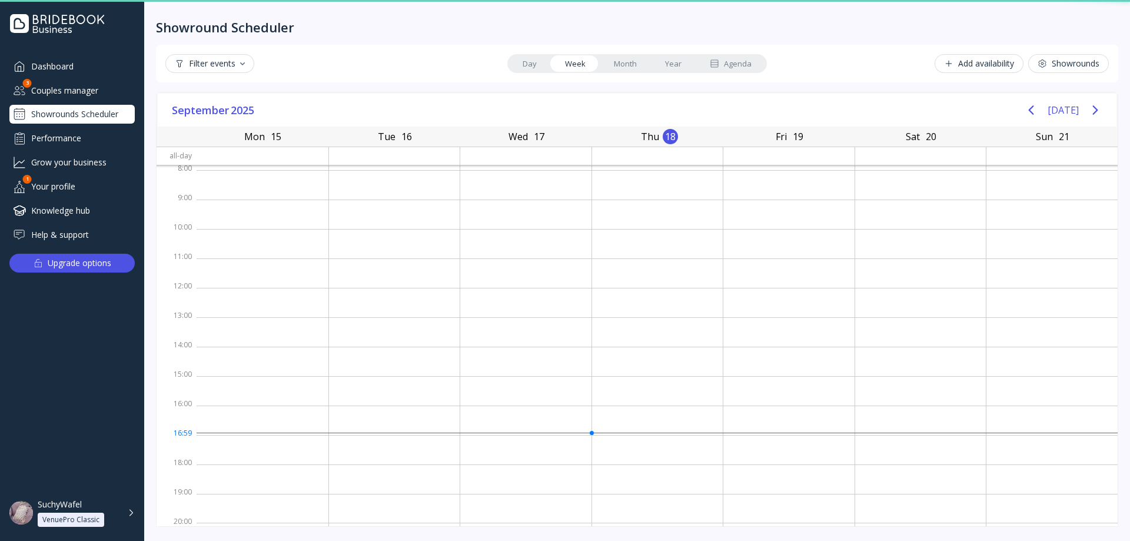
scroll to position [2, 0]
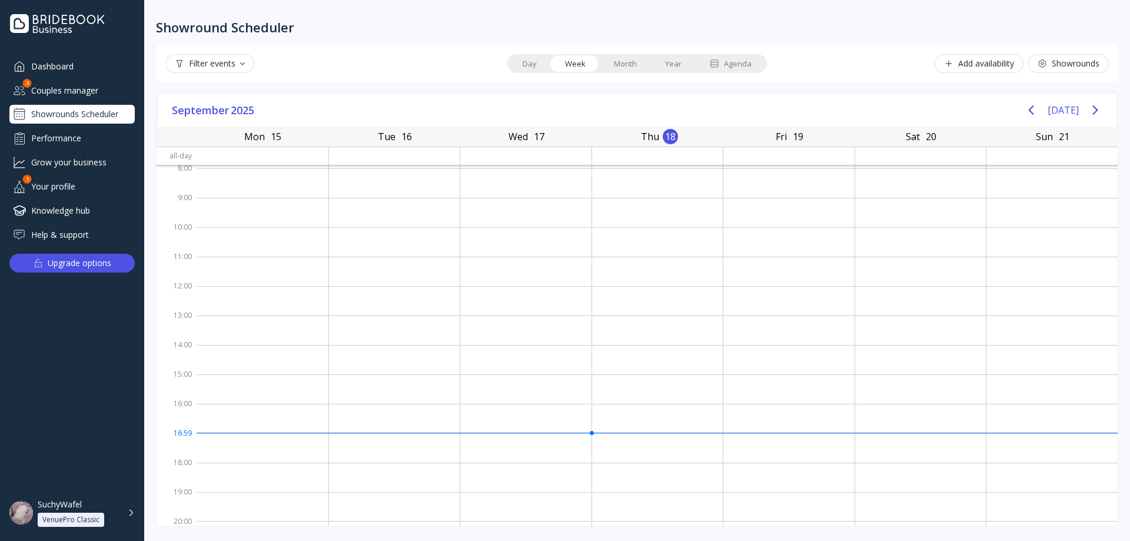
click at [87, 97] on div "Couples manager" at bounding box center [71, 90] width 125 height 19
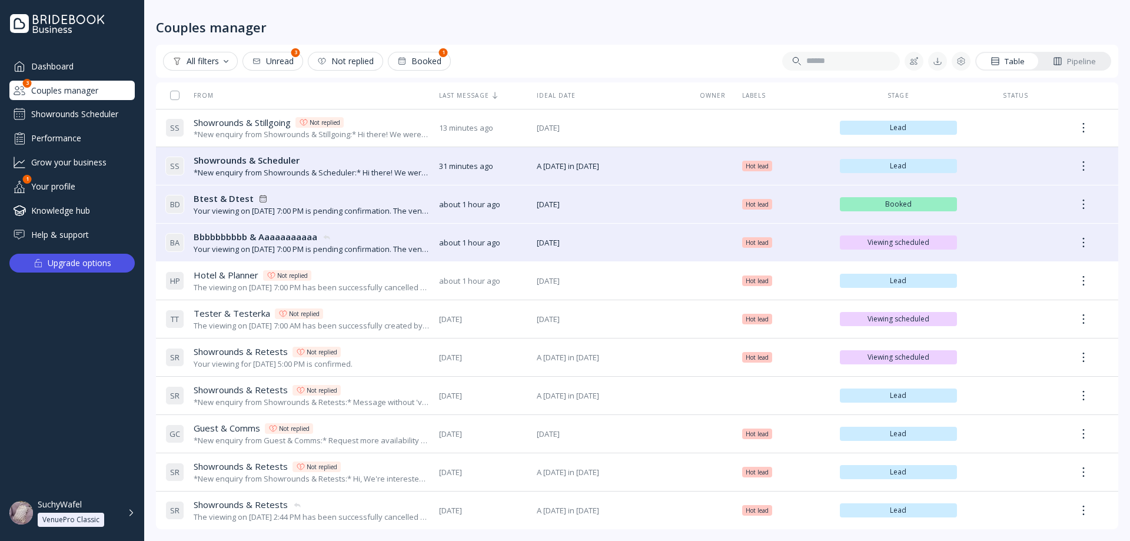
click at [81, 108] on div "Showrounds Scheduler" at bounding box center [71, 114] width 125 height 19
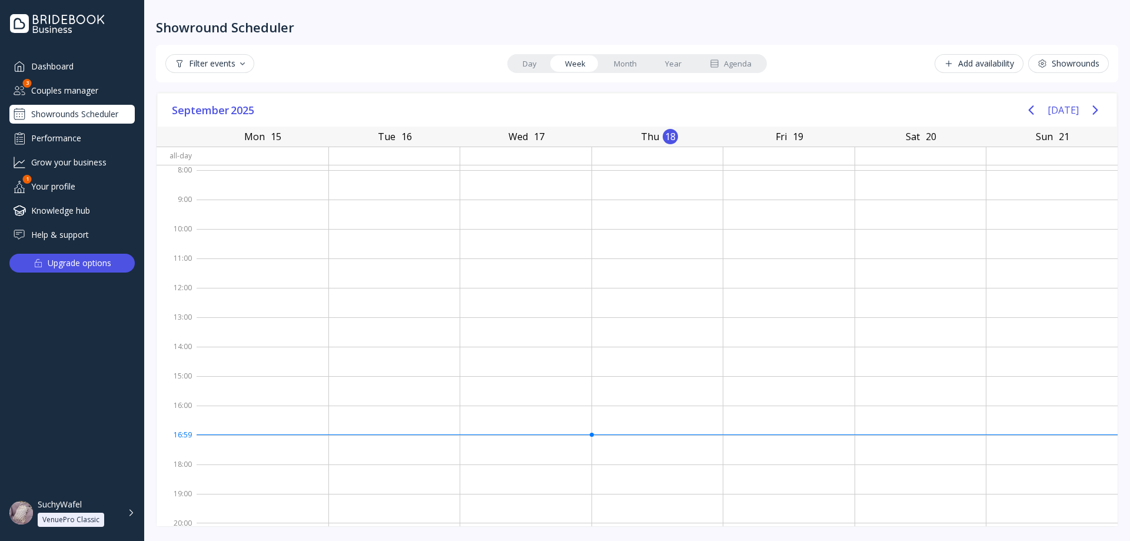
click at [631, 65] on link "Month" at bounding box center [625, 63] width 51 height 16
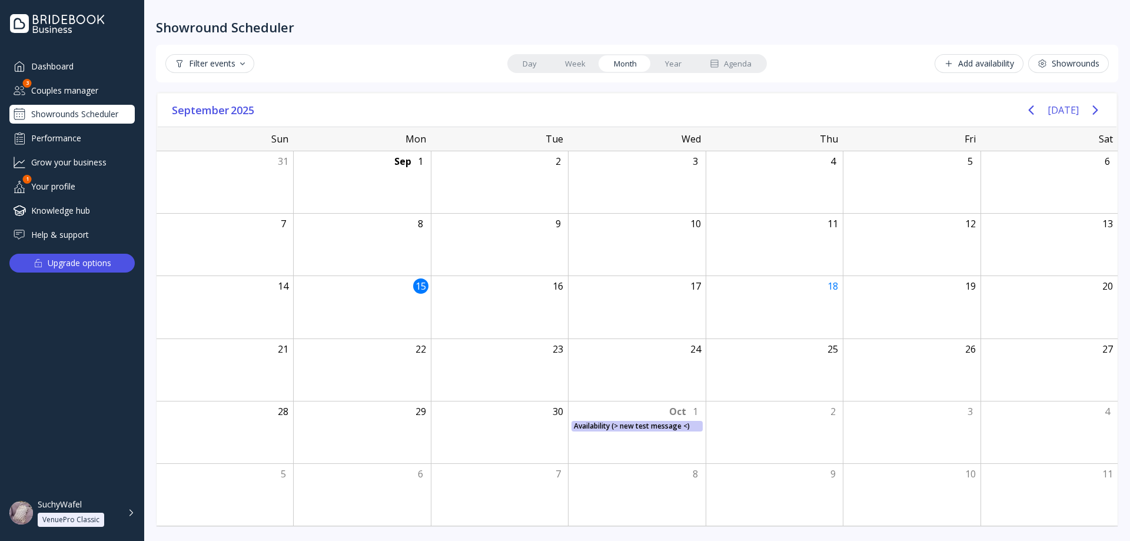
click at [669, 62] on link "Year" at bounding box center [673, 63] width 45 height 16
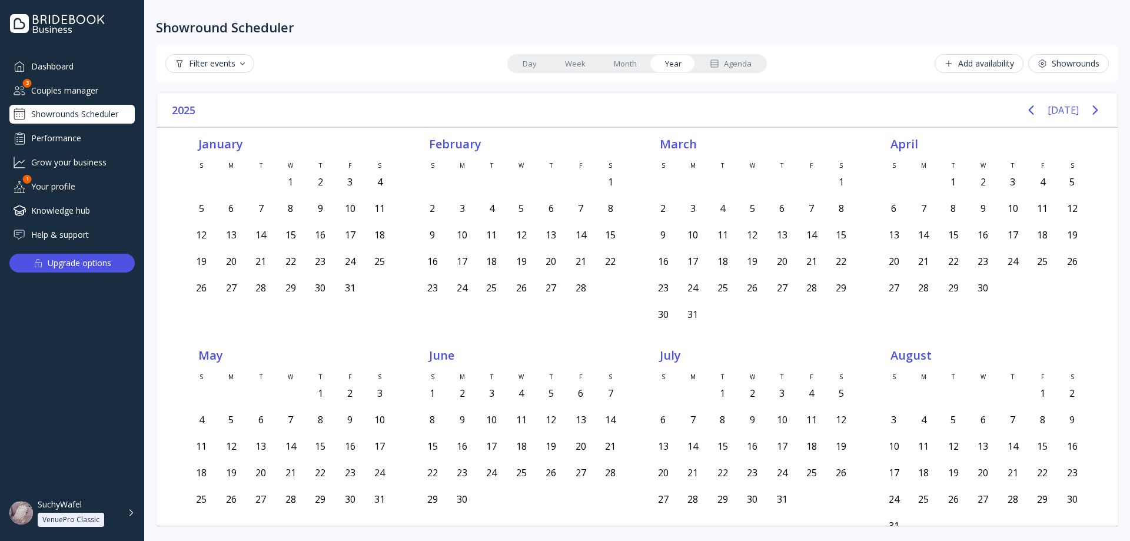
click at [632, 60] on link "Month" at bounding box center [625, 63] width 51 height 16
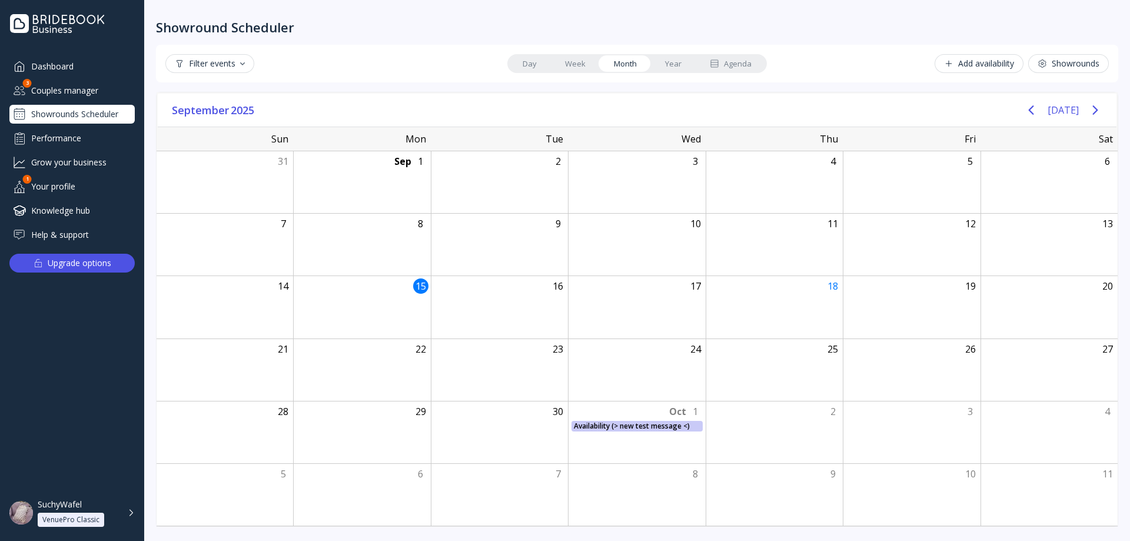
click at [582, 64] on link "Week" at bounding box center [575, 63] width 49 height 16
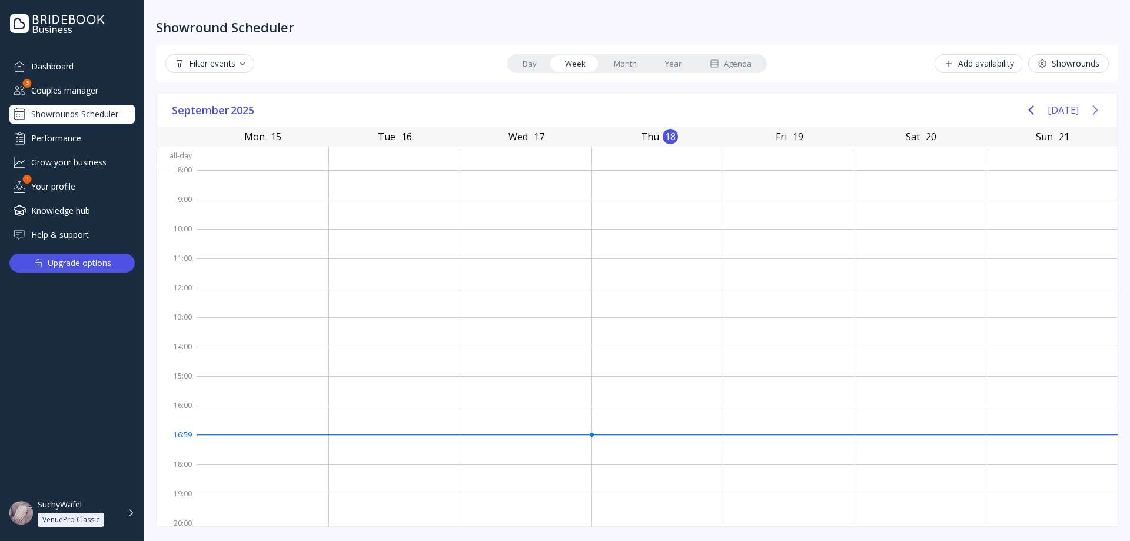
click at [1091, 108] on icon "Next page" at bounding box center [1095, 110] width 14 height 14
click at [1092, 108] on icon "Next page" at bounding box center [1095, 110] width 14 height 14
click at [1090, 108] on icon "Next page" at bounding box center [1095, 110] width 14 height 14
click at [1091, 108] on icon "Next page" at bounding box center [1095, 110] width 14 height 14
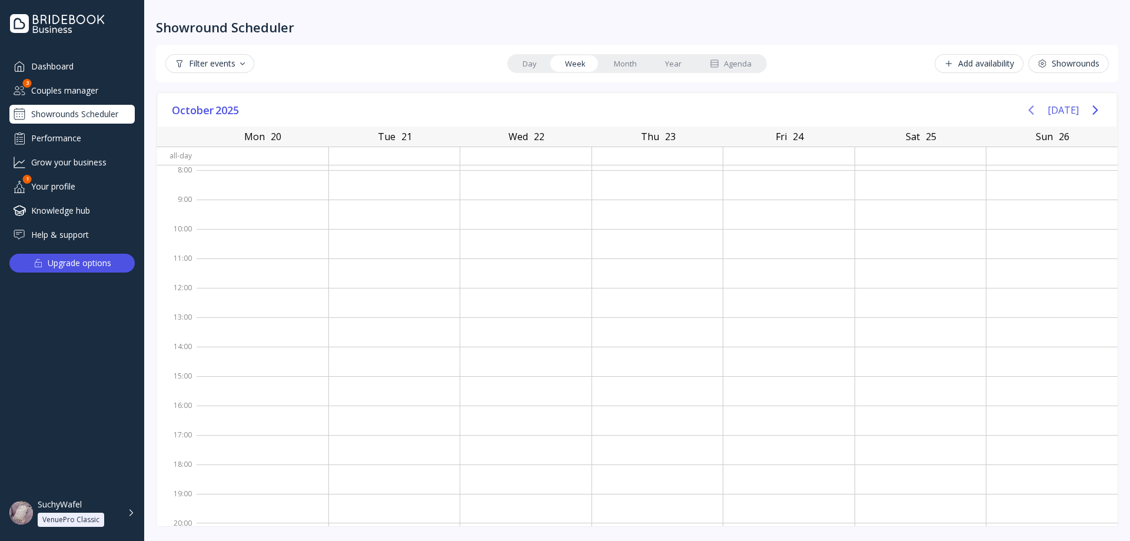
click at [1038, 110] on icon "Previous page" at bounding box center [1031, 110] width 14 height 14
click at [1091, 107] on icon "Next page" at bounding box center [1095, 110] width 14 height 14
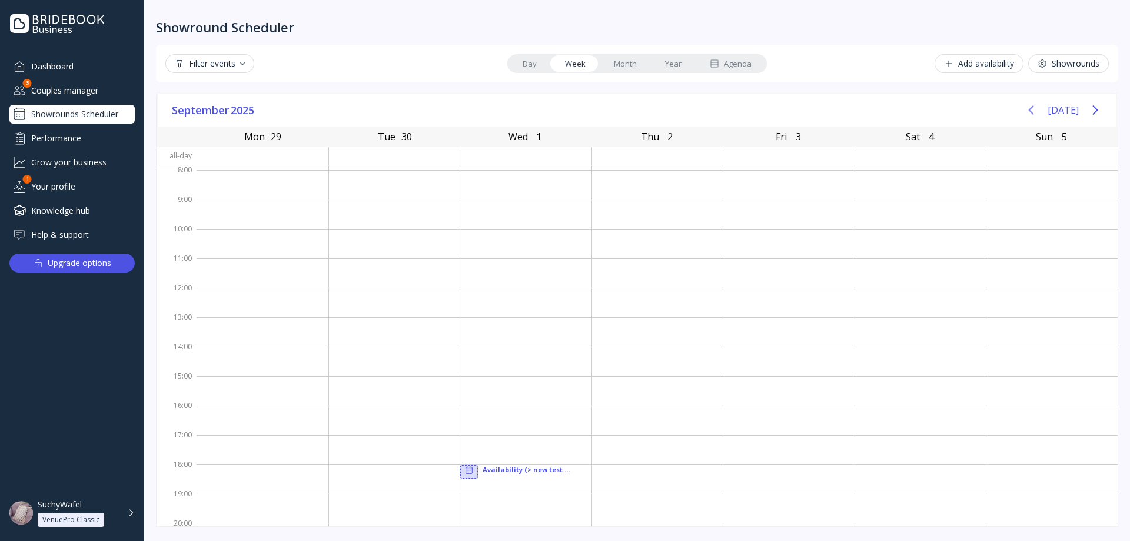
click at [1034, 108] on icon "Previous page" at bounding box center [1031, 109] width 5 height 9
click at [1095, 106] on icon "Next page" at bounding box center [1095, 110] width 14 height 14
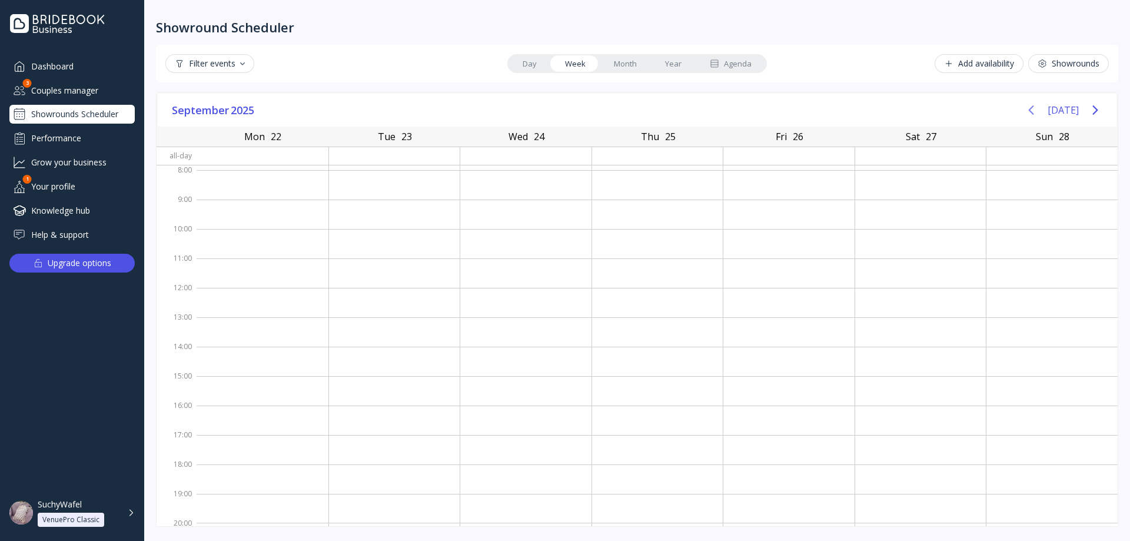
click at [1027, 111] on button "Previous page" at bounding box center [1031, 110] width 24 height 24
click at [1097, 114] on icon "Next page" at bounding box center [1095, 110] width 14 height 14
click at [95, 114] on div "Showrounds Scheduler" at bounding box center [71, 114] width 125 height 19
click at [91, 62] on div "Dashboard" at bounding box center [71, 66] width 125 height 19
